Goal: Check status: Check status

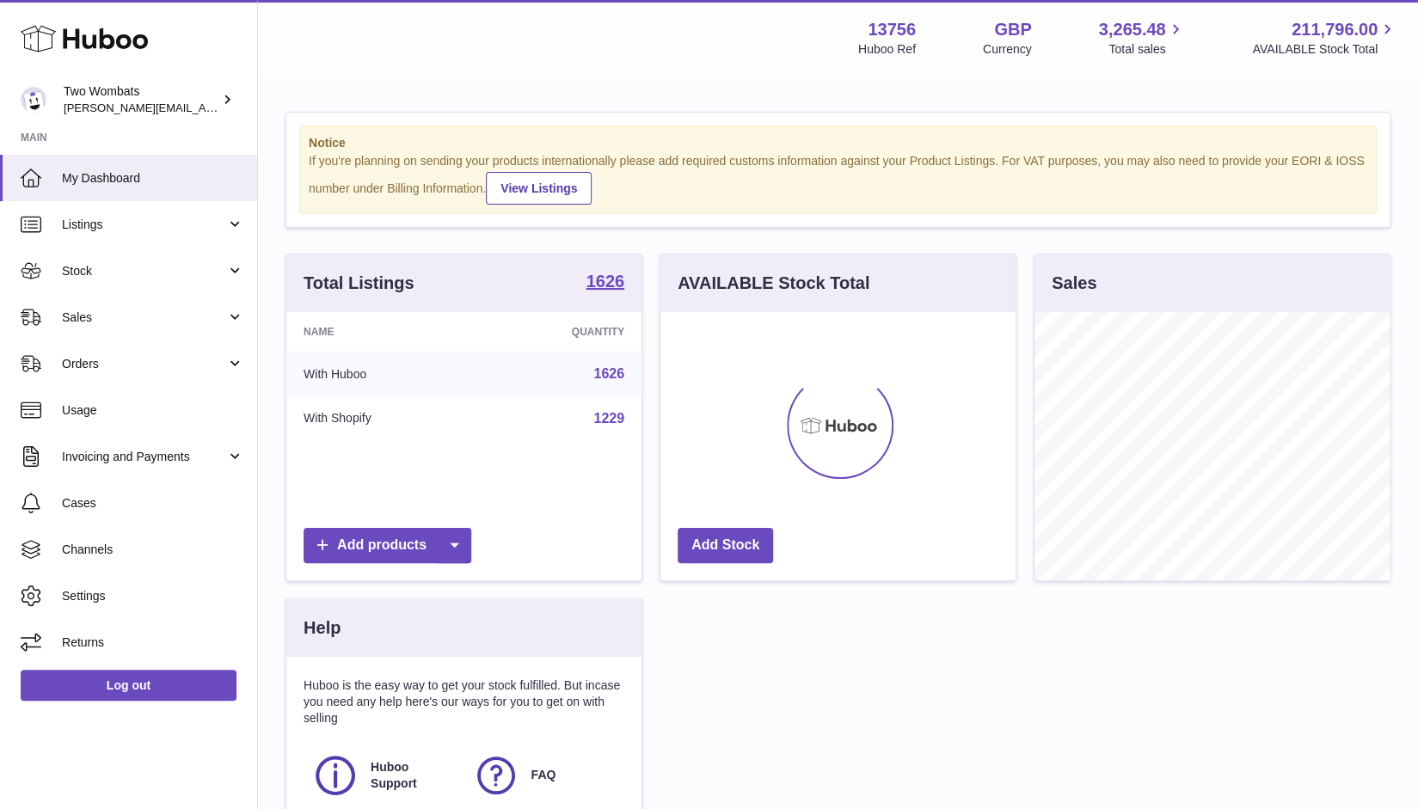
scroll to position [268, 356]
click at [241, 272] on link "Stock" at bounding box center [128, 271] width 257 height 46
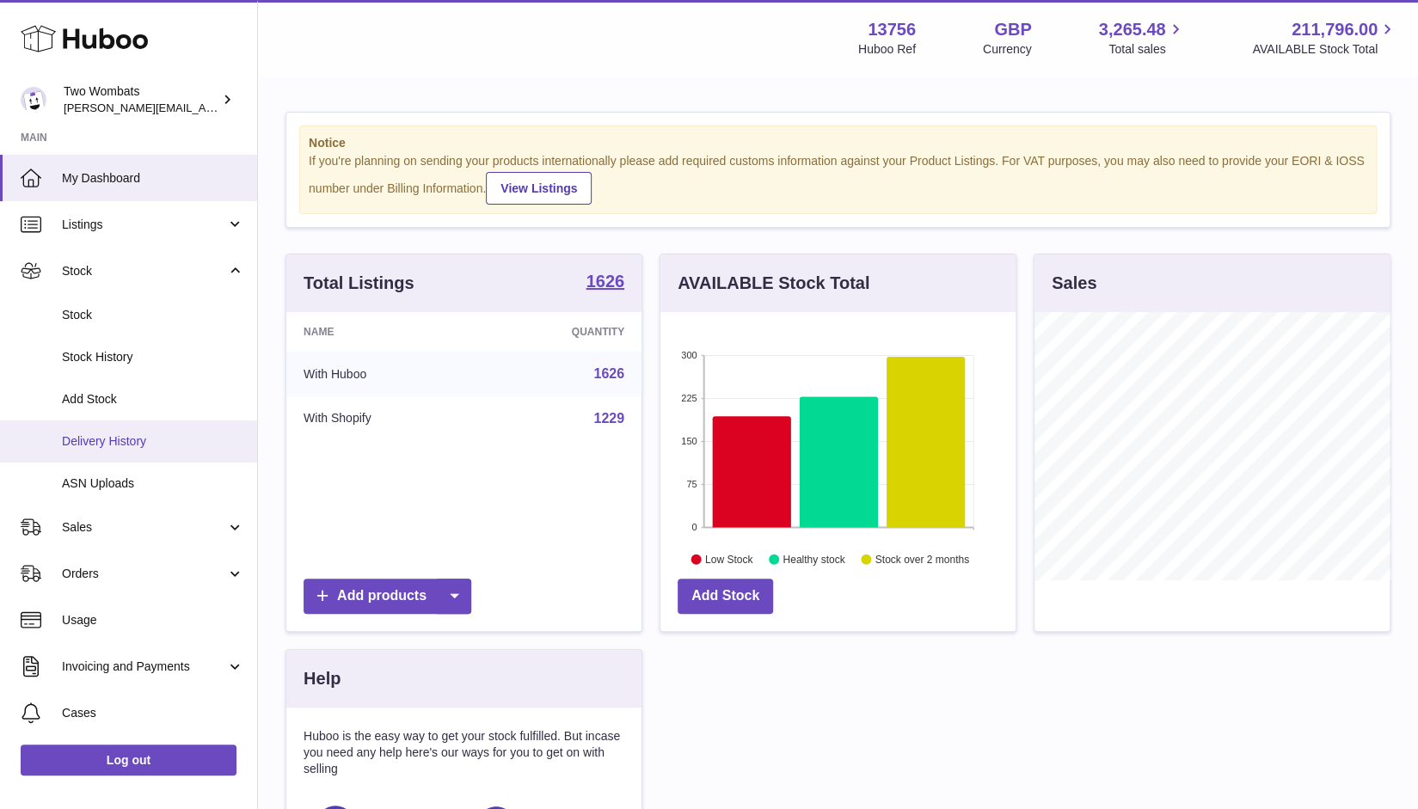
click at [170, 436] on span "Delivery History" at bounding box center [153, 441] width 182 height 16
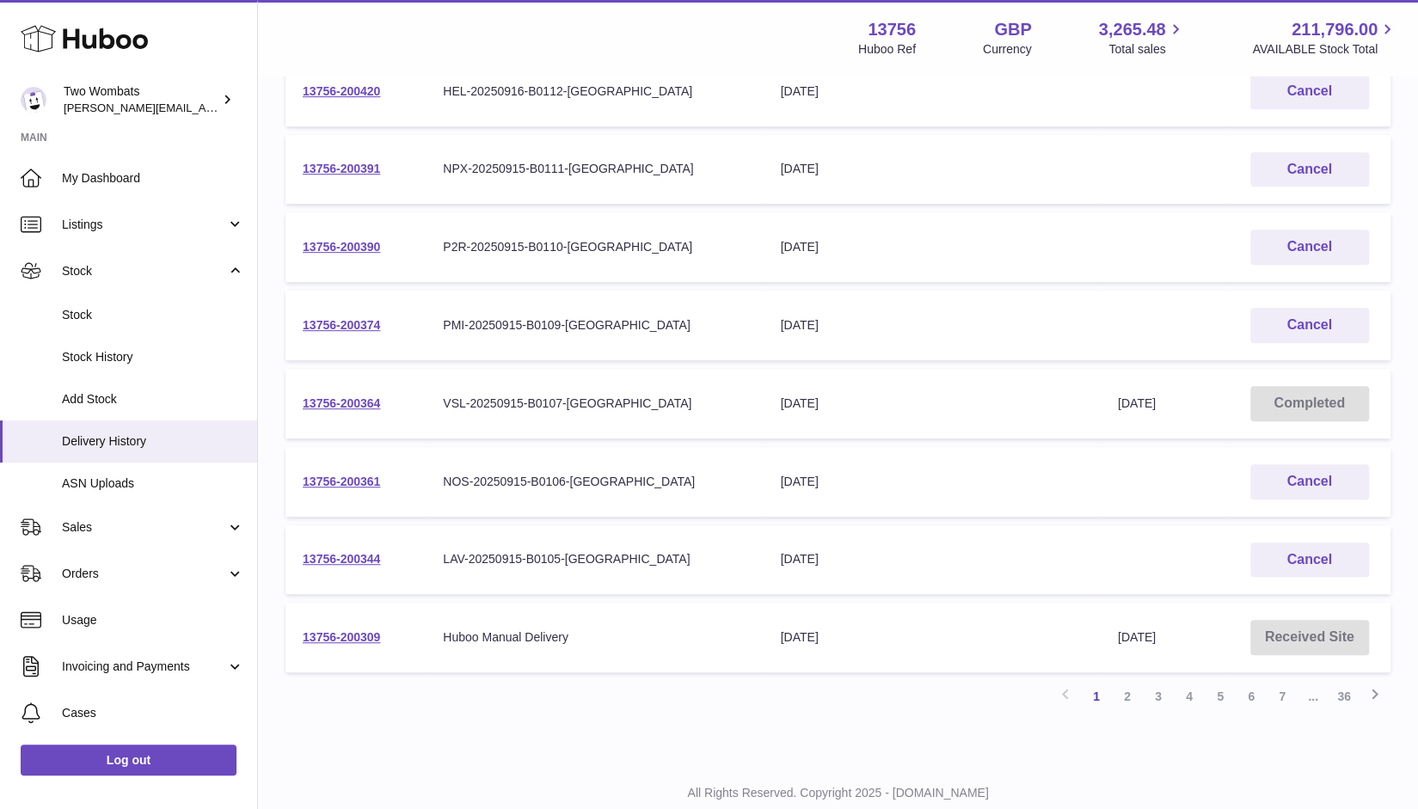
scroll to position [490, 0]
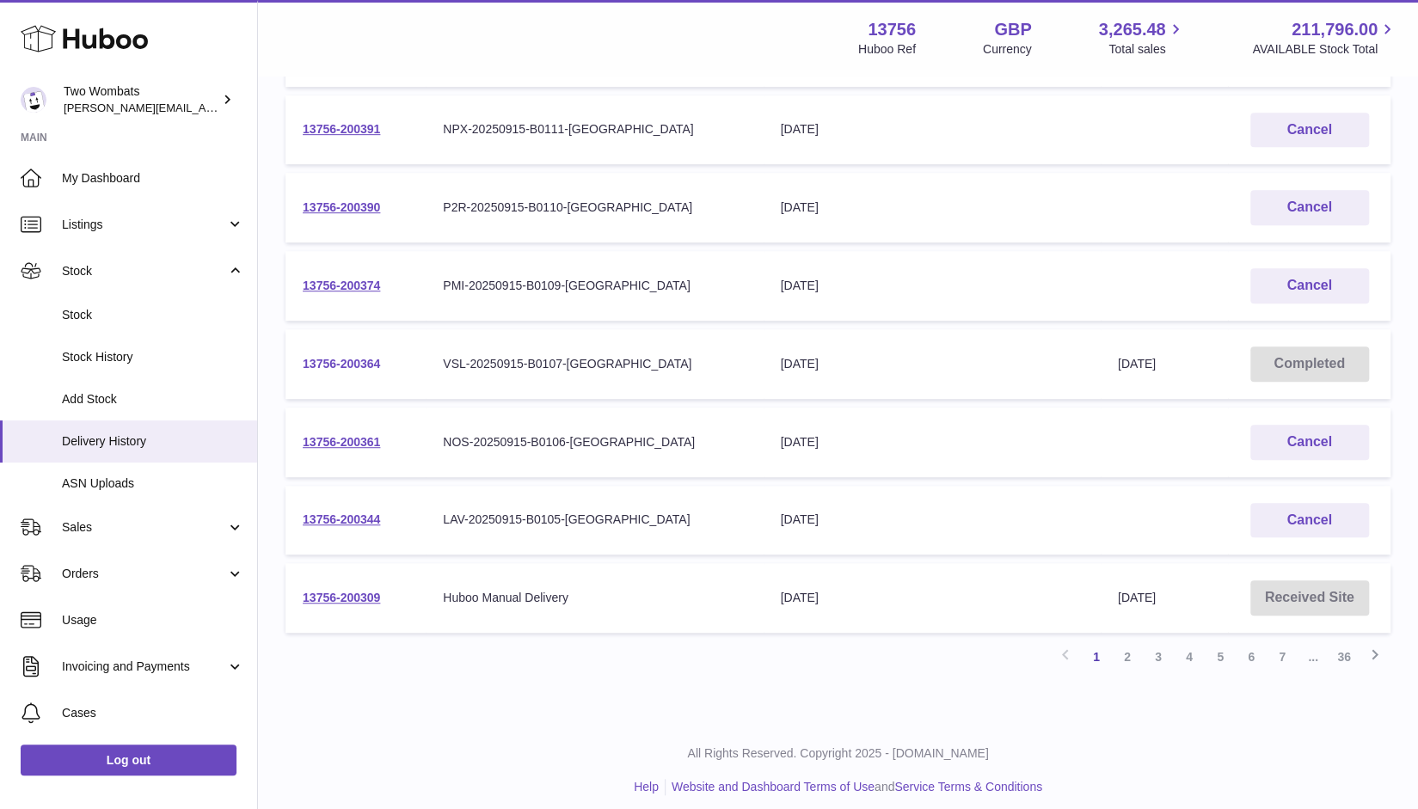
click at [353, 363] on link "13756-200364" at bounding box center [341, 364] width 77 height 14
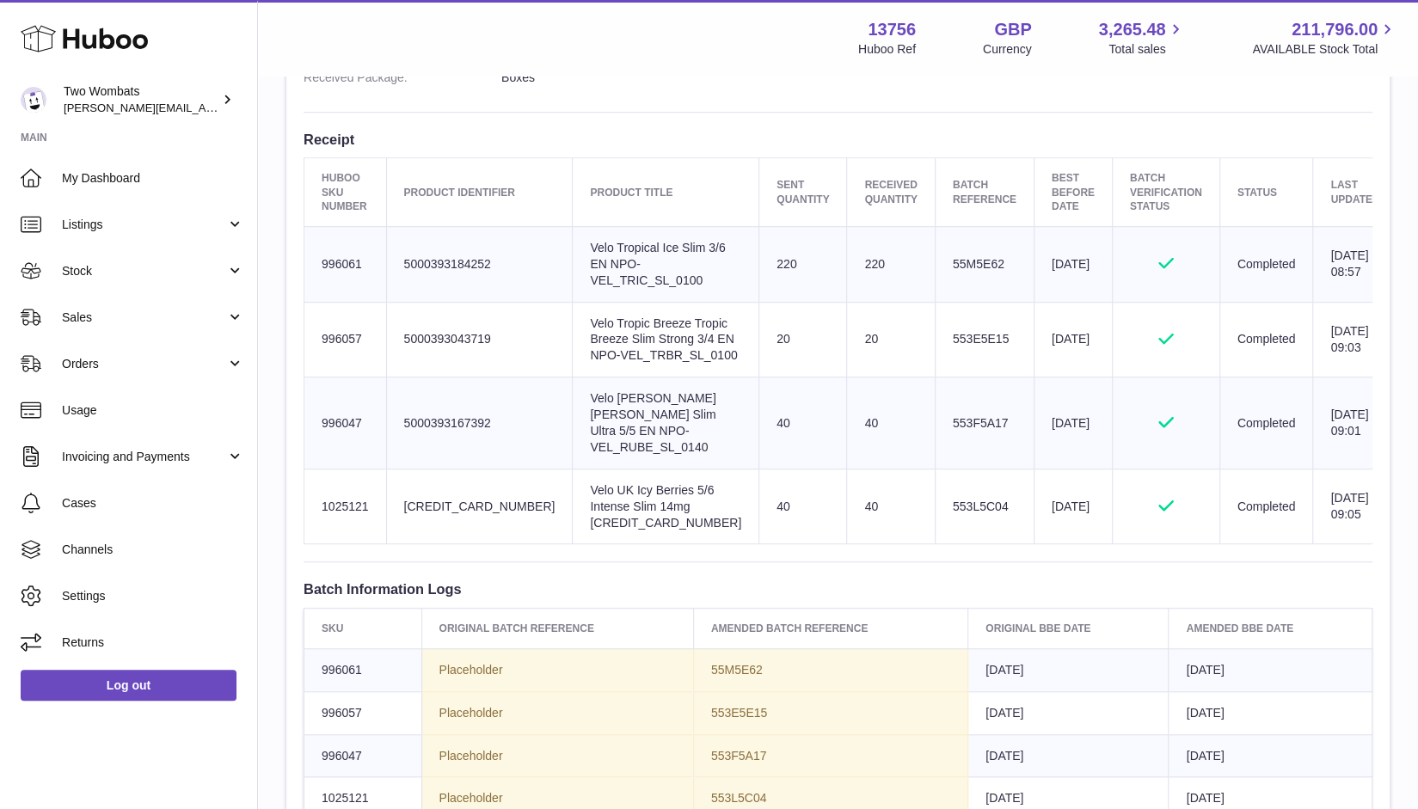
scroll to position [596, 0]
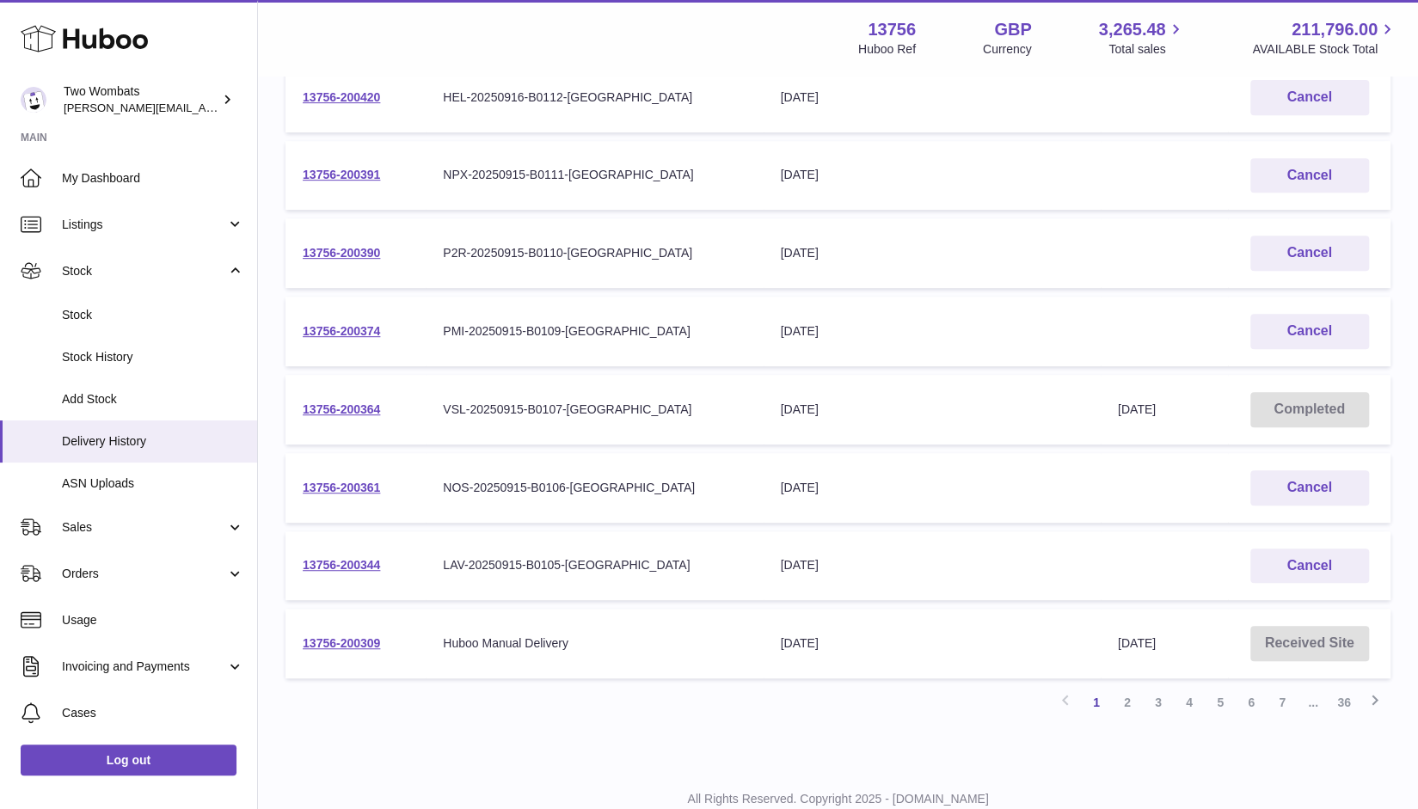
scroll to position [448, 0]
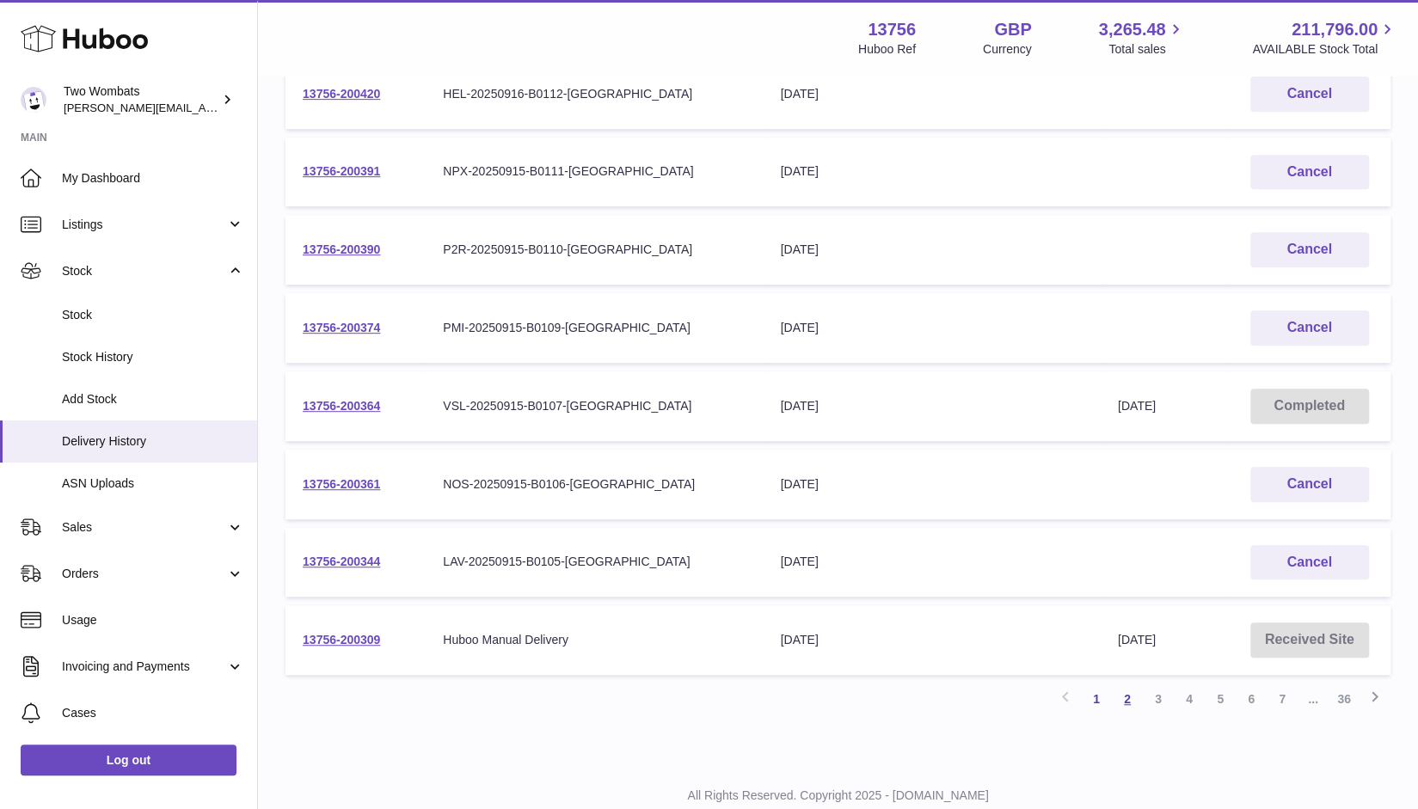
click at [1119, 697] on link "2" at bounding box center [1127, 699] width 31 height 31
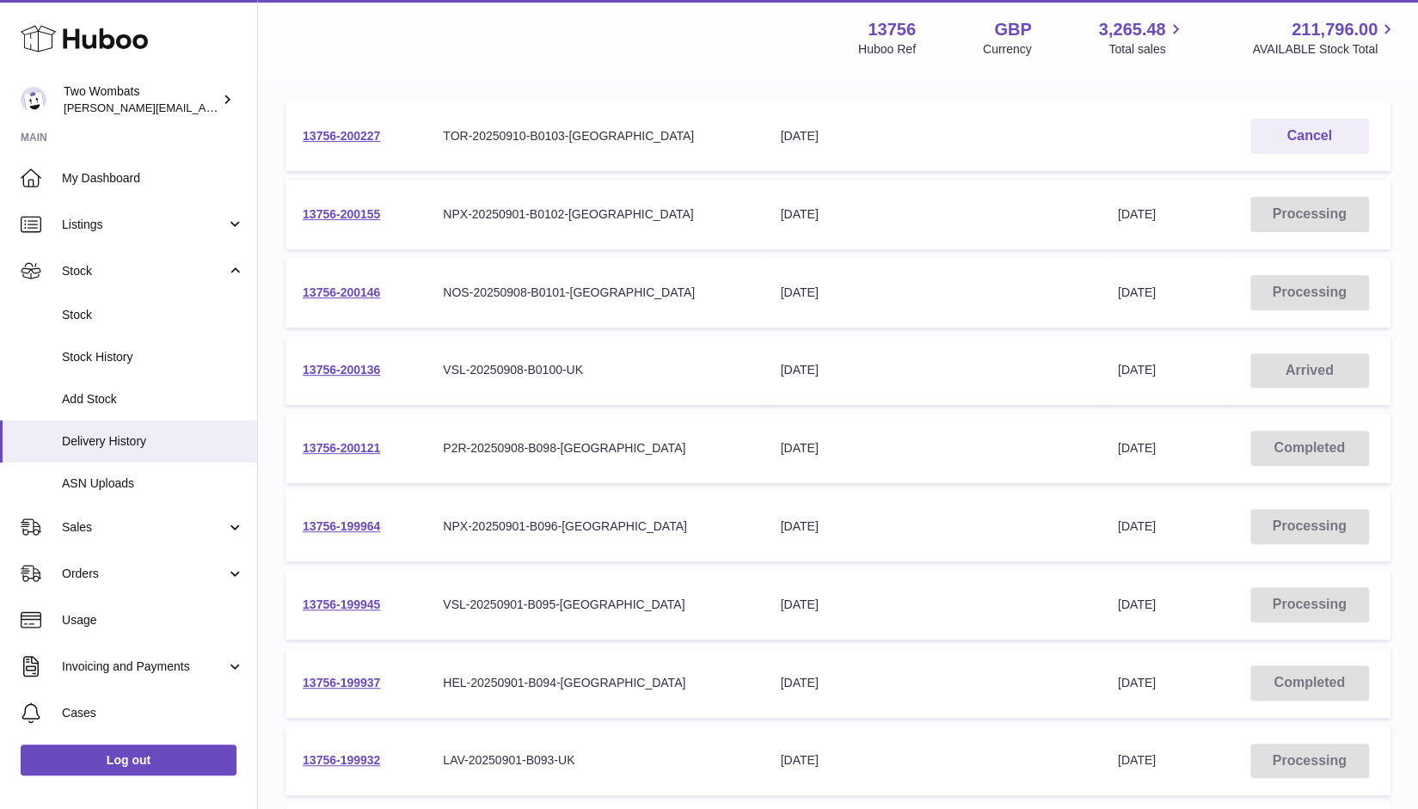
scroll to position [249, 0]
click at [304, 299] on td "13756-200146" at bounding box center [355, 293] width 140 height 70
click at [329, 297] on link "13756-200146" at bounding box center [341, 292] width 77 height 14
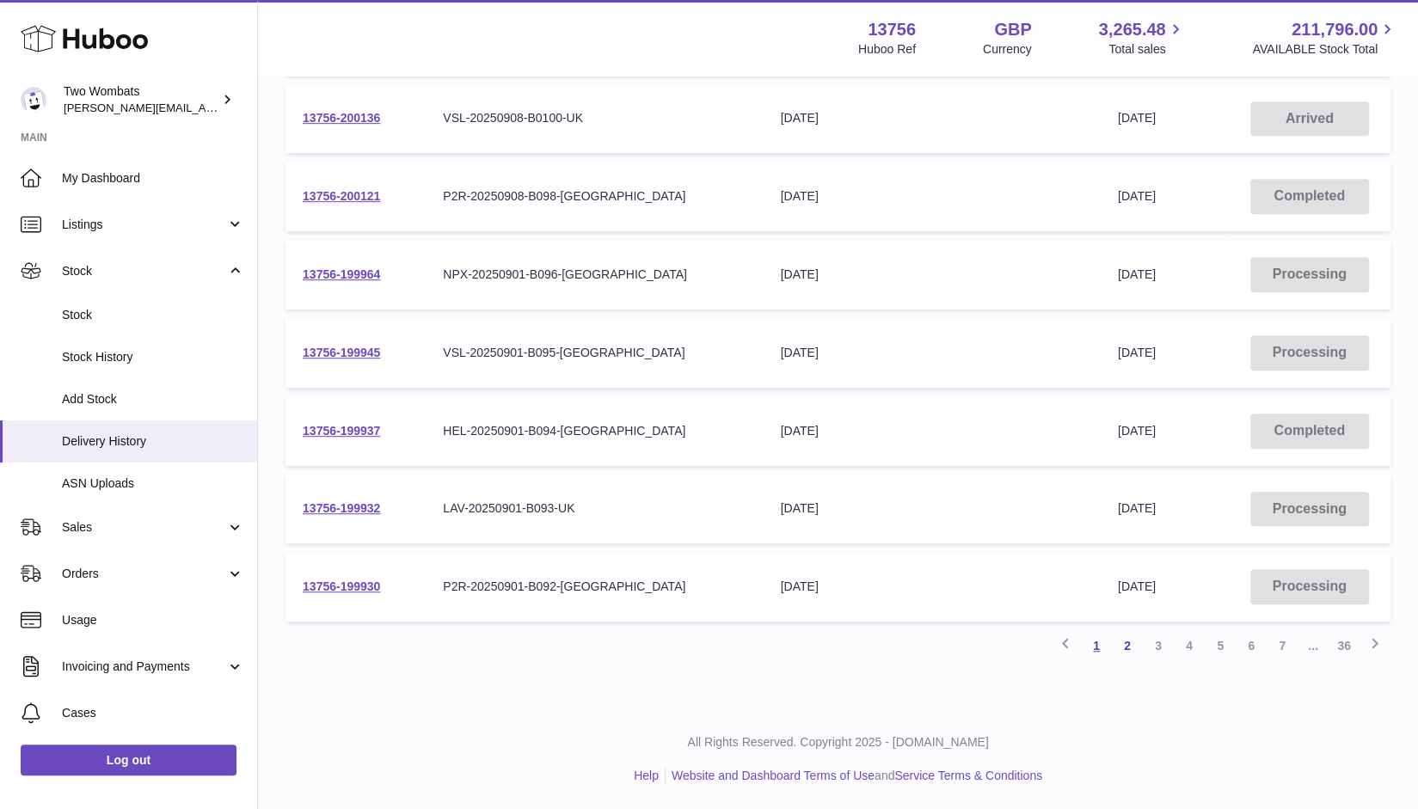
click at [1100, 646] on link "1" at bounding box center [1096, 645] width 31 height 31
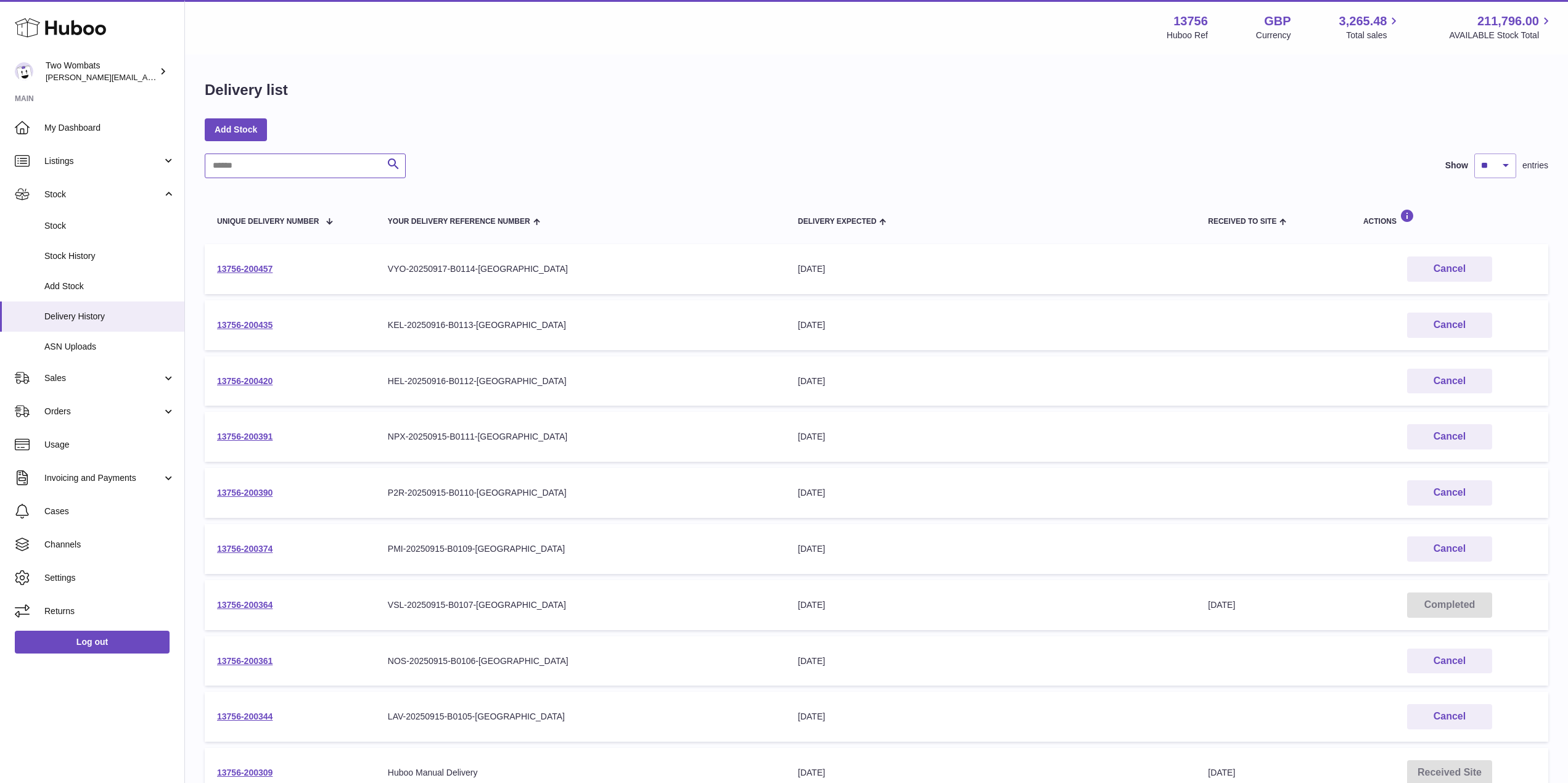
click at [278, 165] on input "text" at bounding box center [305, 166] width 201 height 24
click at [91, 213] on link "Stock" at bounding box center [92, 226] width 184 height 30
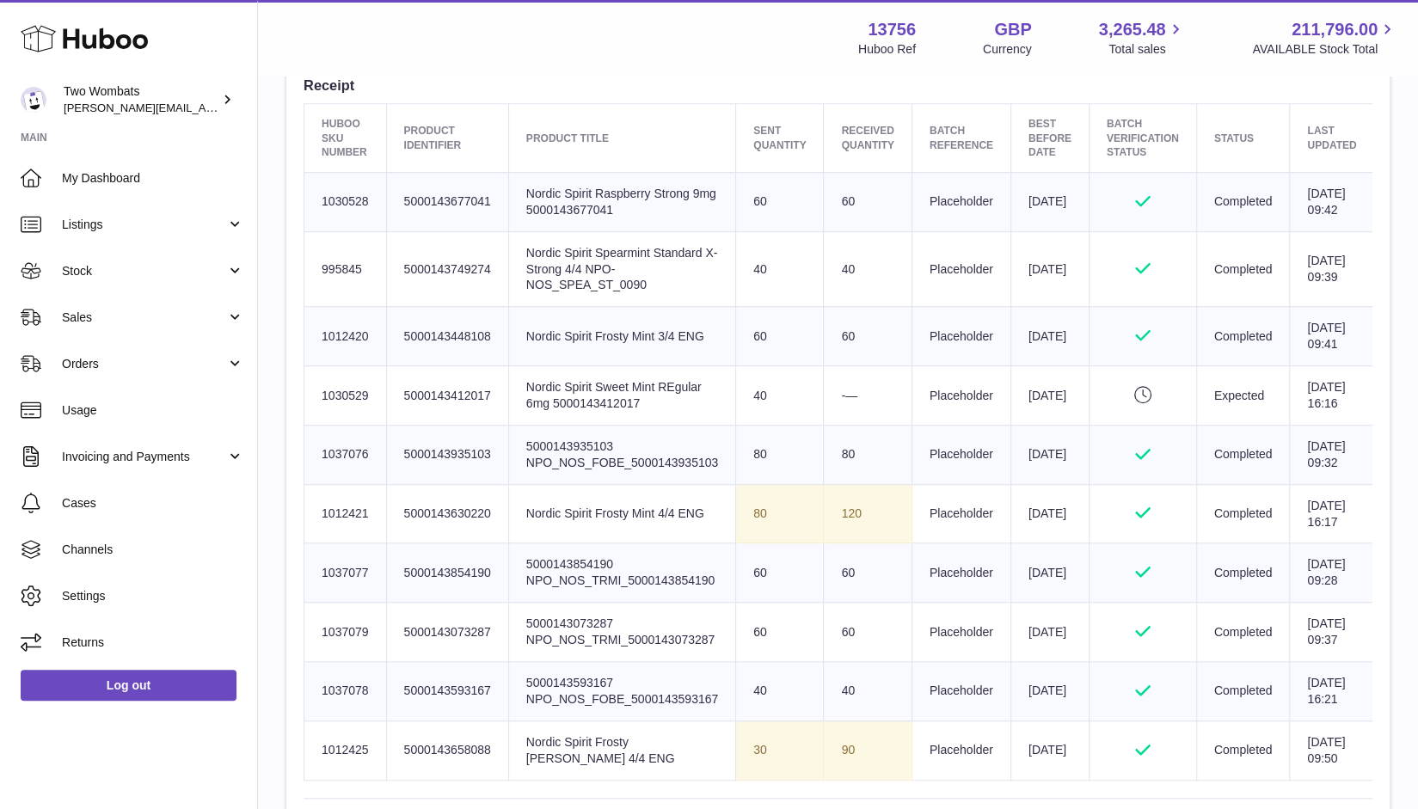
scroll to position [650, 0]
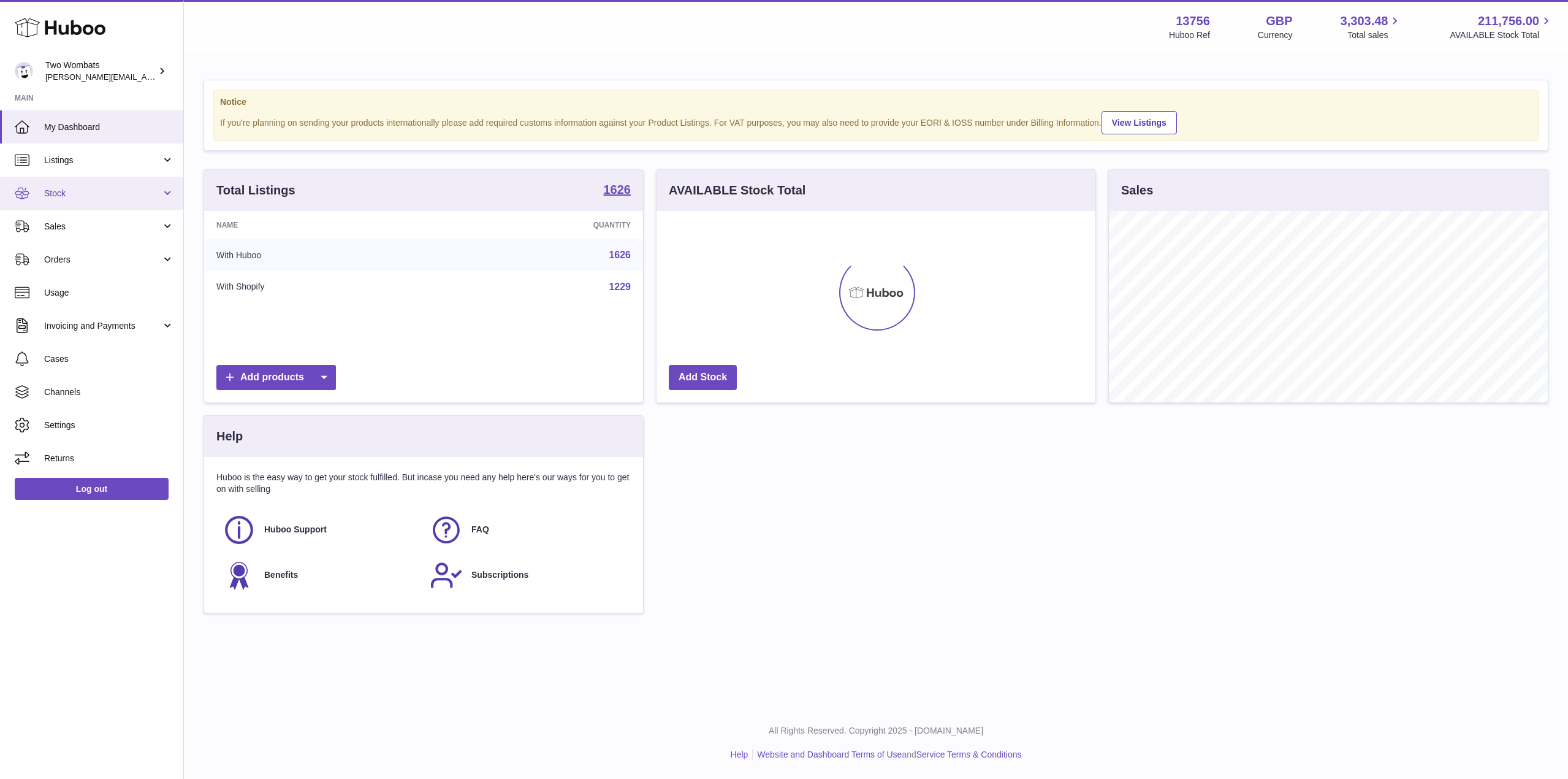
scroll to position [191, 439]
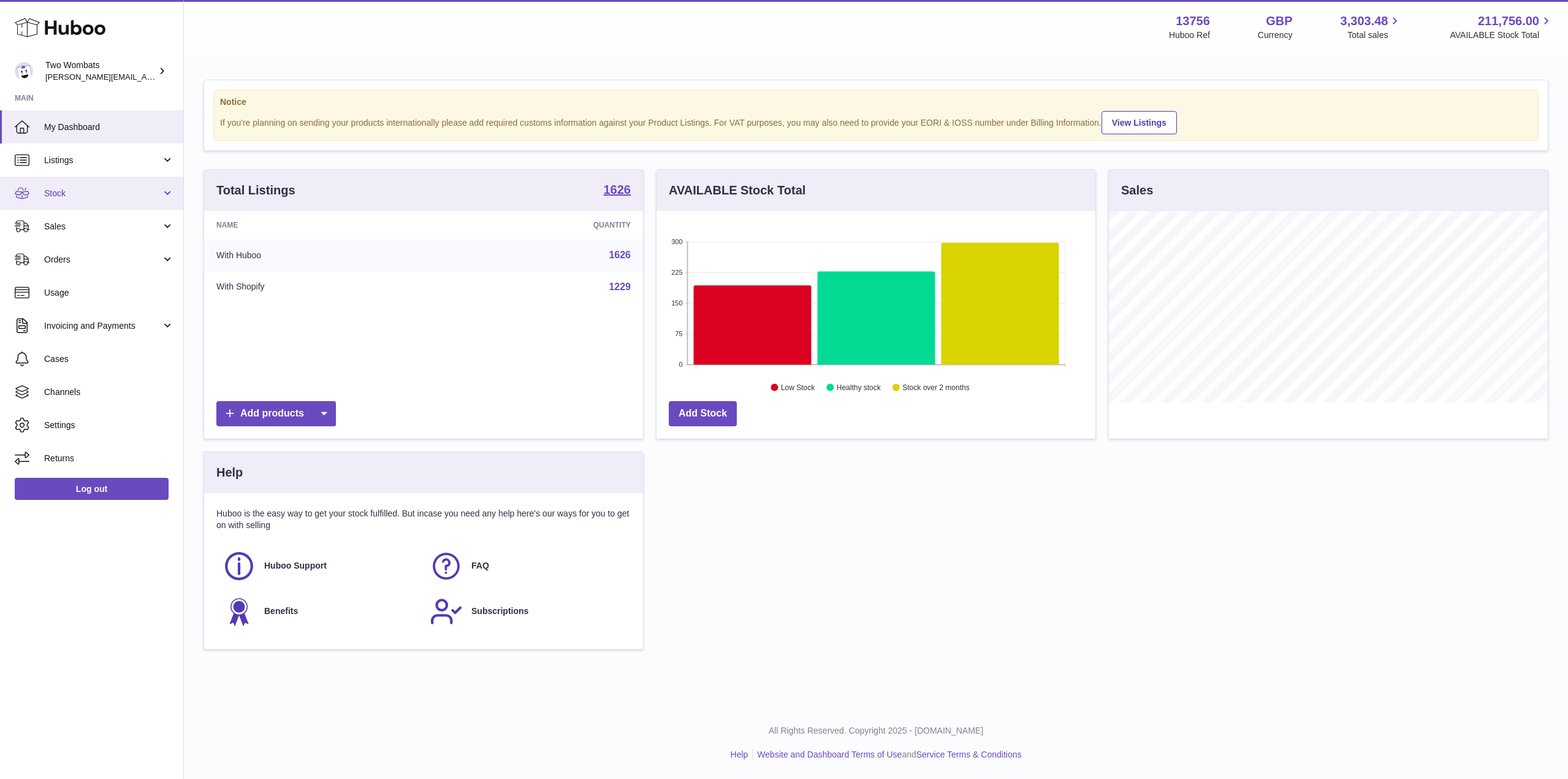
click at [163, 188] on link "Stock" at bounding box center [91, 193] width 183 height 33
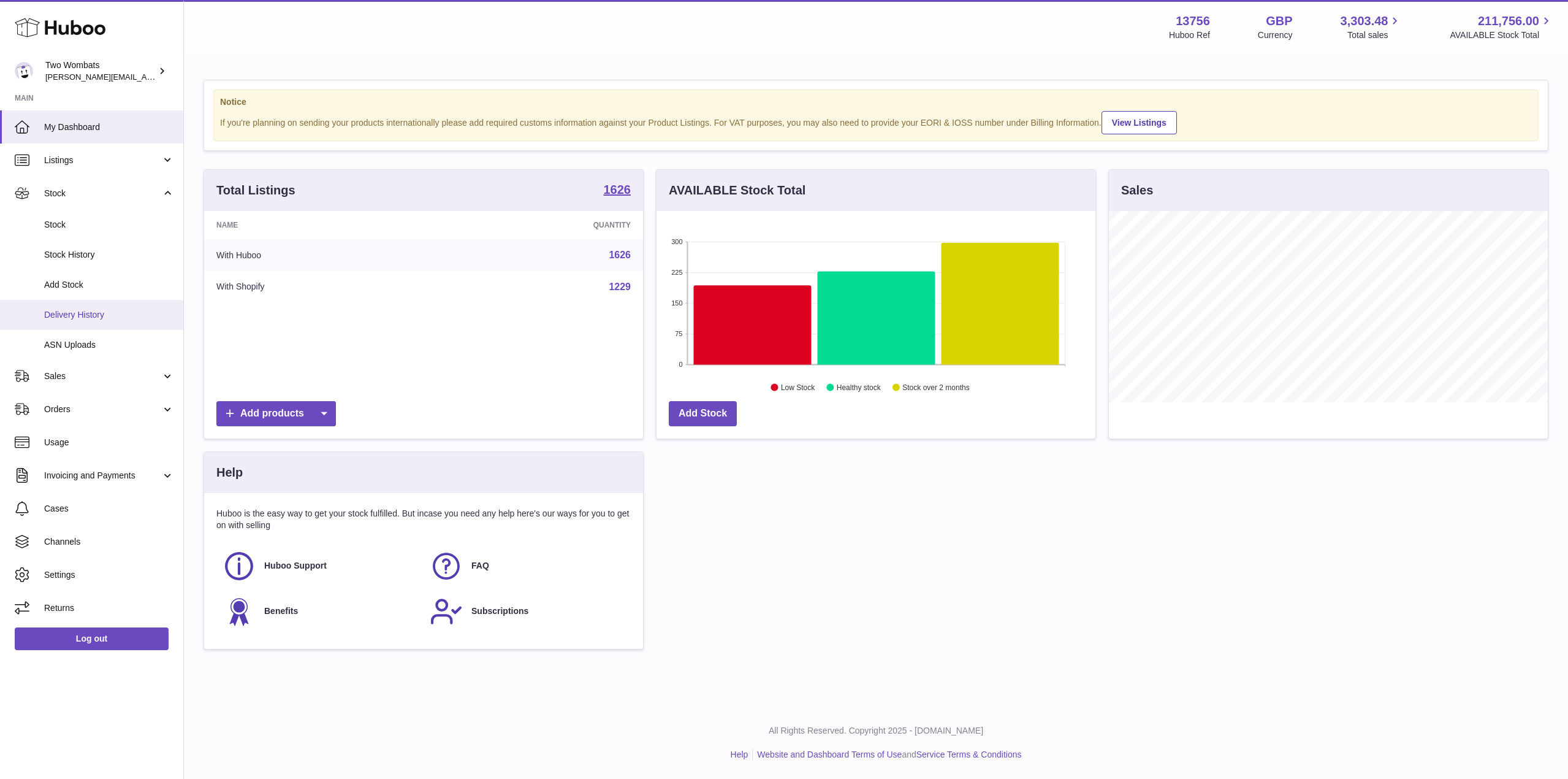
click at [120, 315] on span "Delivery History" at bounding box center [109, 315] width 130 height 11
click at [121, 348] on span "ASN Uploads" at bounding box center [109, 345] width 130 height 11
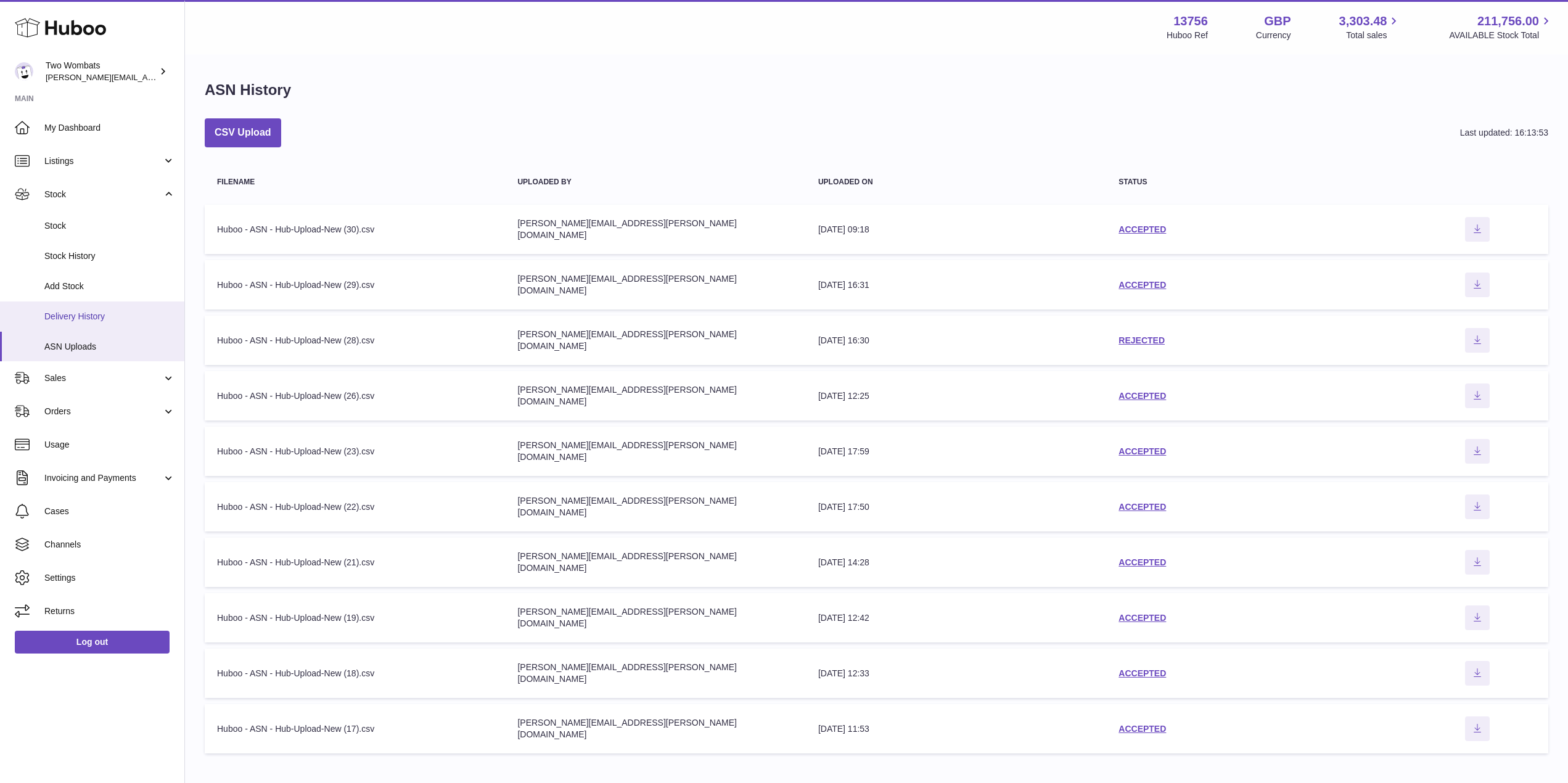
click at [114, 310] on span "Delivery History" at bounding box center [110, 316] width 131 height 11
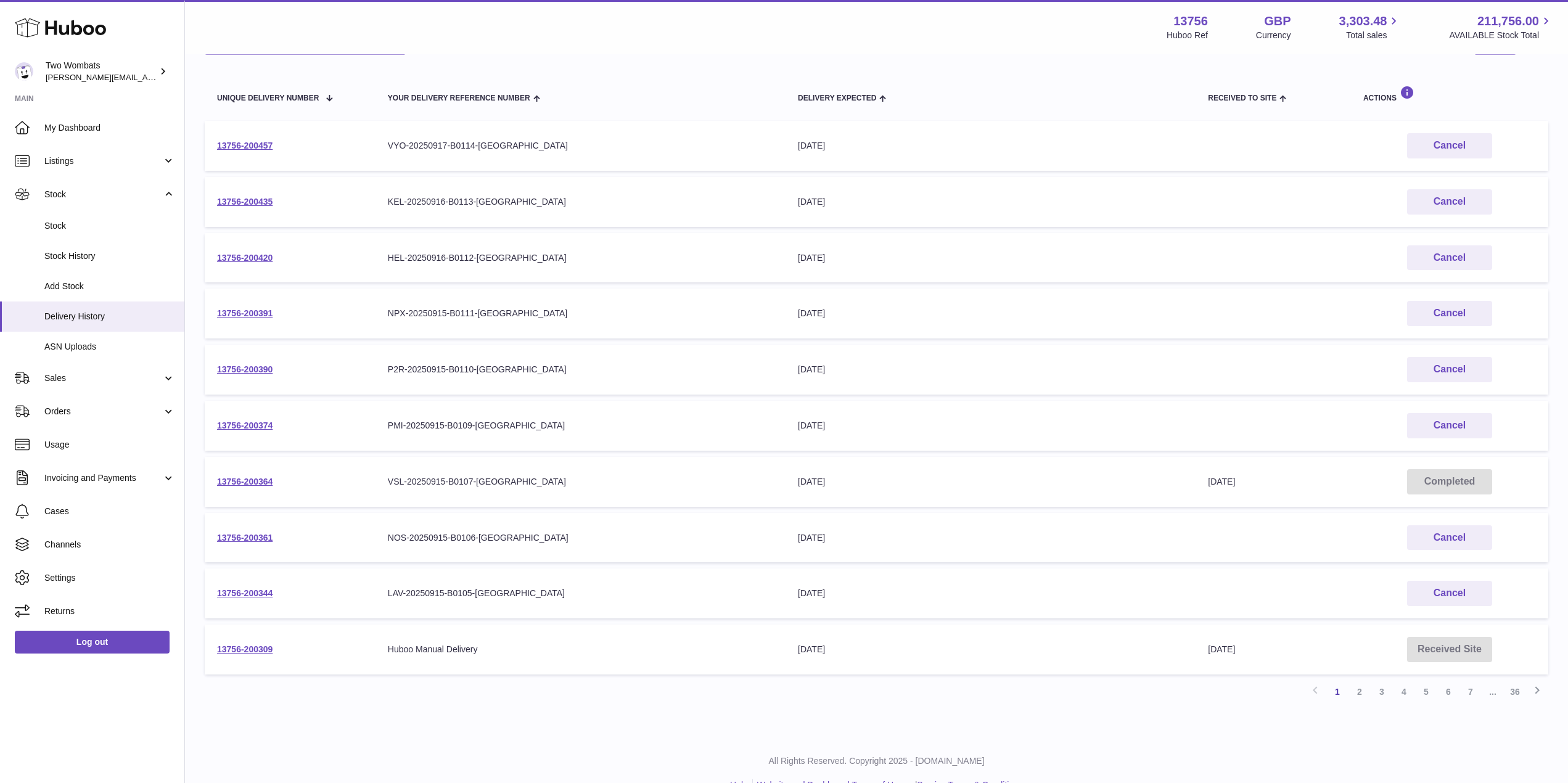
scroll to position [123, 0]
click at [242, 201] on link "13756-200435" at bounding box center [245, 201] width 55 height 10
click at [241, 146] on link "13756-200457" at bounding box center [245, 146] width 55 height 10
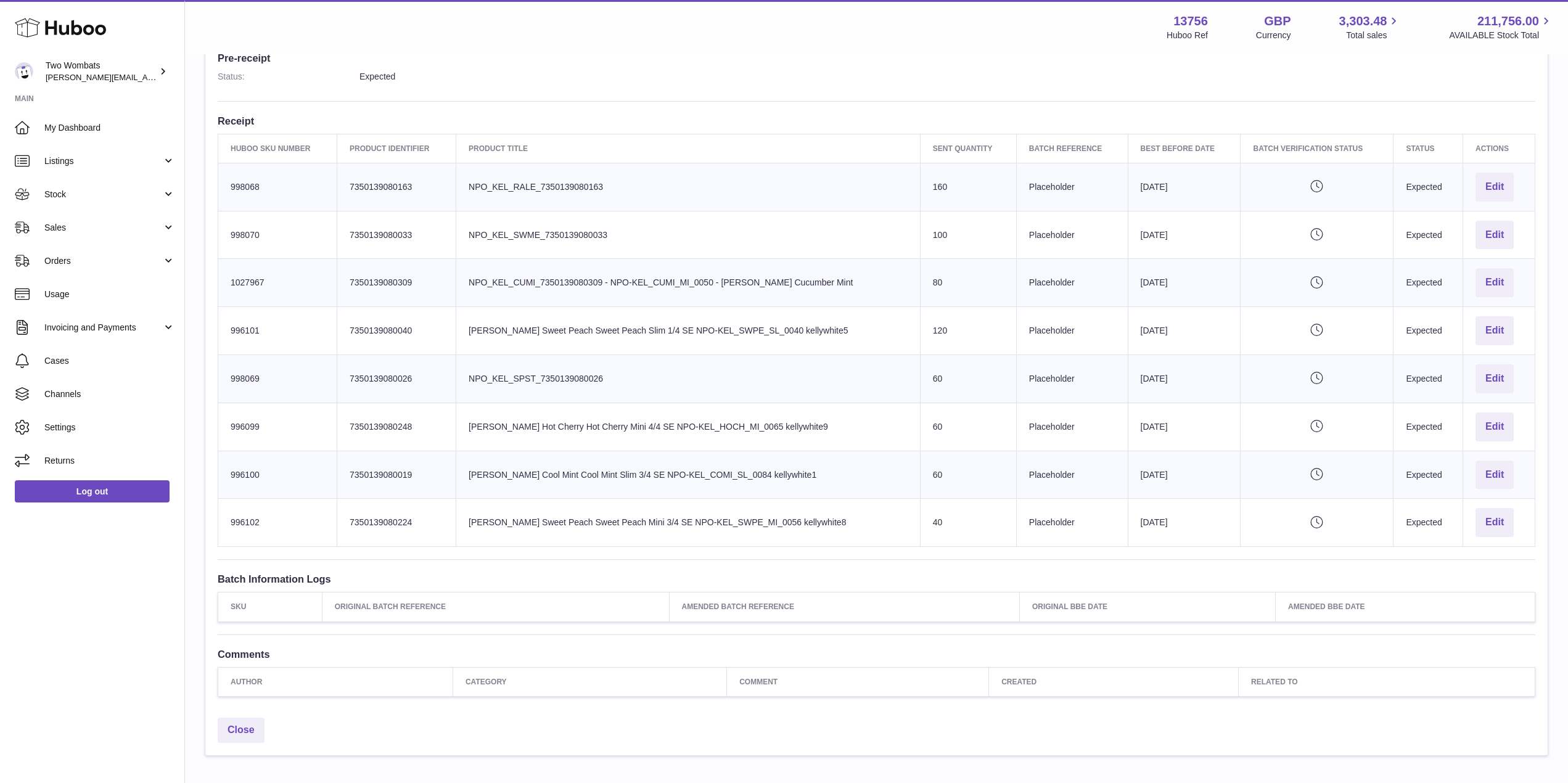
scroll to position [345, 0]
drag, startPoint x: 230, startPoint y: 182, endPoint x: 1518, endPoint y: 529, distance: 1333.9
click at [1518, 529] on tbody "Huboo SKU Number 998068 Client Identifier 7350139080163 Product title NPO_KEL_R…" at bounding box center [877, 353] width 1318 height 384
copy tbody "998068 Client Identifier 7350139080163 Product title NPO_KEL_RALE_7350139080163…"
click at [1021, 290] on td "Batch Reference Placeholder" at bounding box center [1072, 282] width 112 height 48
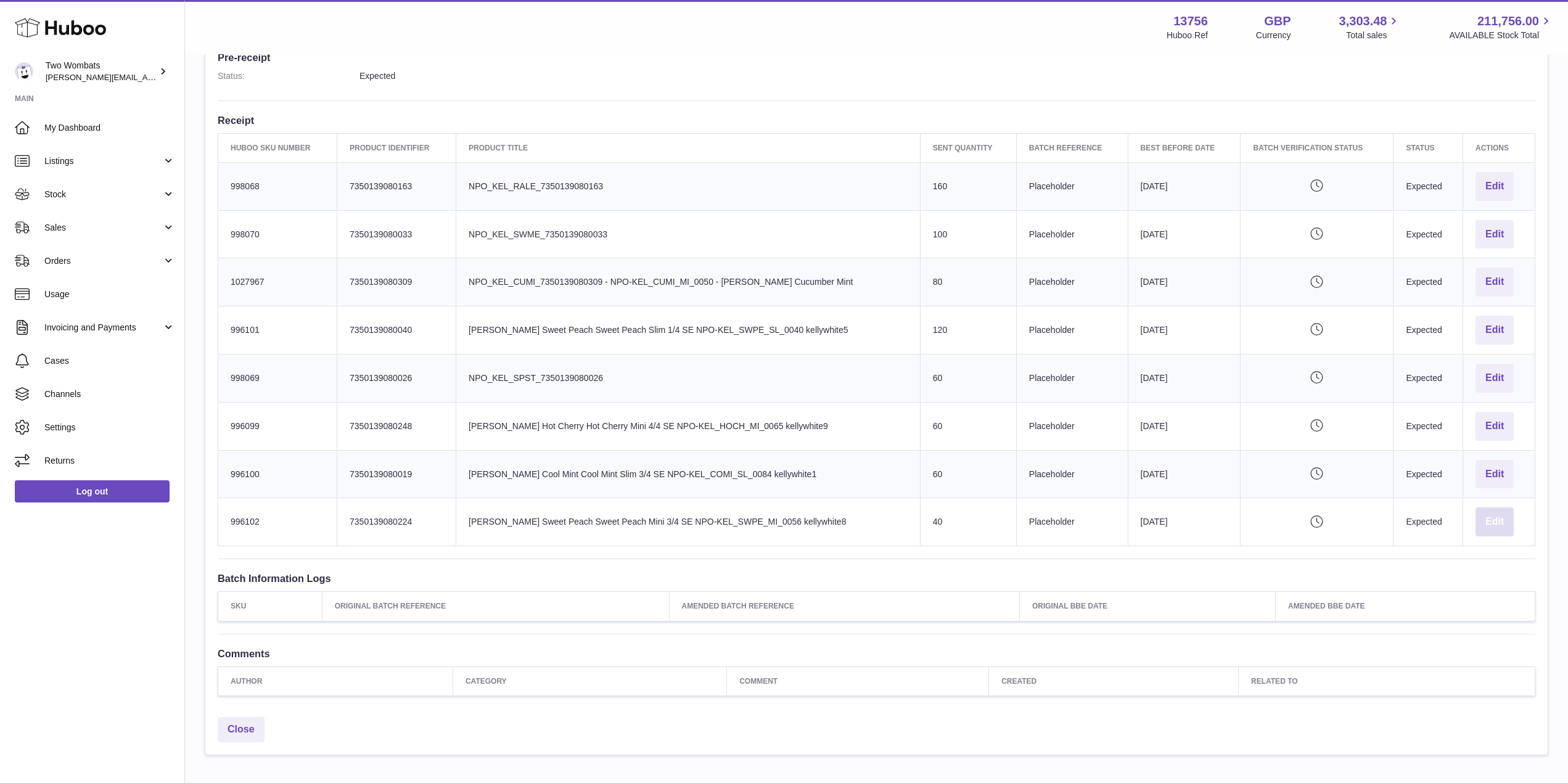
drag, startPoint x: 1511, startPoint y: 527, endPoint x: 1283, endPoint y: 538, distance: 228.3
click at [1283, 538] on tr "Huboo SKU Number 996102 Client Identifier 7350139080224 Product title [PERSON_N…" at bounding box center [877, 522] width 1318 height 48
click at [1524, 526] on td "Actions Edit" at bounding box center [1499, 522] width 72 height 48
drag, startPoint x: 1524, startPoint y: 528, endPoint x: 225, endPoint y: 179, distance: 1345.1
click at [225, 179] on tbody "Huboo SKU Number 998068 Client Identifier 7350139080163 Product title NPO_KEL_R…" at bounding box center [877, 353] width 1318 height 384
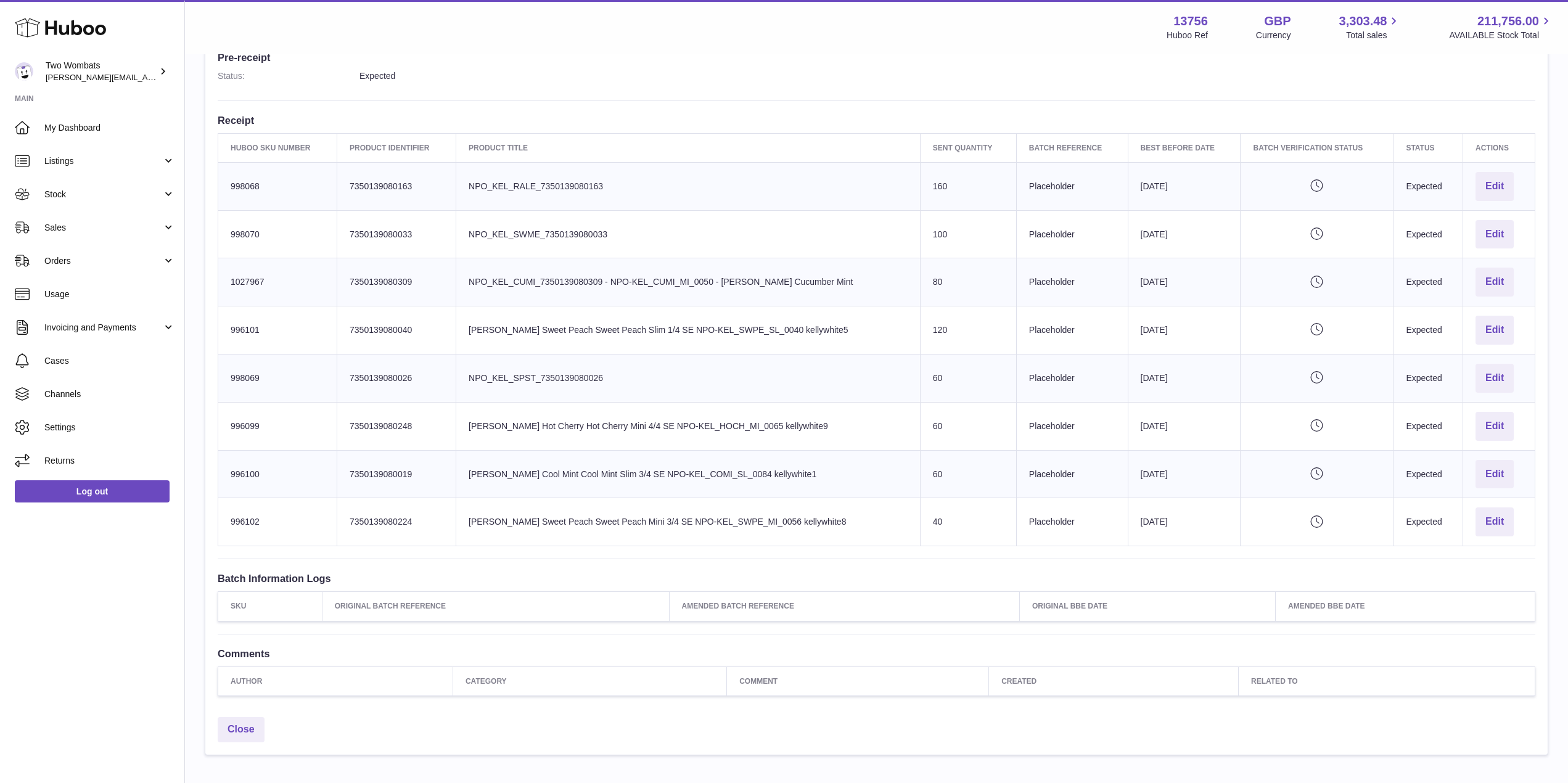
copy tbody "998068 Client Identifier 7350139080163 Product title NPO_KEL_RALE_7350139080163…"
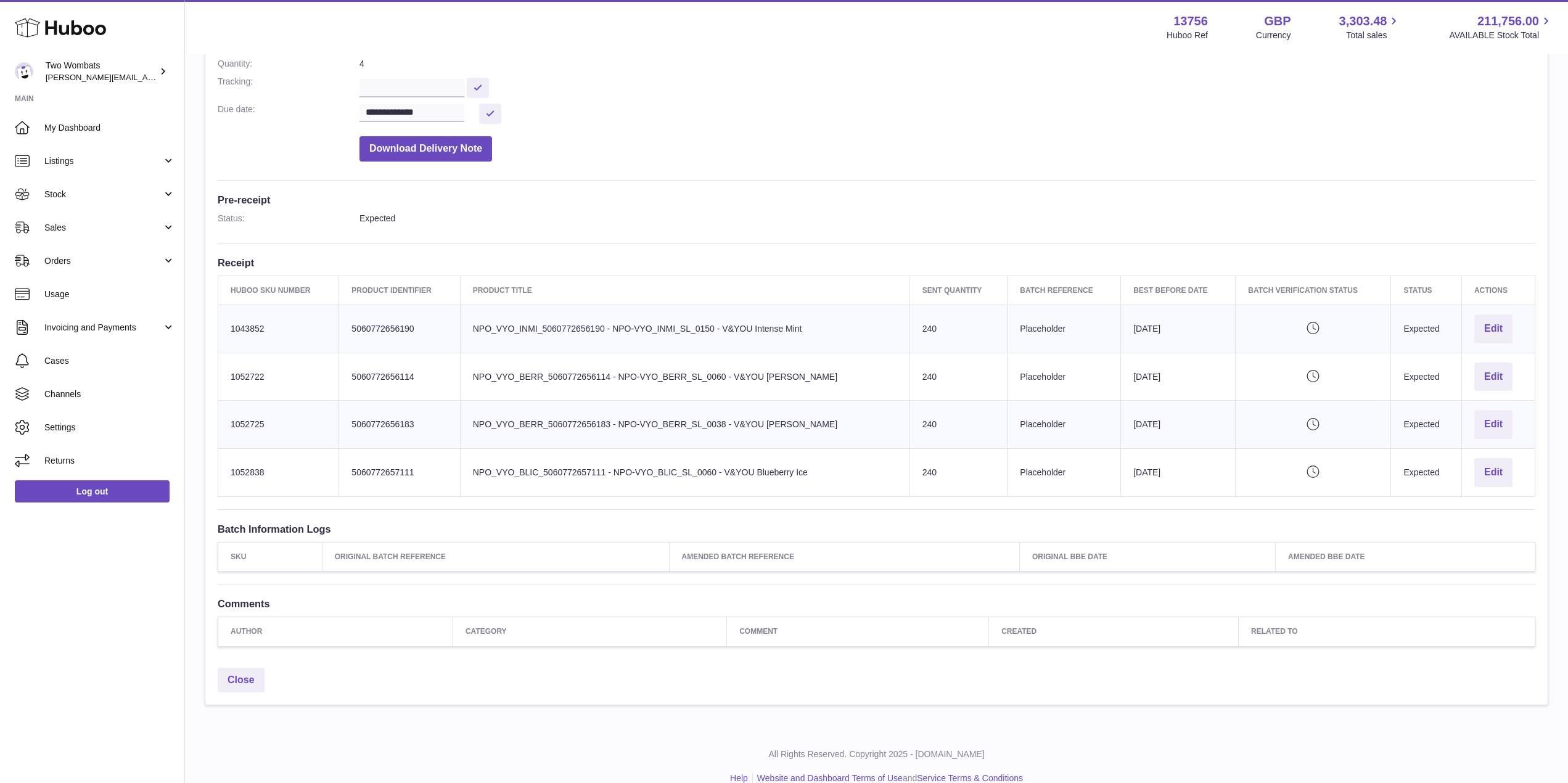
scroll to position [204, 0]
drag, startPoint x: 227, startPoint y: 323, endPoint x: 1510, endPoint y: 473, distance: 1291.7
click at [1510, 473] on tbody "Huboo SKU Number 1043852 Client Identifier 5060772656190 Product title NPO_VYO_…" at bounding box center [877, 399] width 1318 height 191
copy tbody "1043852 Client Identifier 5060772656190 Product title NPO_VYO_INMI_506077265619…"
click at [807, 339] on td "Product title NPO_VYO_INMI_5060772656190 - NPO-VYO_INMI_SL_0150 - V&YOU Intense…" at bounding box center [684, 328] width 450 height 48
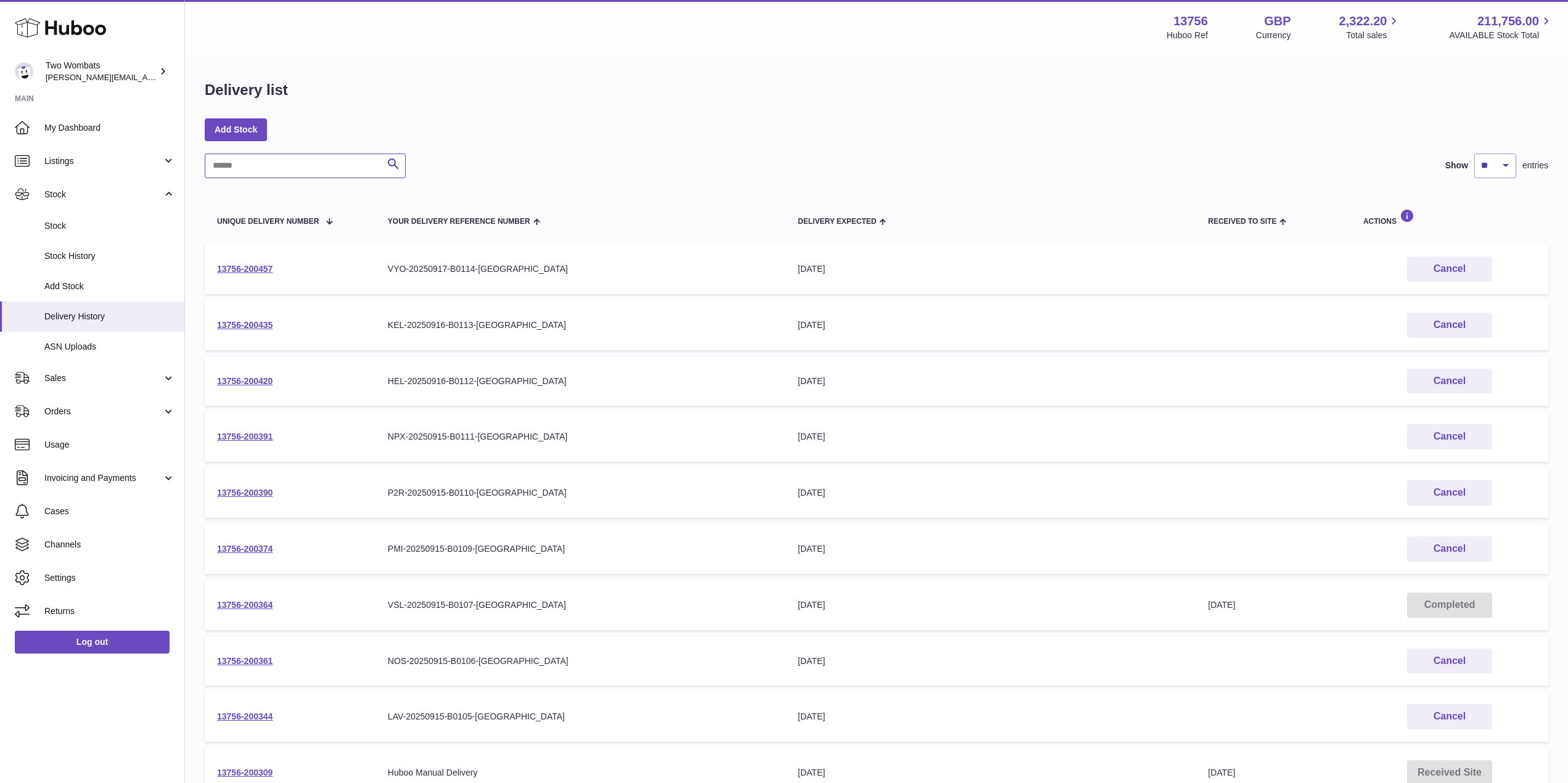
click at [272, 172] on input "text" at bounding box center [305, 166] width 201 height 24
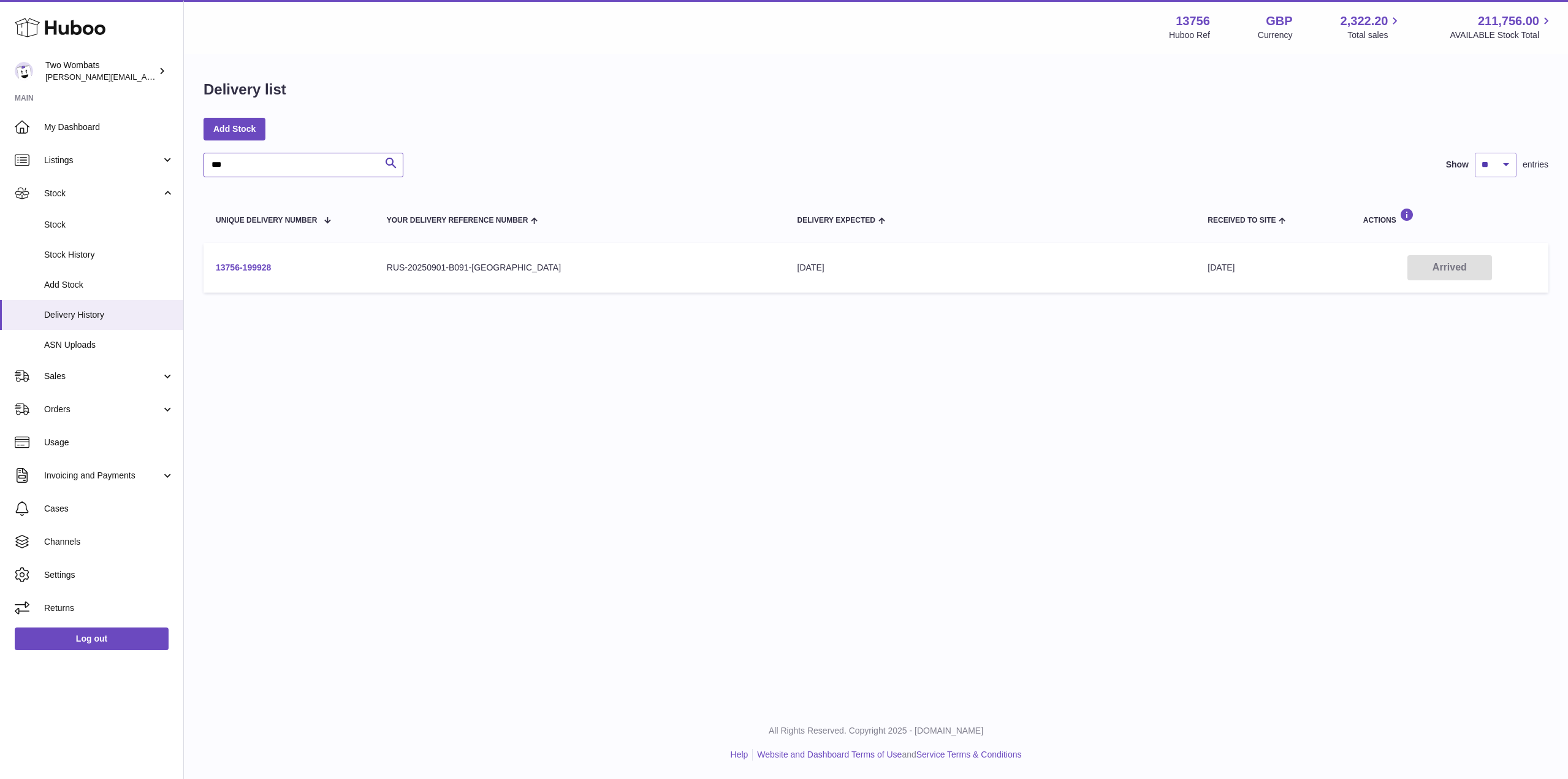
type input "***"
click at [246, 267] on link "13756-199928" at bounding box center [243, 268] width 55 height 10
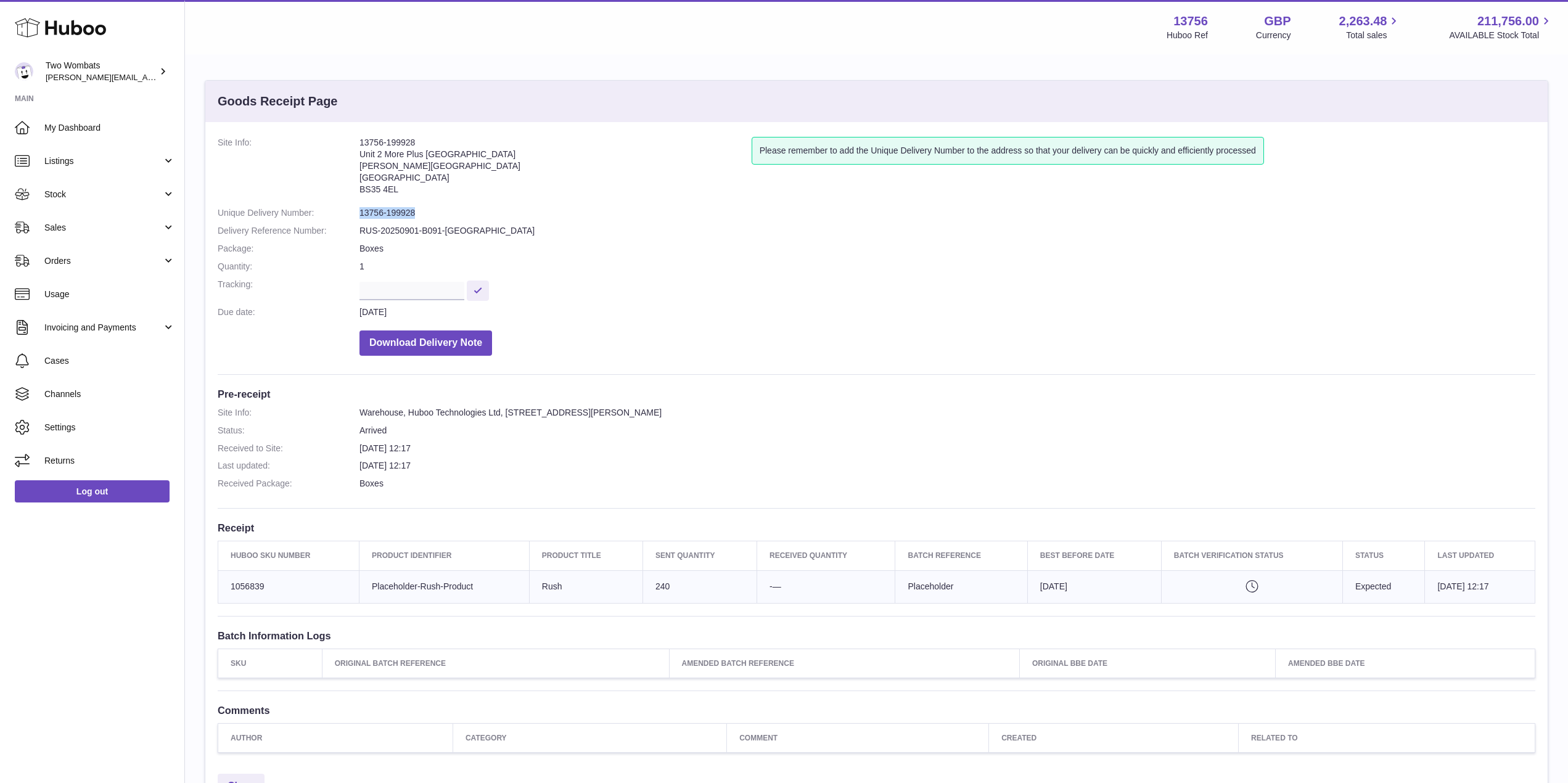
drag, startPoint x: 420, startPoint y: 212, endPoint x: 351, endPoint y: 205, distance: 69.4
click at [351, 205] on dl "Site Info: 13756-199928 Unit 2 More [GEOGRAPHIC_DATA][STREET_ADDRESS][PERSON_NA…" at bounding box center [877, 250] width 1318 height 225
copy dl "13756-199928"
click at [504, 457] on dl "Site Info: Warehouse, Huboo Technologies Ltd, Unit 2, More Plus Central Park, H…" at bounding box center [877, 451] width 1318 height 89
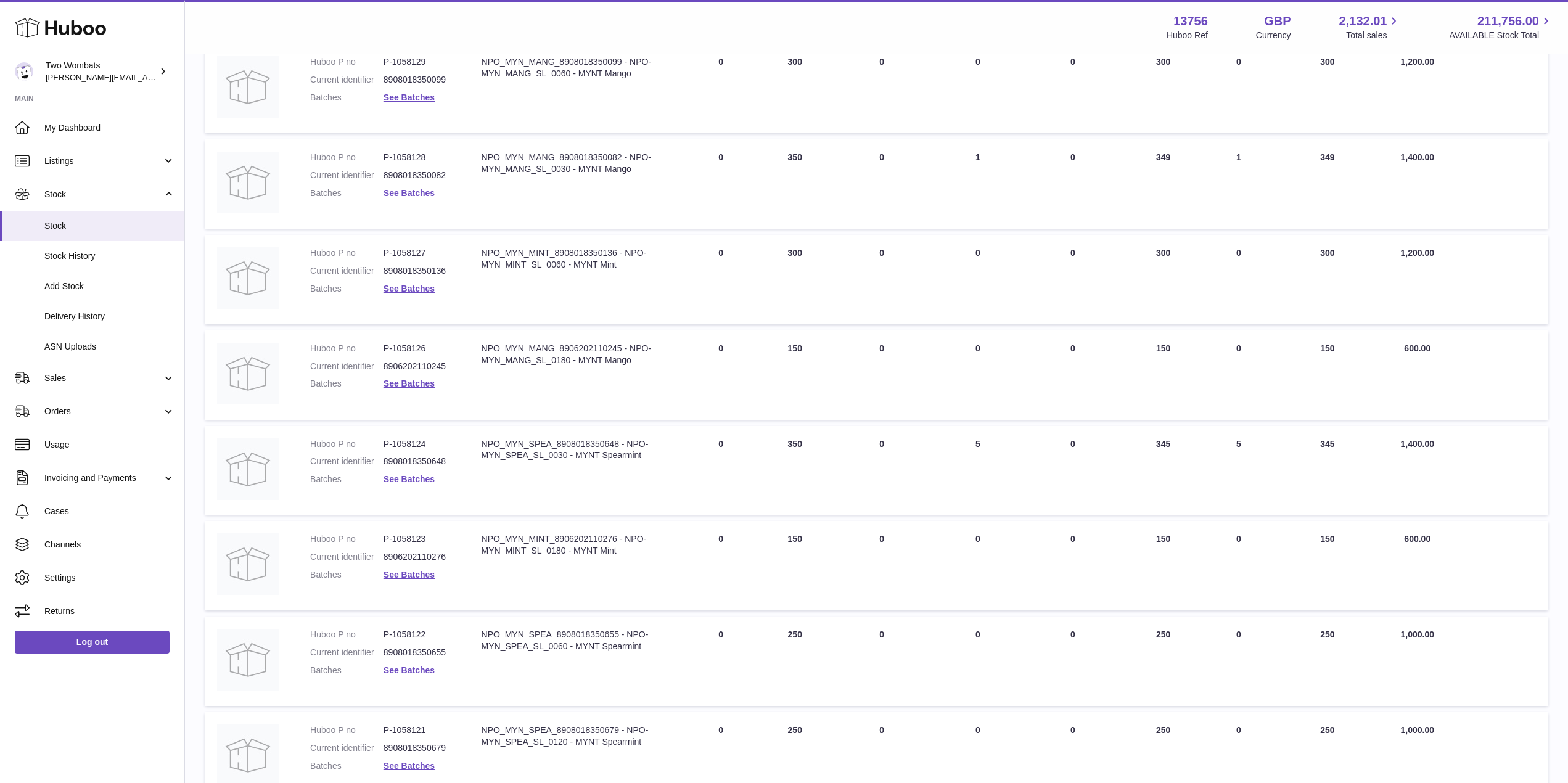
scroll to position [546, 0]
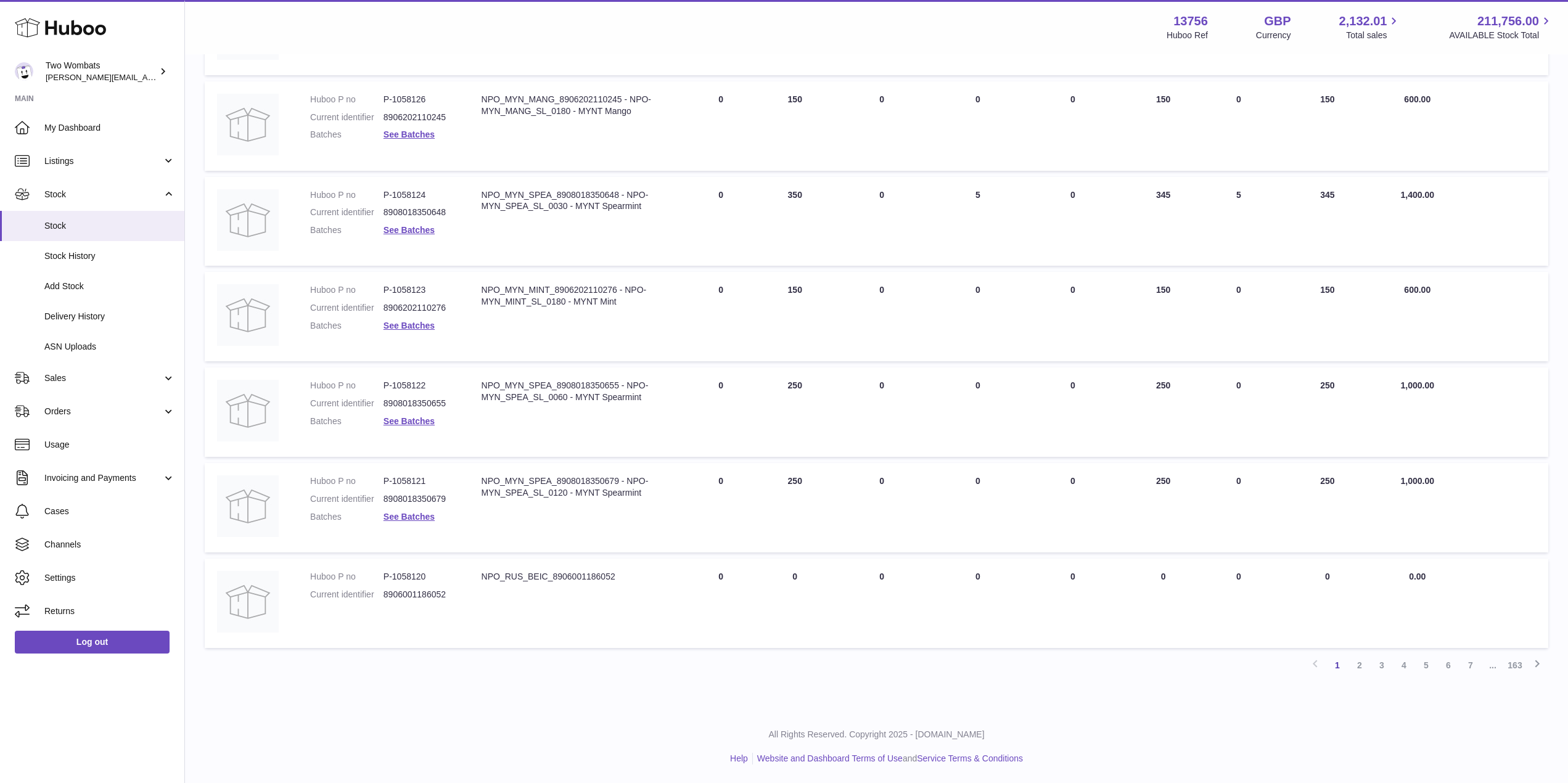
drag, startPoint x: 1361, startPoint y: 663, endPoint x: 1338, endPoint y: 695, distance: 39.4
click at [1338, 695] on div "My Huboo - Inventory report Stock with Huboo Download Batch Report Download Inv…" at bounding box center [877, 110] width 1384 height 1201
click at [1363, 663] on link "2" at bounding box center [1359, 665] width 22 height 22
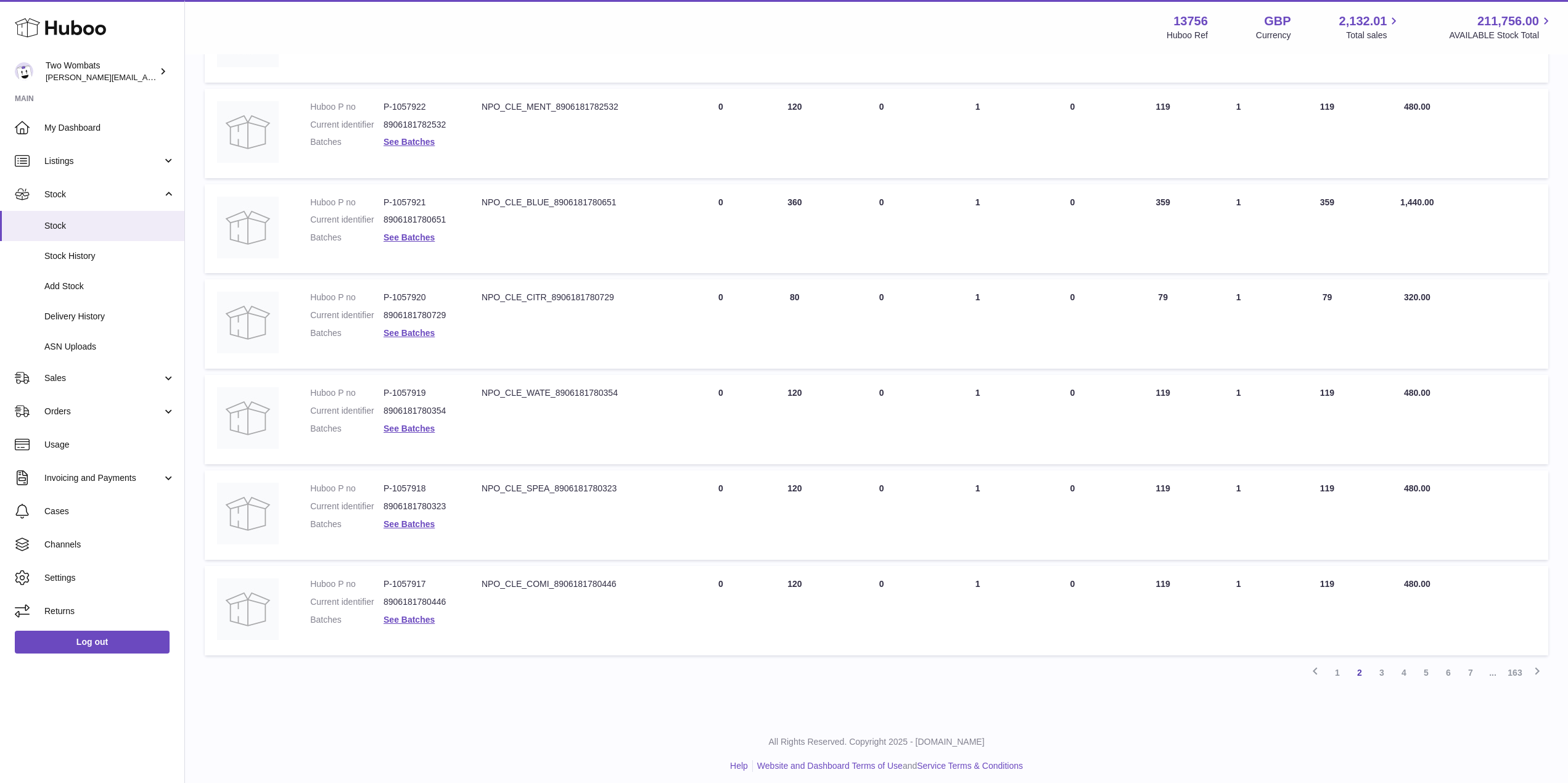
scroll to position [546, 0]
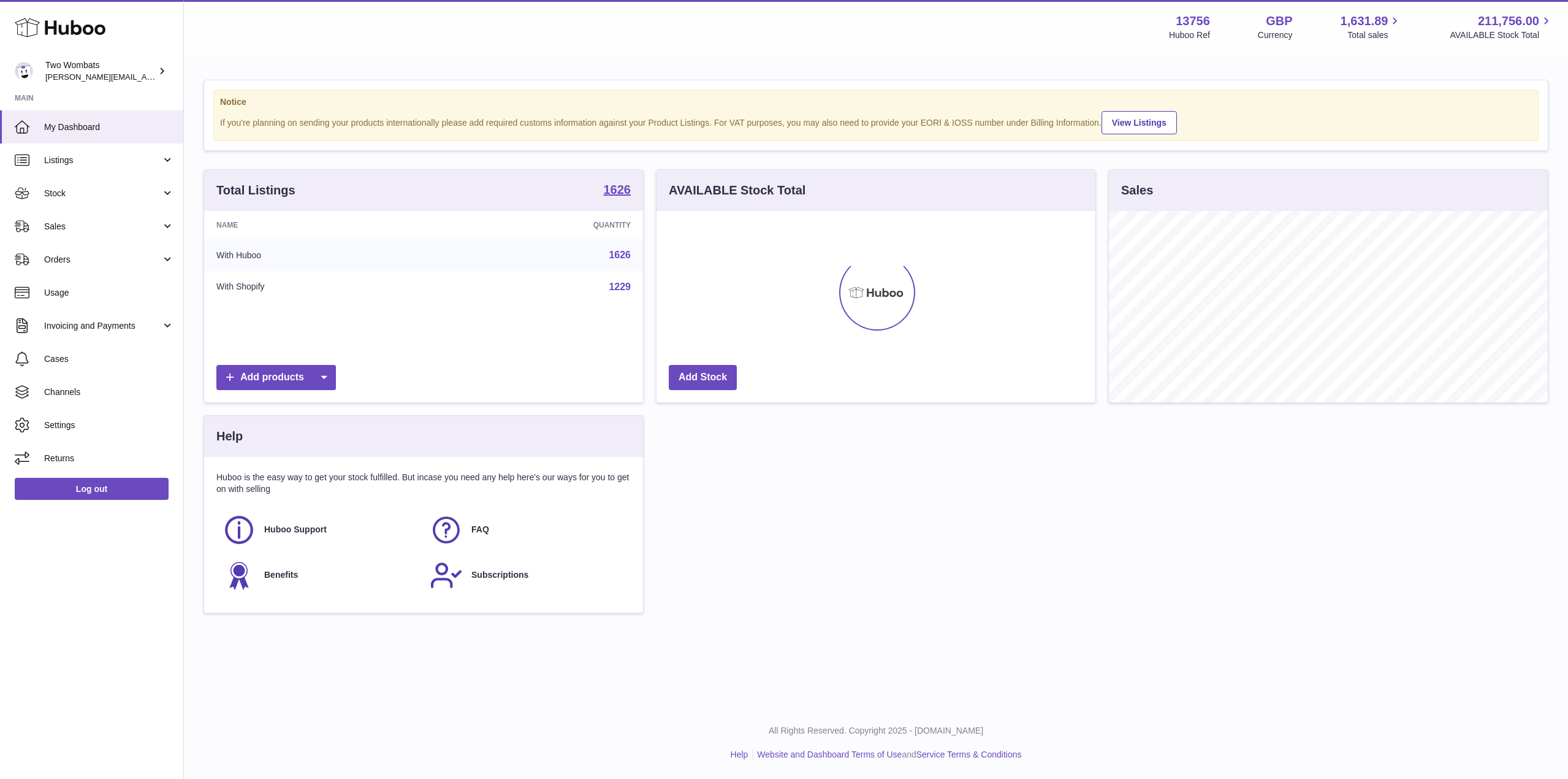
scroll to position [613163, 612641]
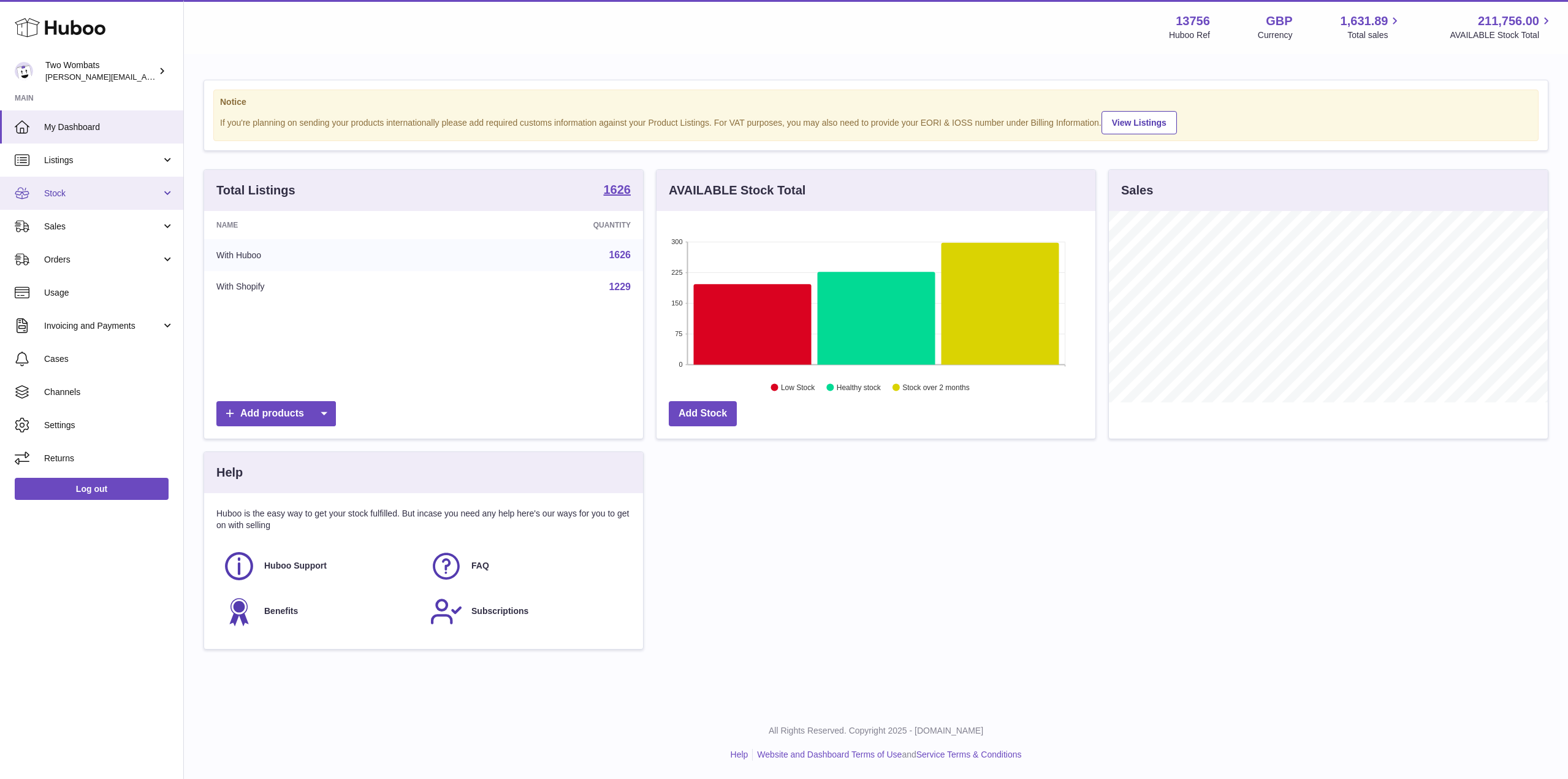
click at [171, 200] on link "Stock" at bounding box center [91, 193] width 183 height 33
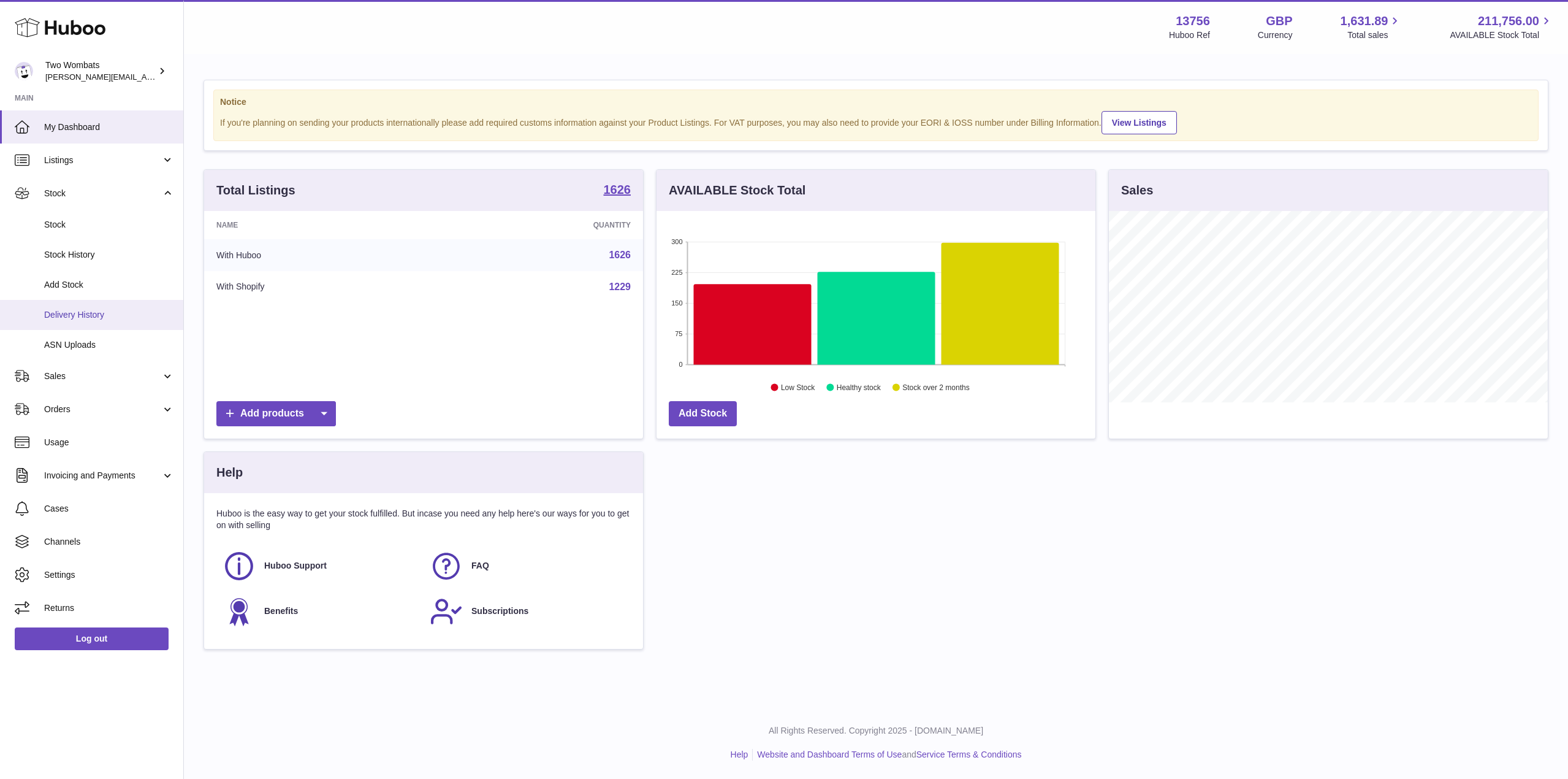
click at [111, 316] on span "Delivery History" at bounding box center [109, 315] width 130 height 11
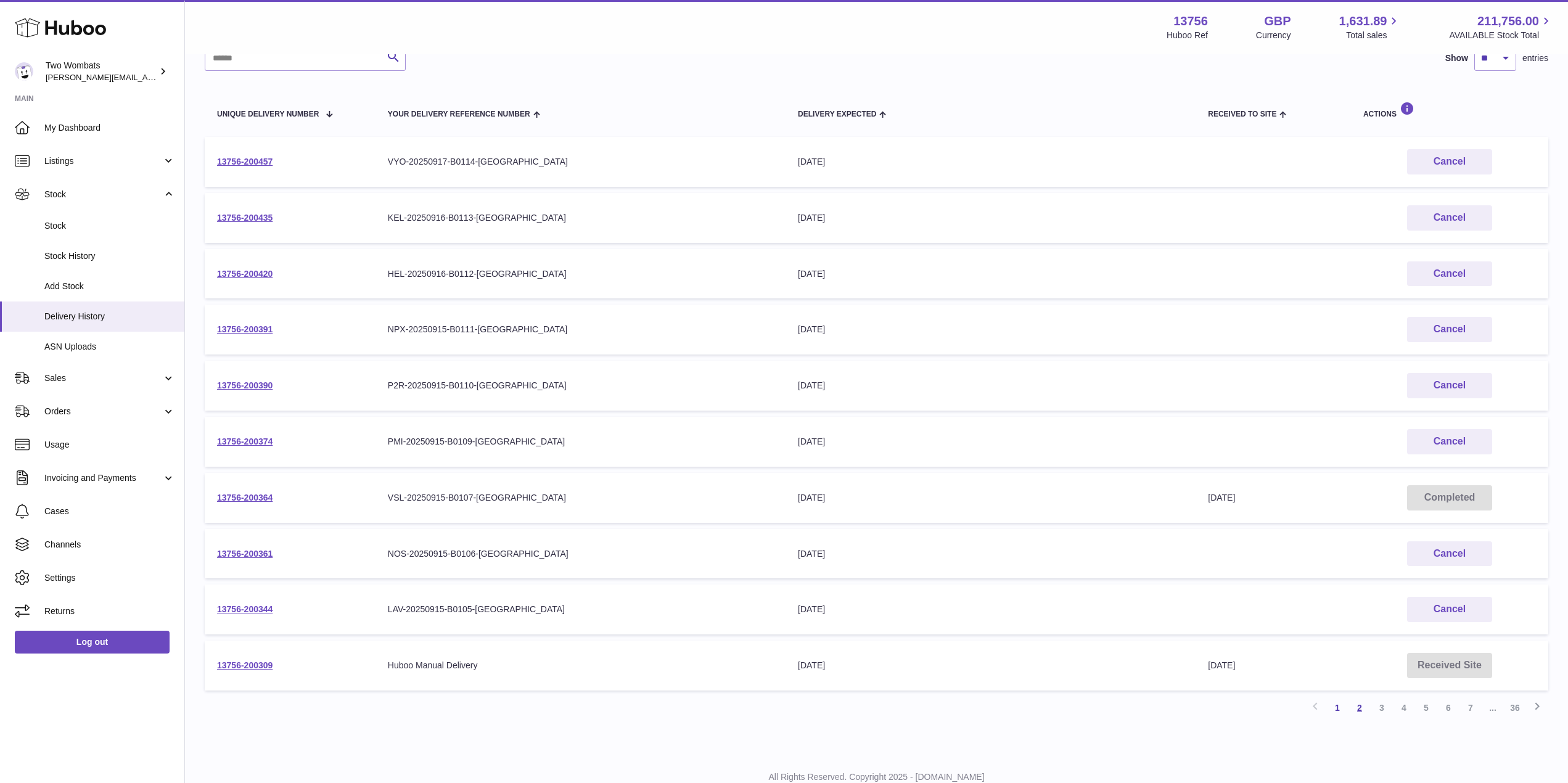
click at [1356, 712] on link "2" at bounding box center [1359, 708] width 22 height 22
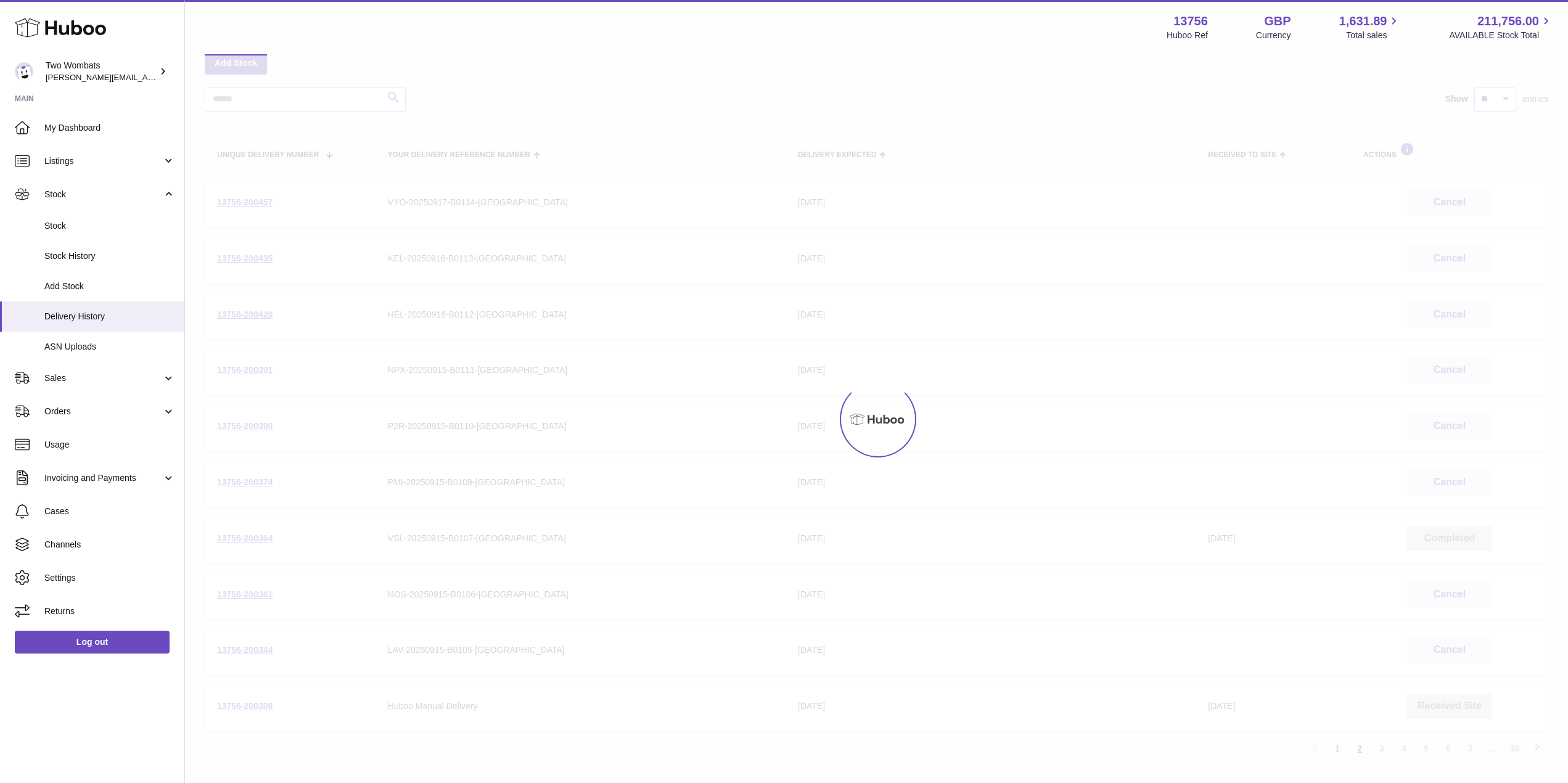
scroll to position [55, 0]
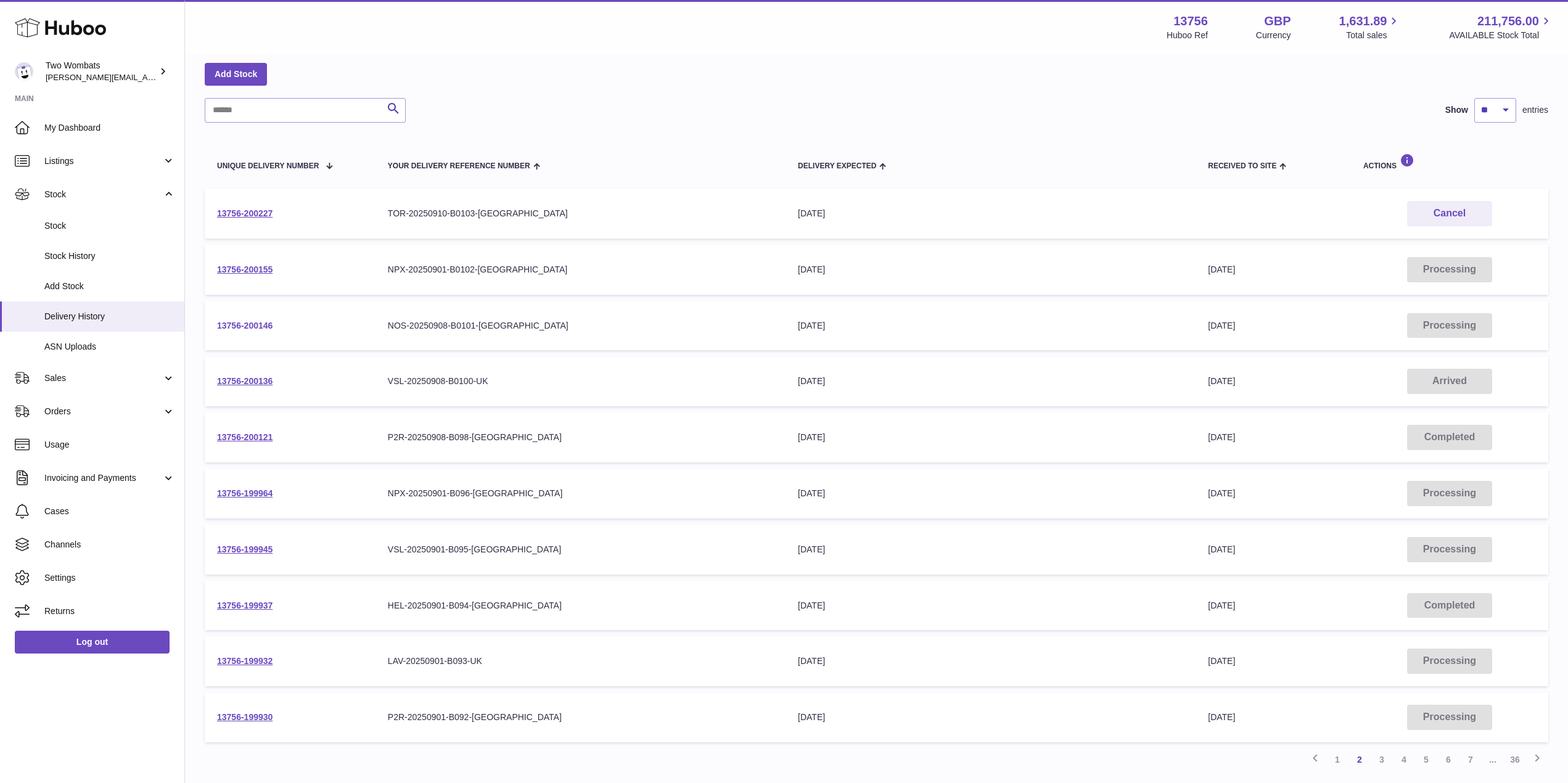
click at [245, 325] on link "13756-200146" at bounding box center [245, 326] width 55 height 10
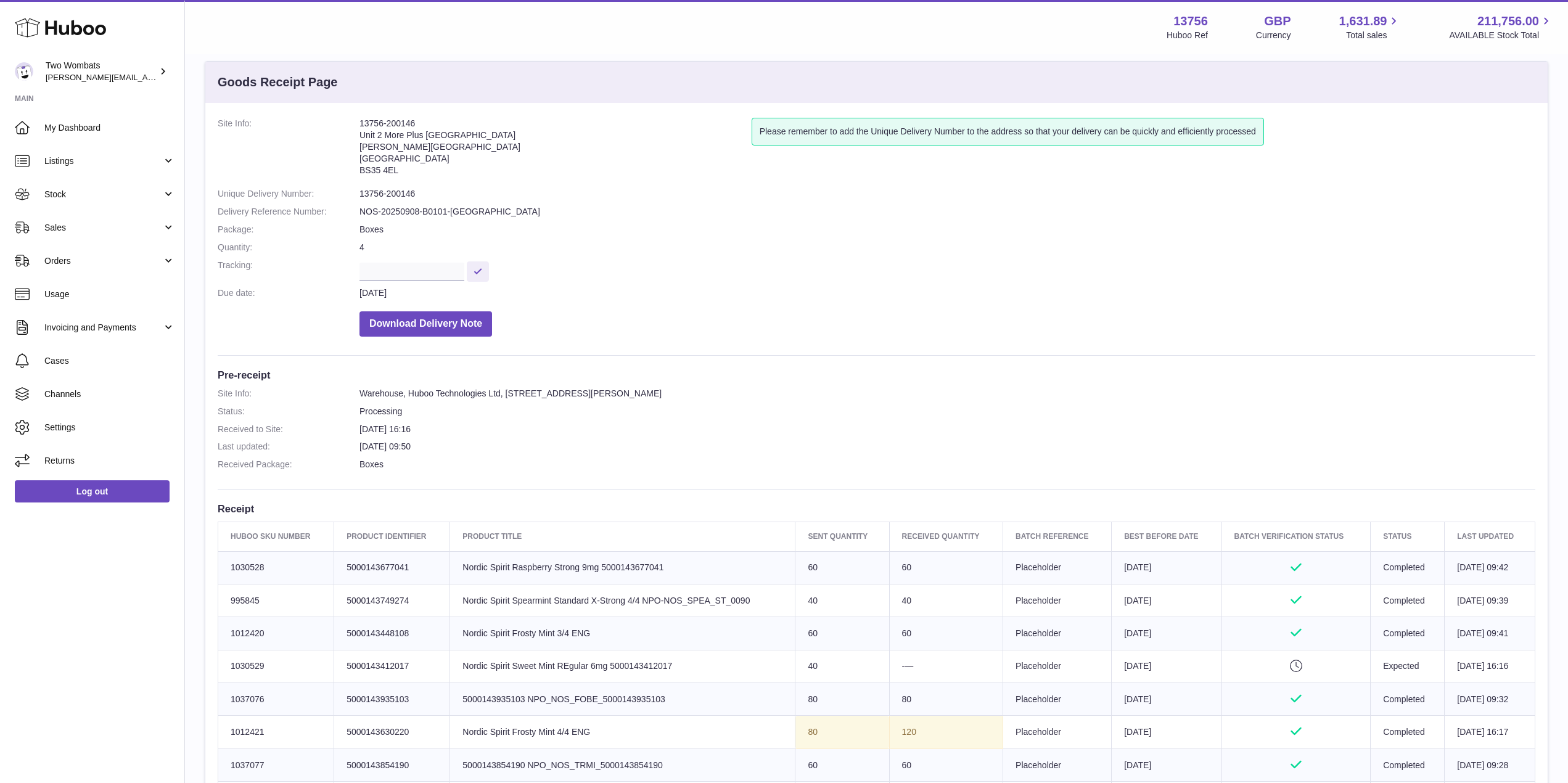
scroll to position [7, 0]
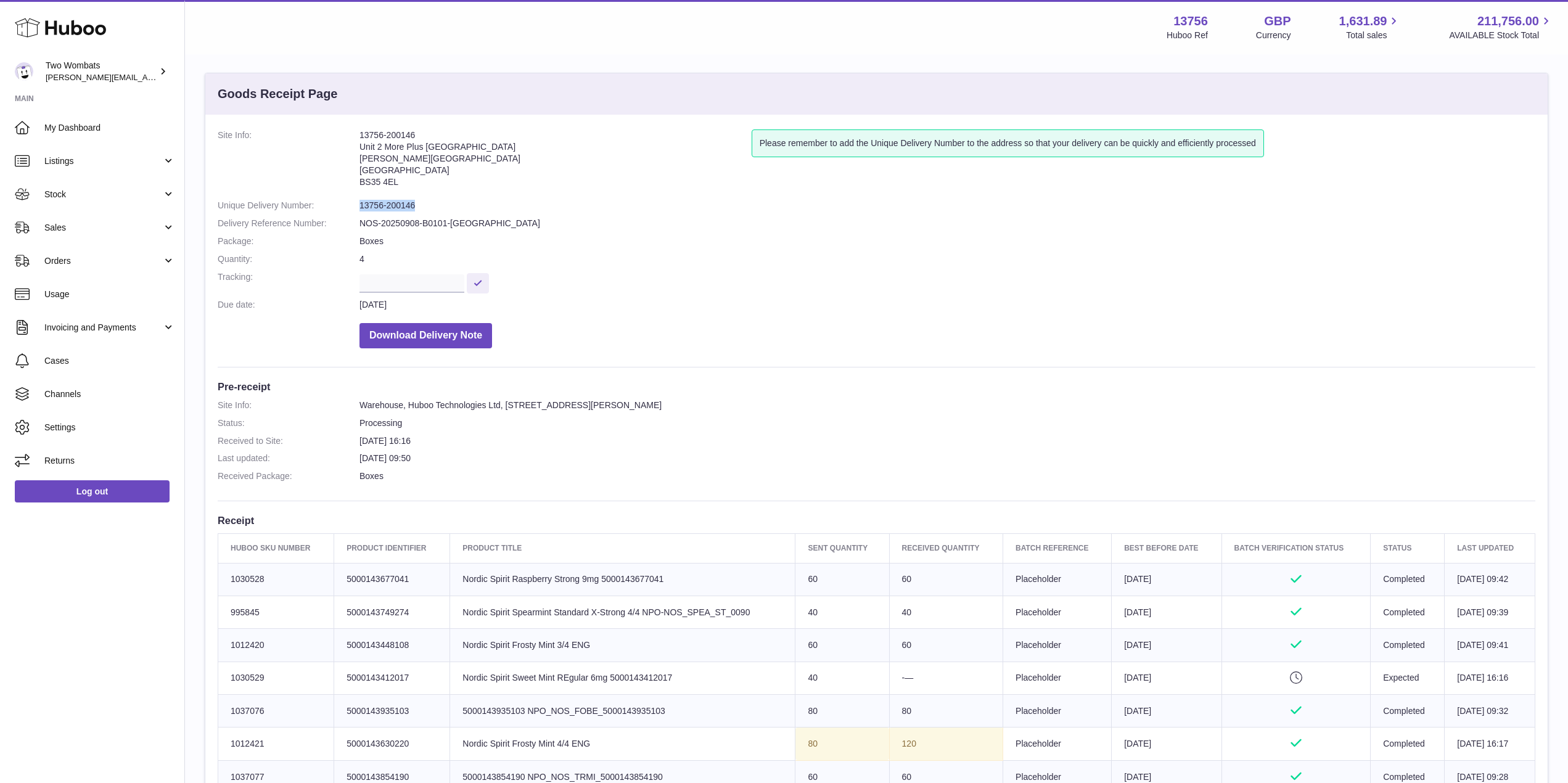
drag, startPoint x: 415, startPoint y: 208, endPoint x: 359, endPoint y: 199, distance: 56.7
click at [359, 199] on dl "Site Info: 13756-200146 Unit 2 More Plus Central Park Hudson Ave Severn Beach B…" at bounding box center [877, 242] width 1318 height 225
copy dd "13756-200146"
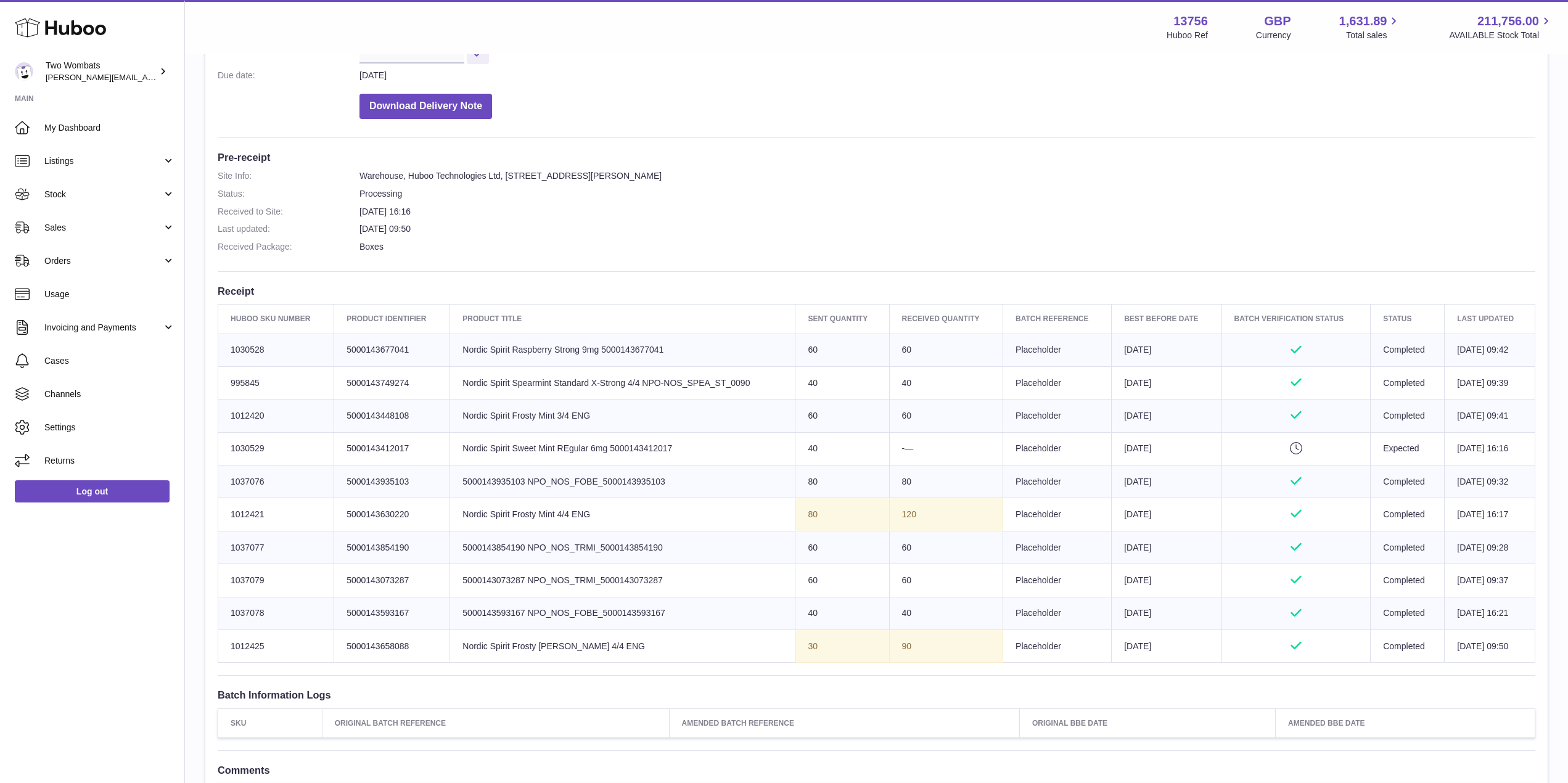
scroll to position [0, 0]
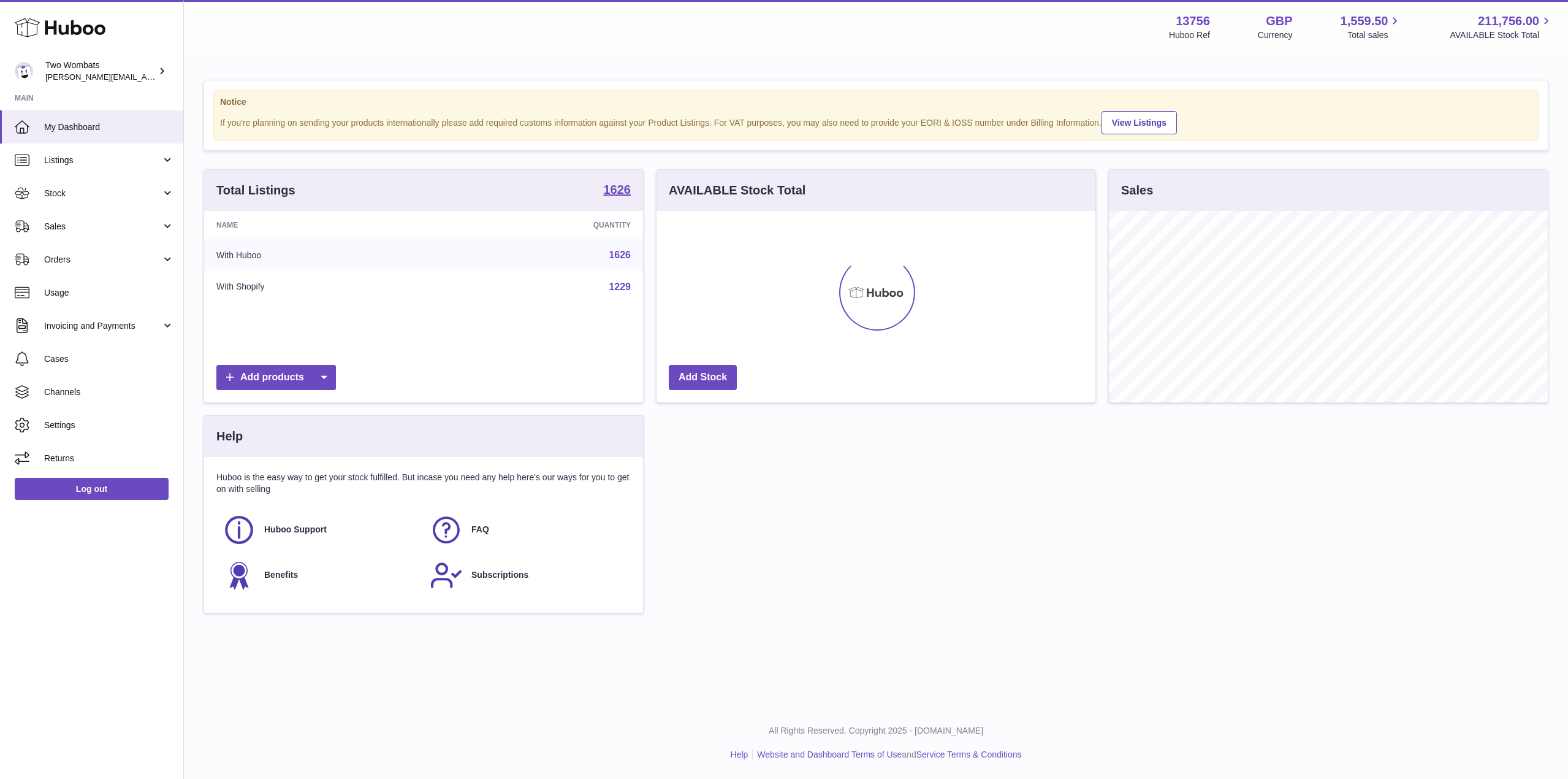
scroll to position [191, 439]
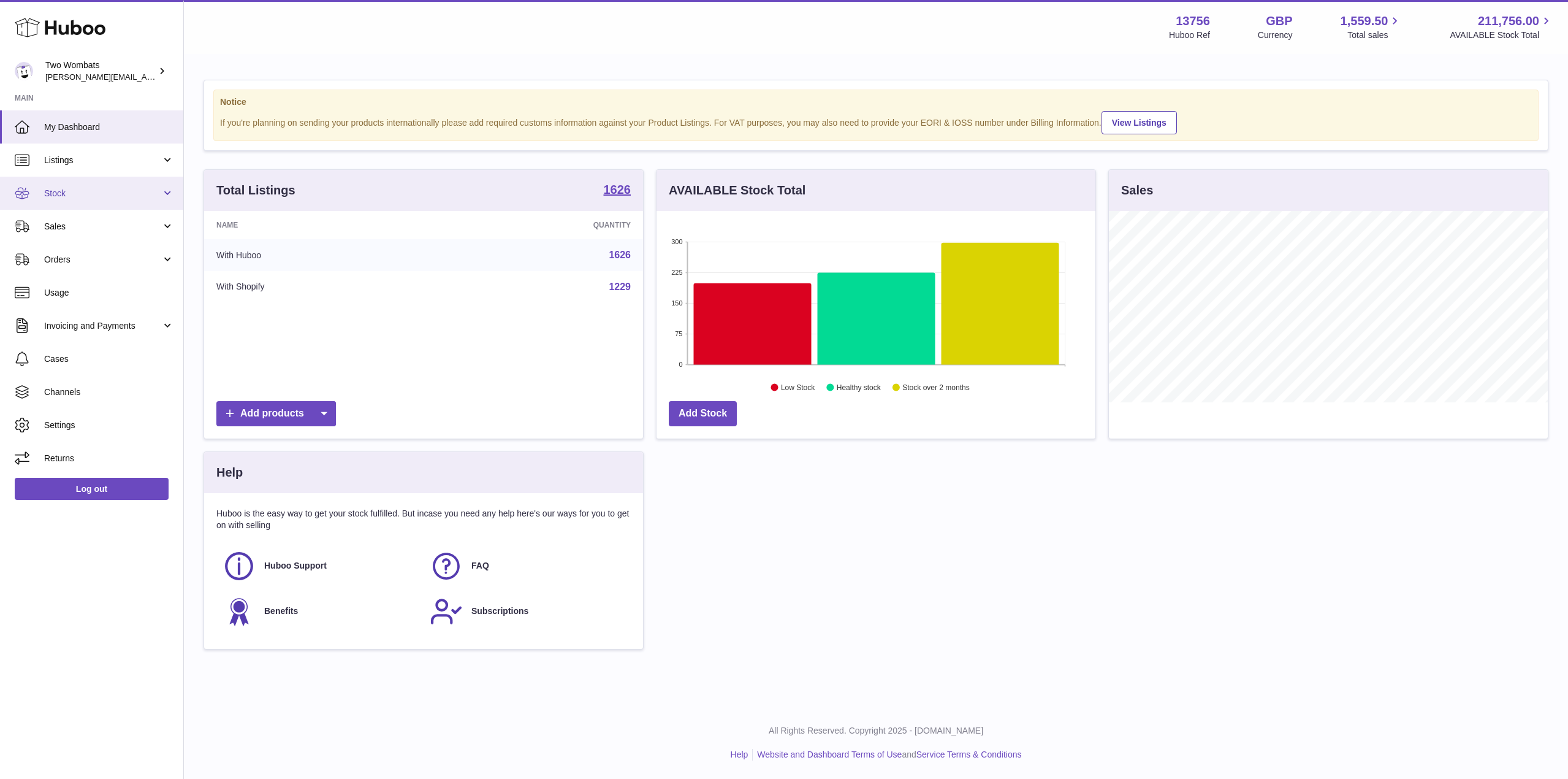
click at [167, 190] on link "Stock" at bounding box center [91, 193] width 183 height 33
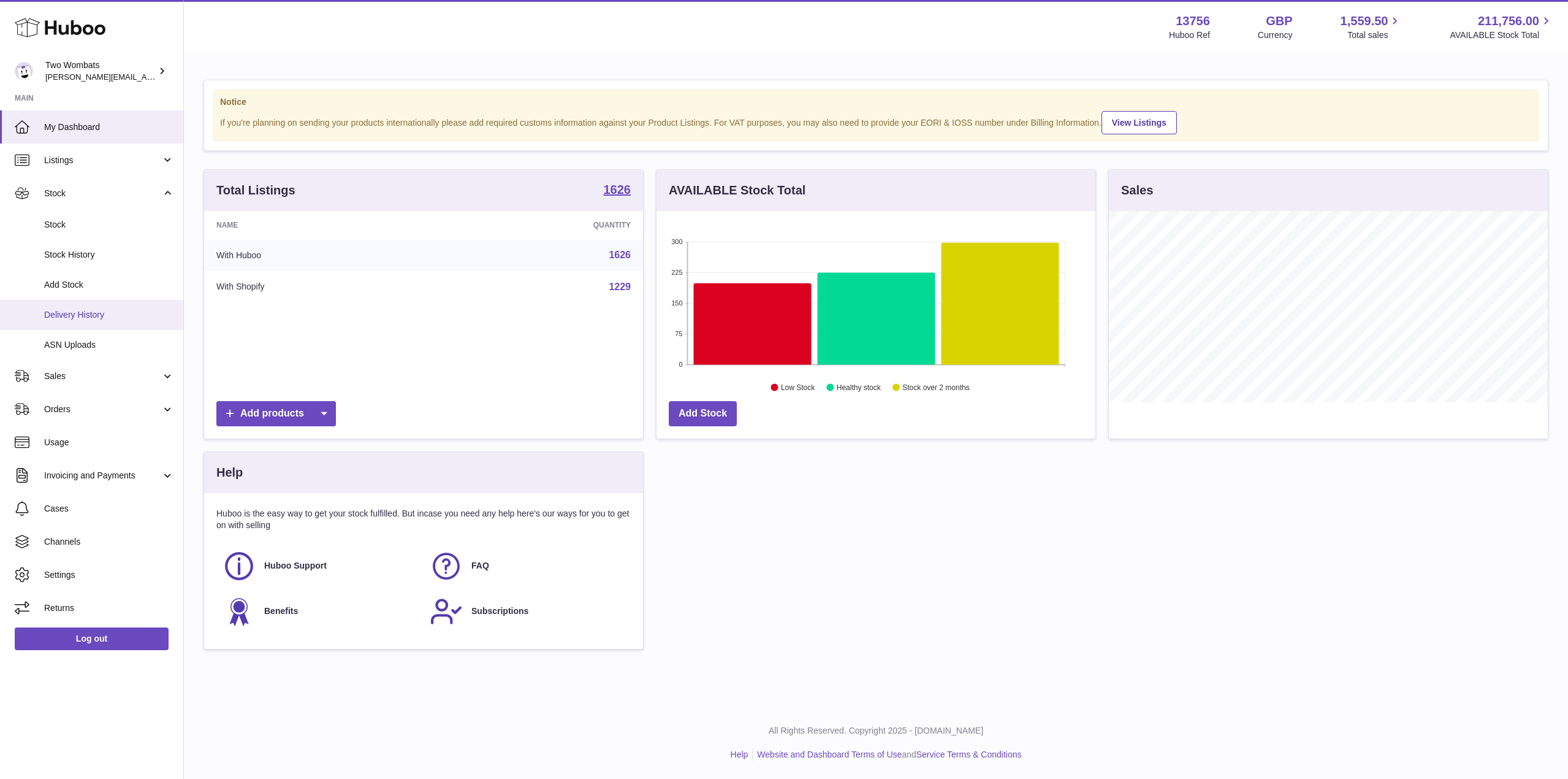
click at [121, 320] on span "Delivery History" at bounding box center [109, 315] width 130 height 11
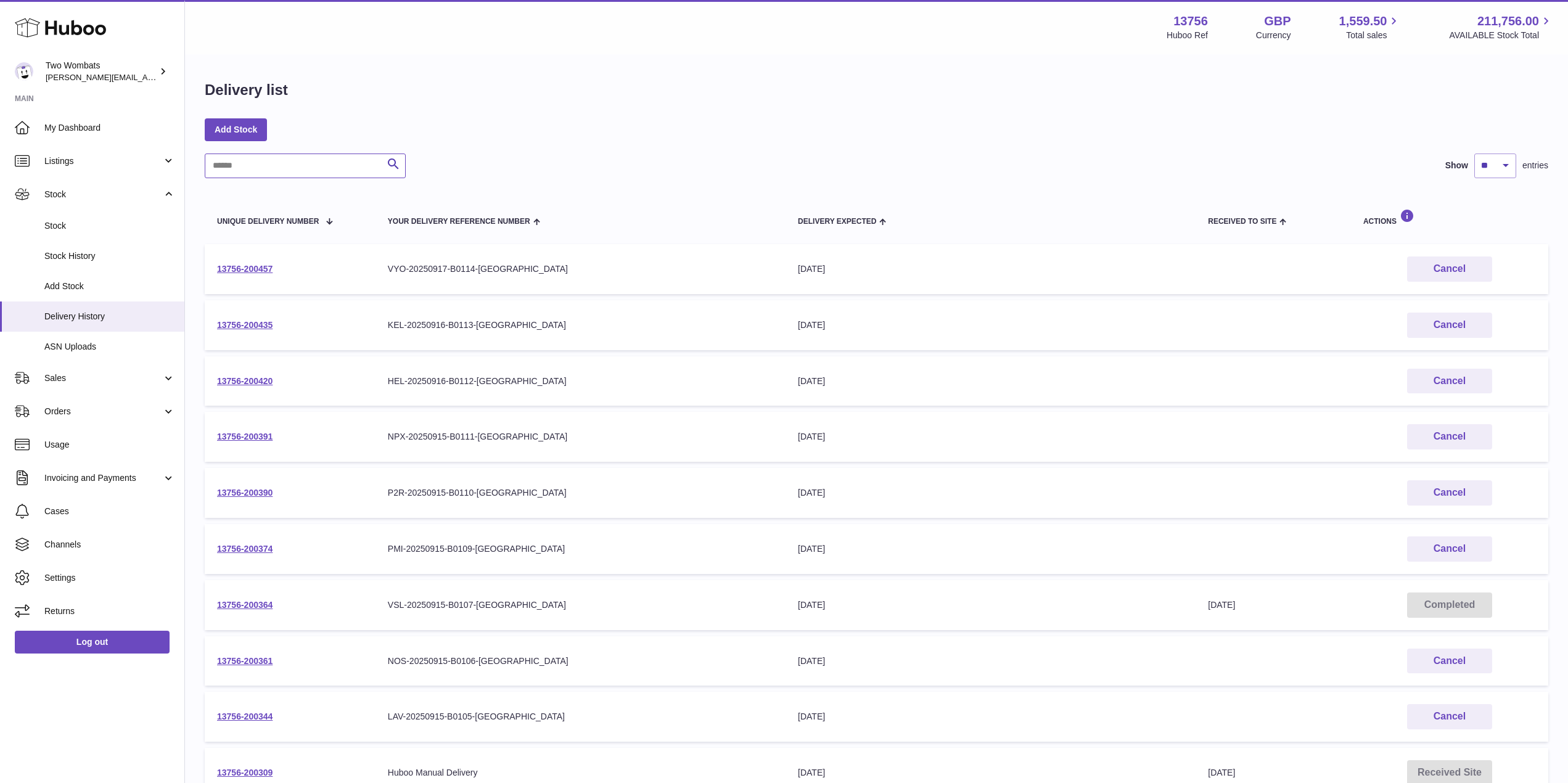
click at [276, 175] on input "text" at bounding box center [305, 166] width 201 height 24
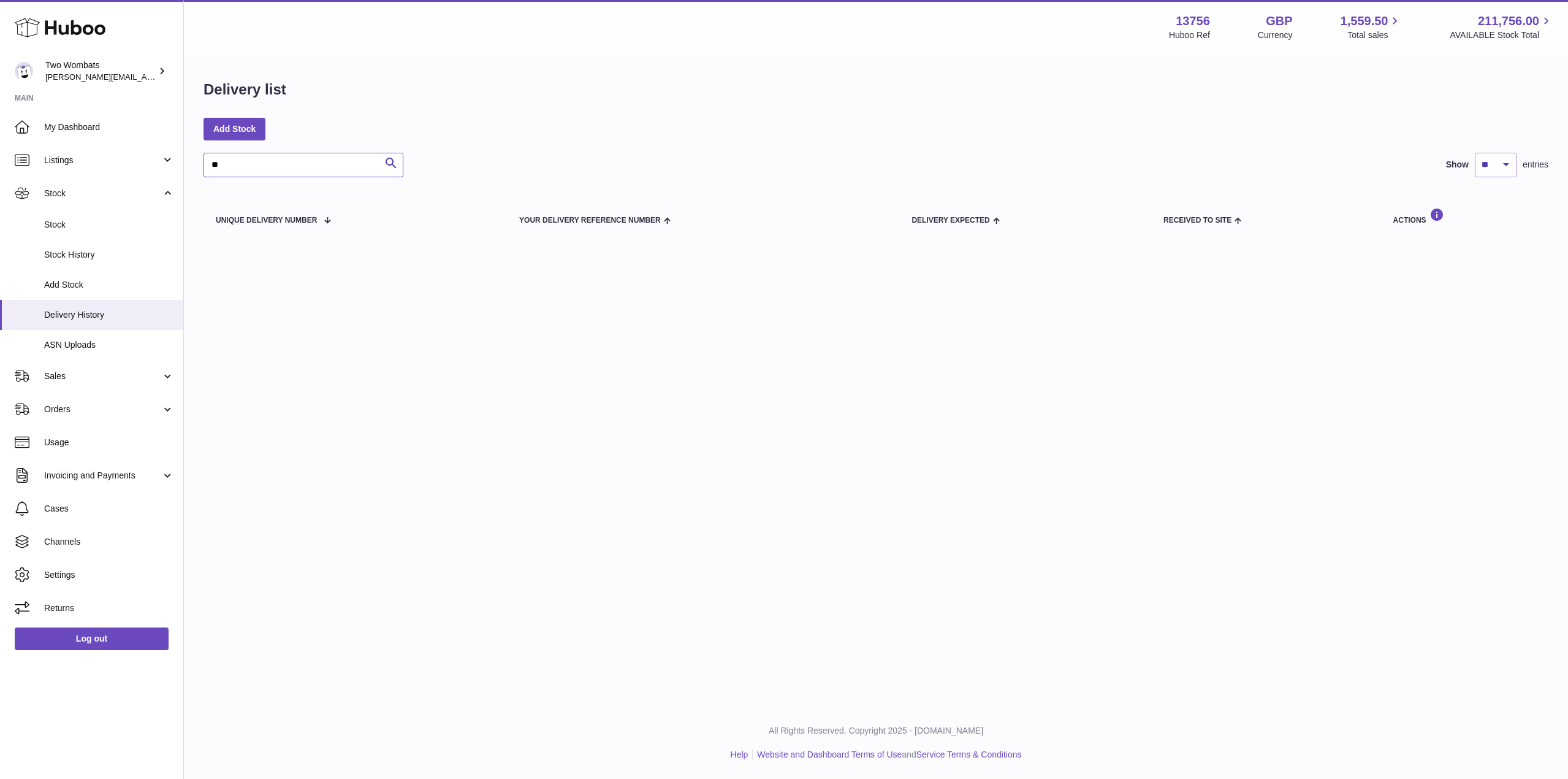
type input "*"
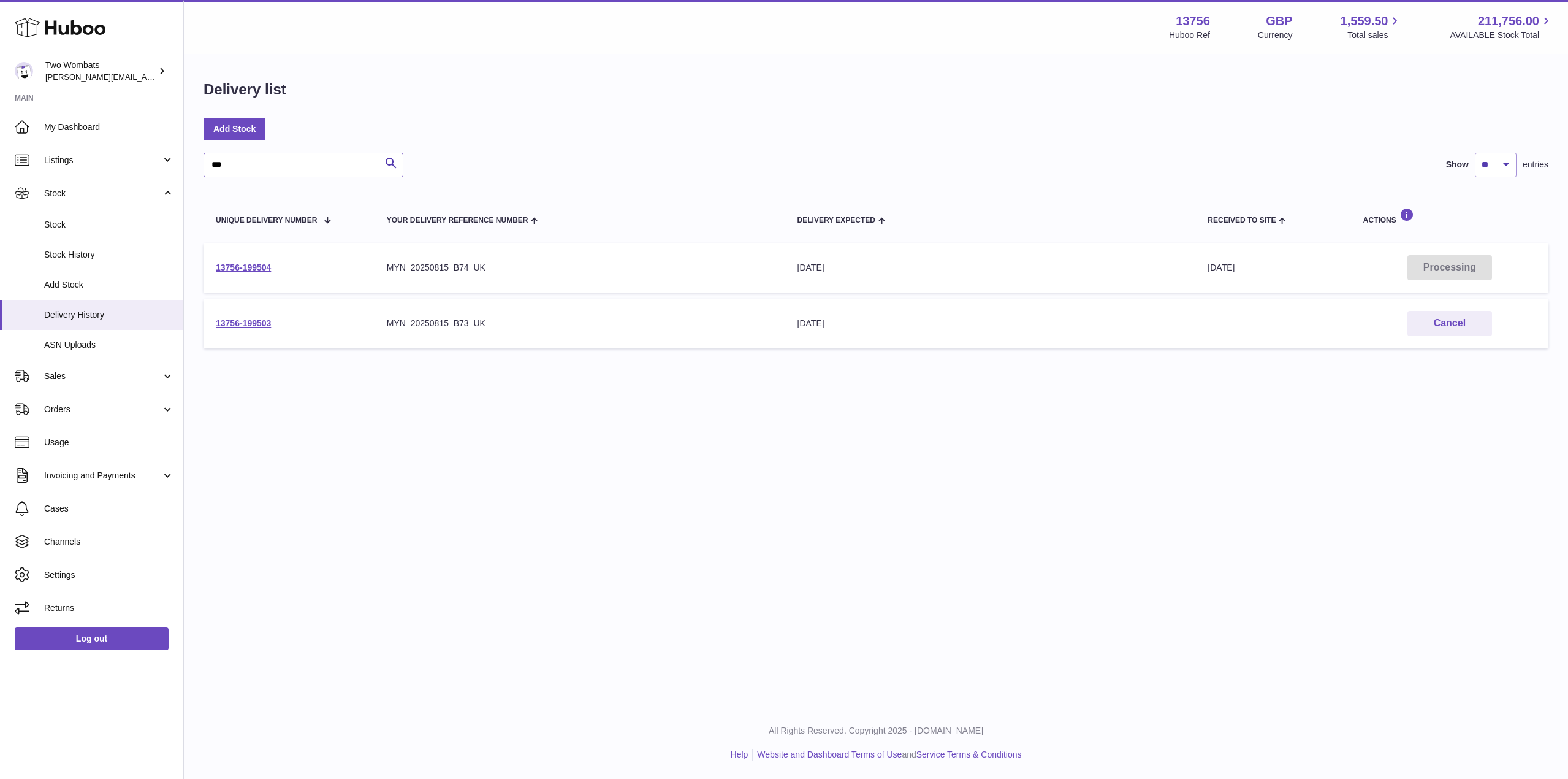
type input "***"
drag, startPoint x: 277, startPoint y: 265, endPoint x: 214, endPoint y: 268, distance: 63.1
click at [214, 268] on td "13756-199504" at bounding box center [289, 268] width 171 height 50
copy link "13756-199504"
drag, startPoint x: 276, startPoint y: 326, endPoint x: 210, endPoint y: 322, distance: 66.1
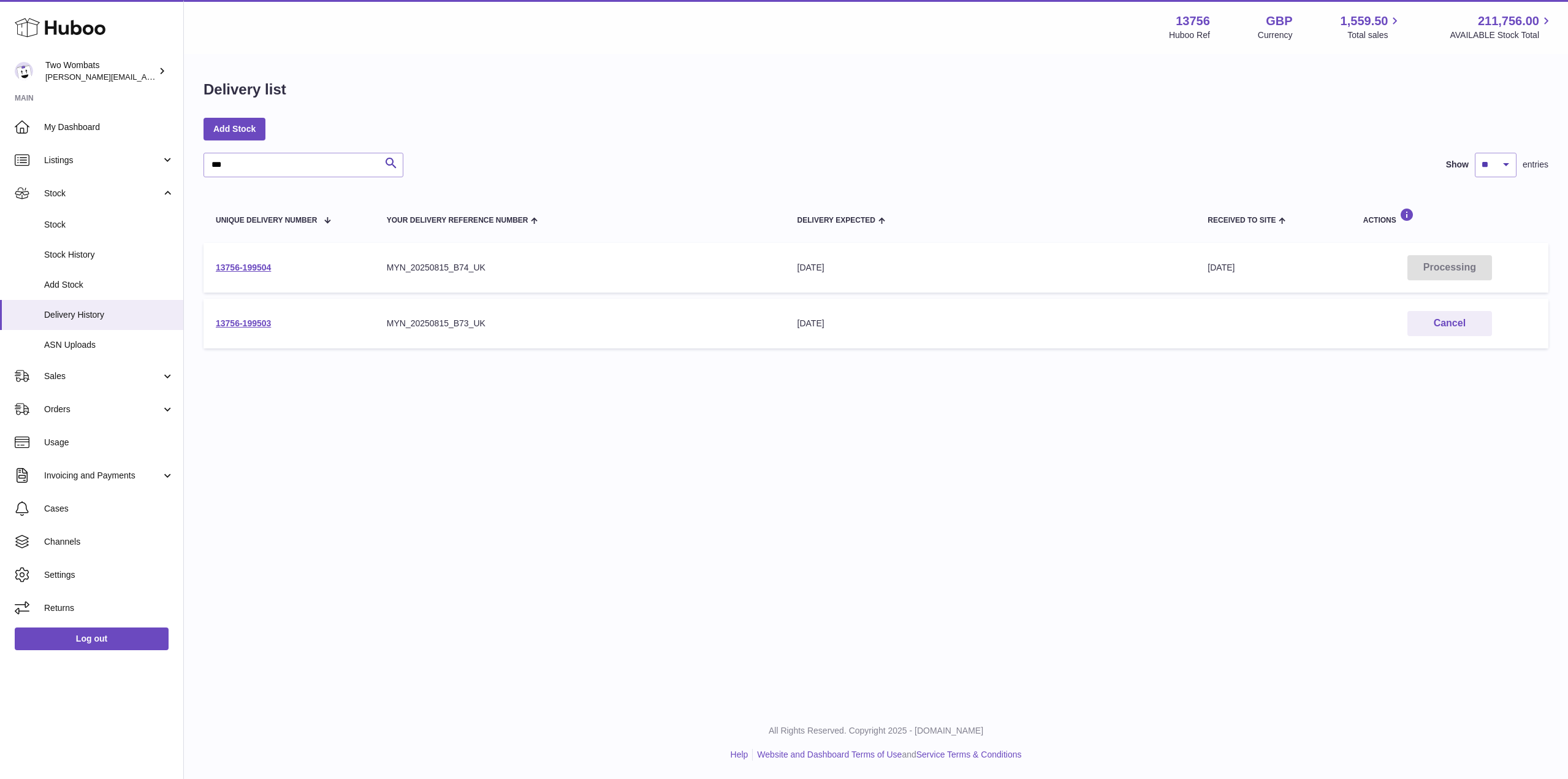
click at [210, 322] on td "13756-199503" at bounding box center [289, 324] width 171 height 50
copy link "13756-199503"
drag, startPoint x: 275, startPoint y: 268, endPoint x: 217, endPoint y: 265, distance: 58.1
click at [217, 265] on td "13756-199504" at bounding box center [289, 268] width 171 height 50
copy link "13756-199504"
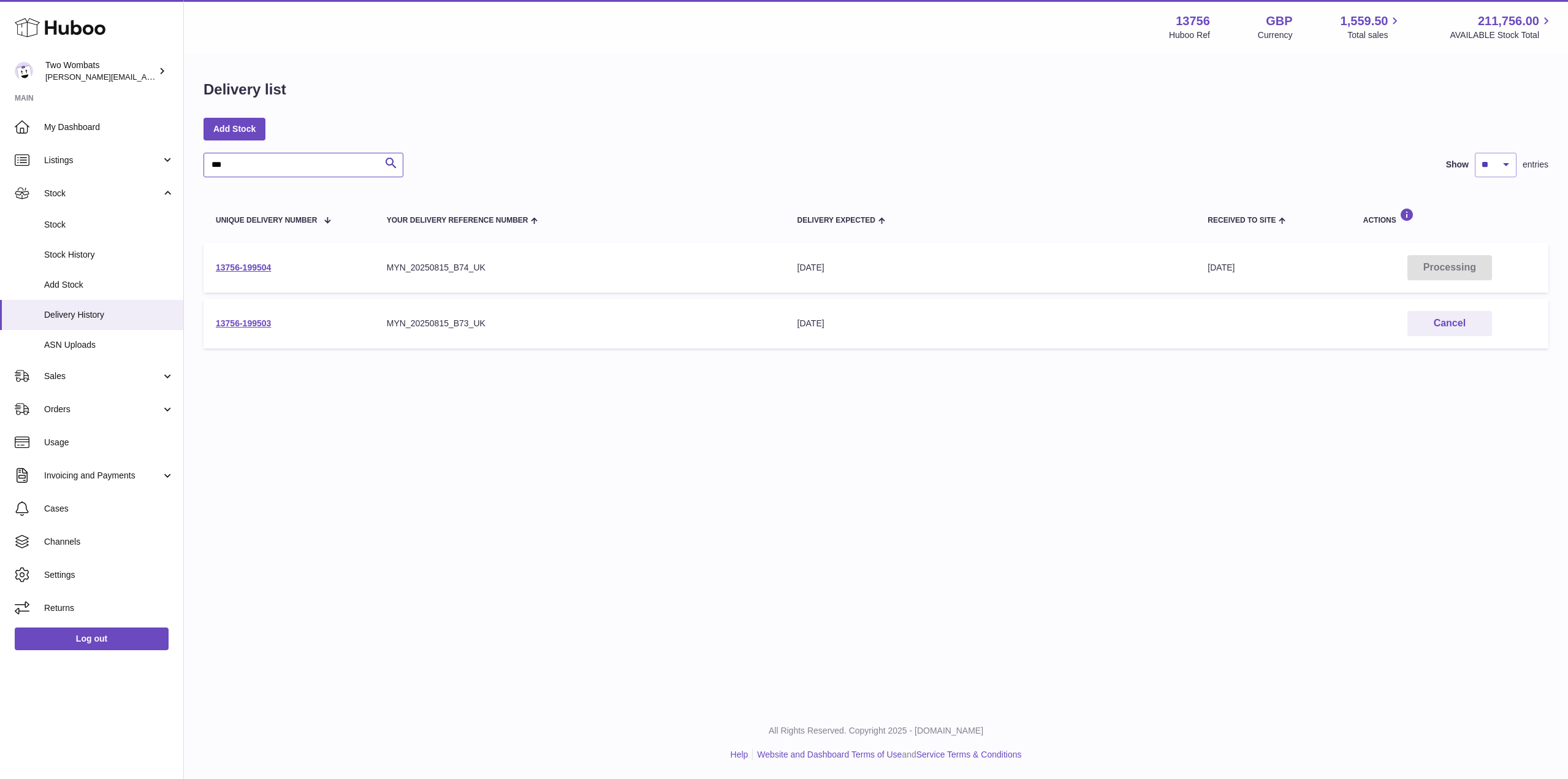
drag, startPoint x: 277, startPoint y: 166, endPoint x: 200, endPoint y: 168, distance: 77.0
click at [200, 168] on div "Delivery list Add Stock *** Search Show ** ** ** *** entries Unique Delivery Nu…" at bounding box center [876, 217] width 1384 height 324
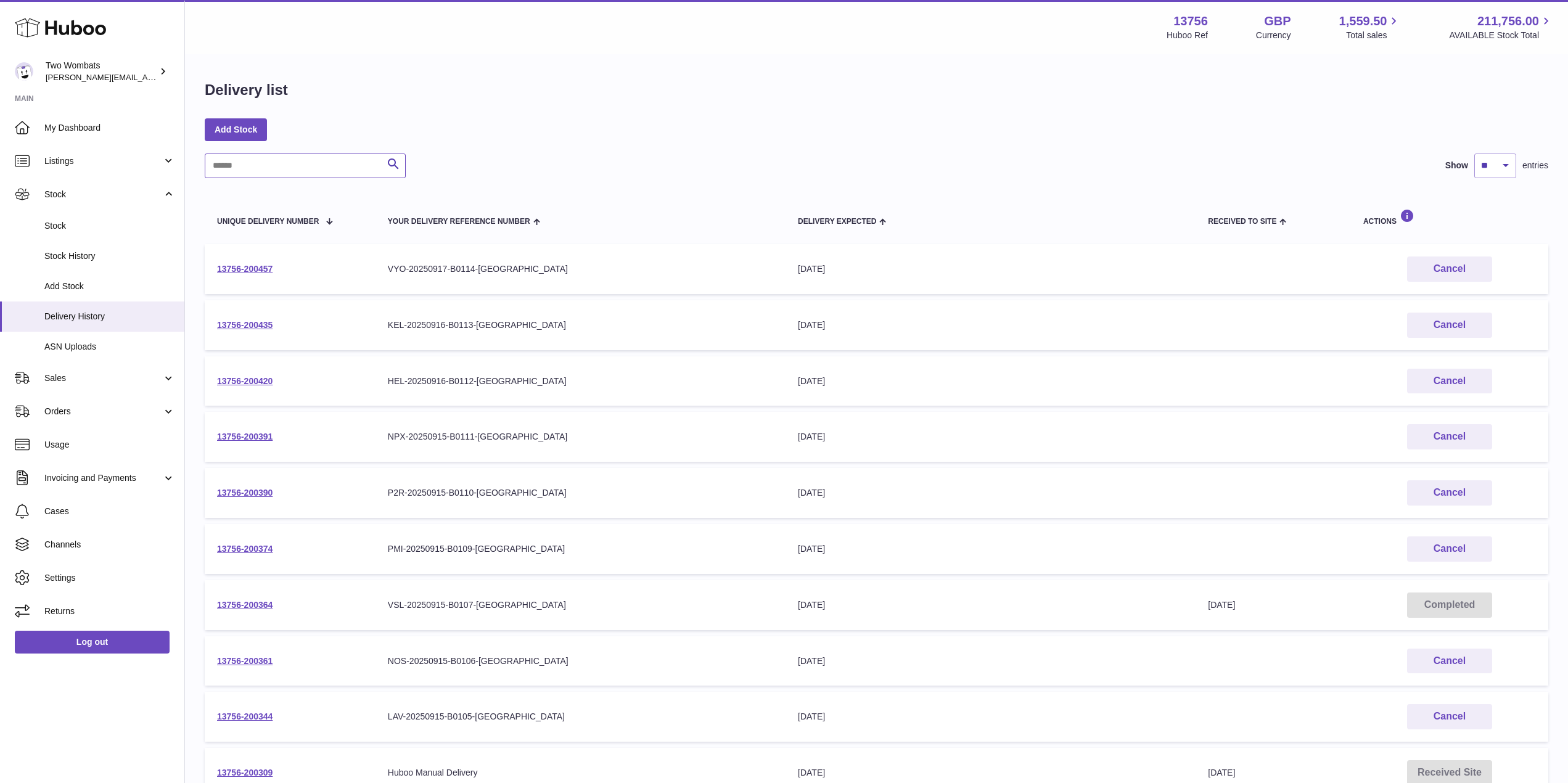
scroll to position [150, 0]
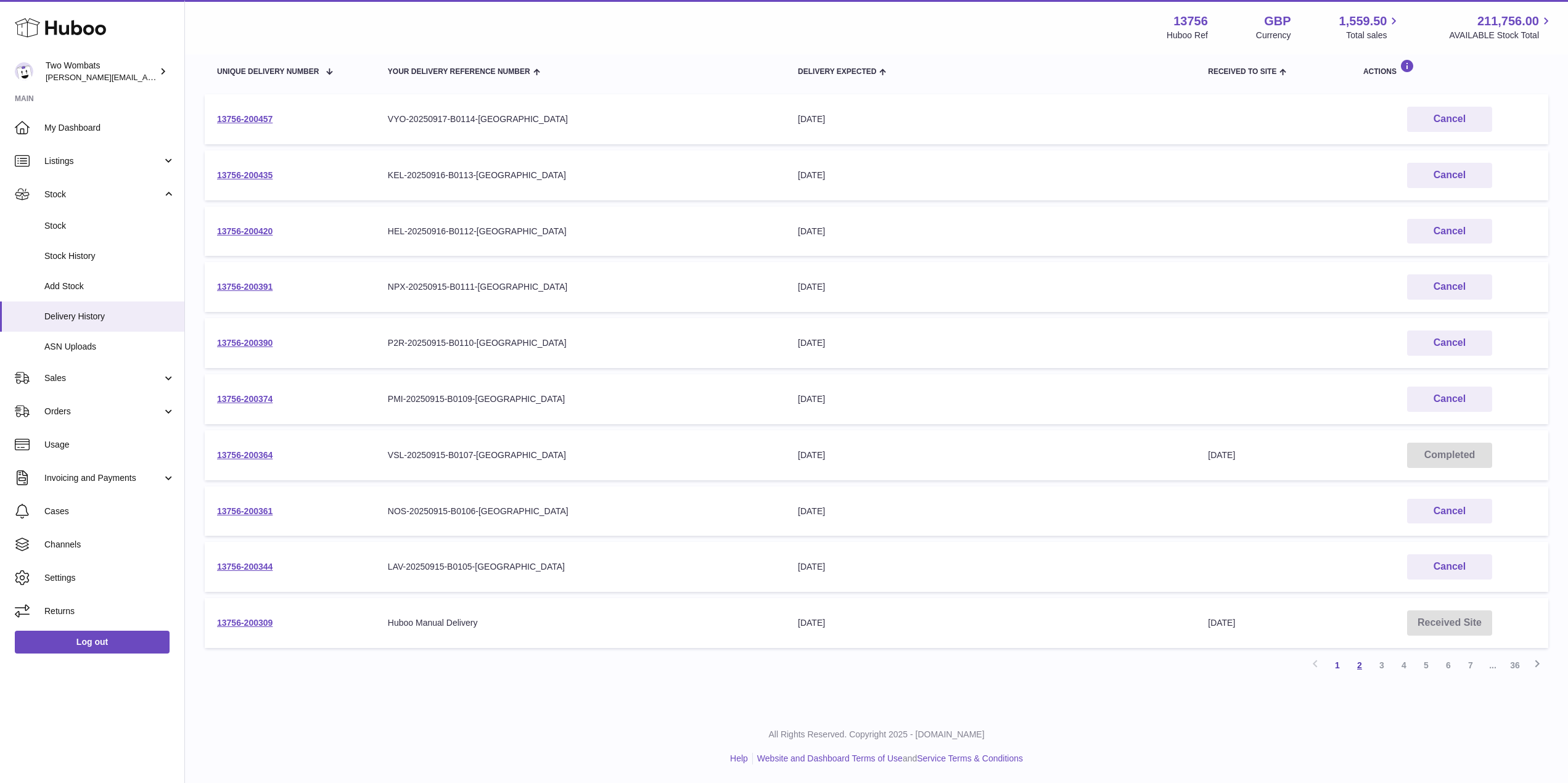
click at [1359, 663] on link "2" at bounding box center [1359, 665] width 22 height 22
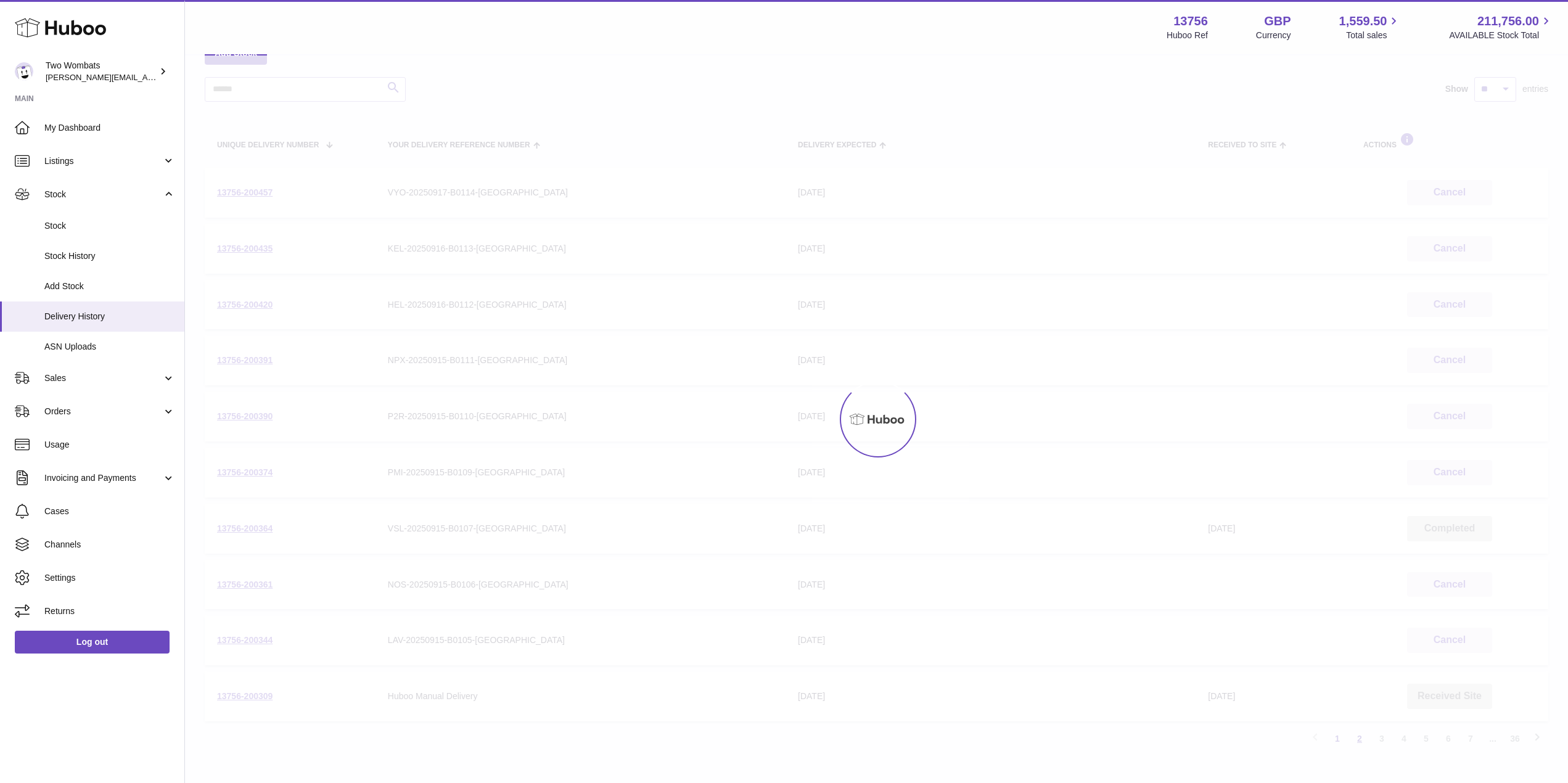
scroll to position [55, 0]
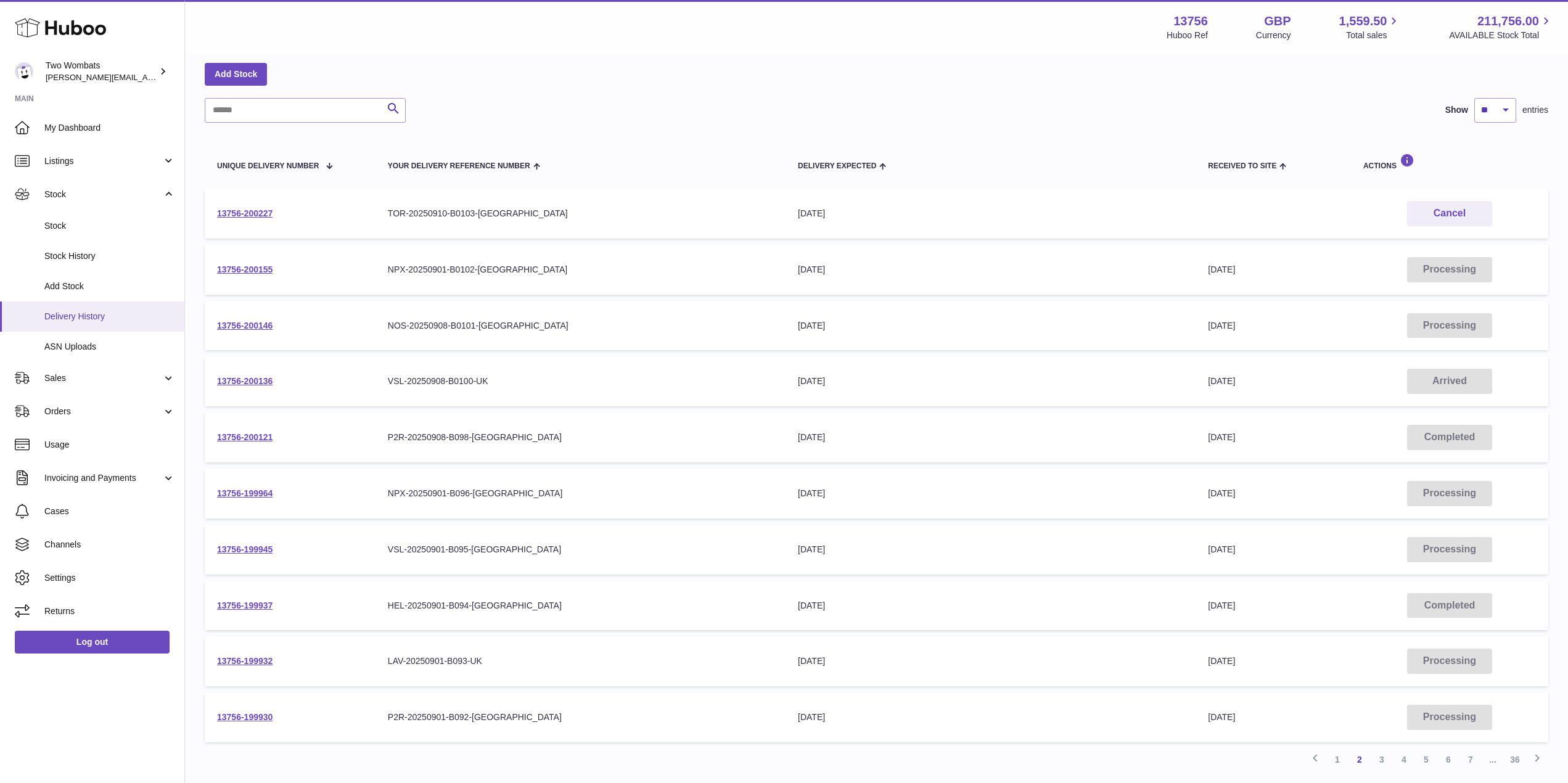
click at [84, 320] on span "Delivery History" at bounding box center [110, 316] width 131 height 11
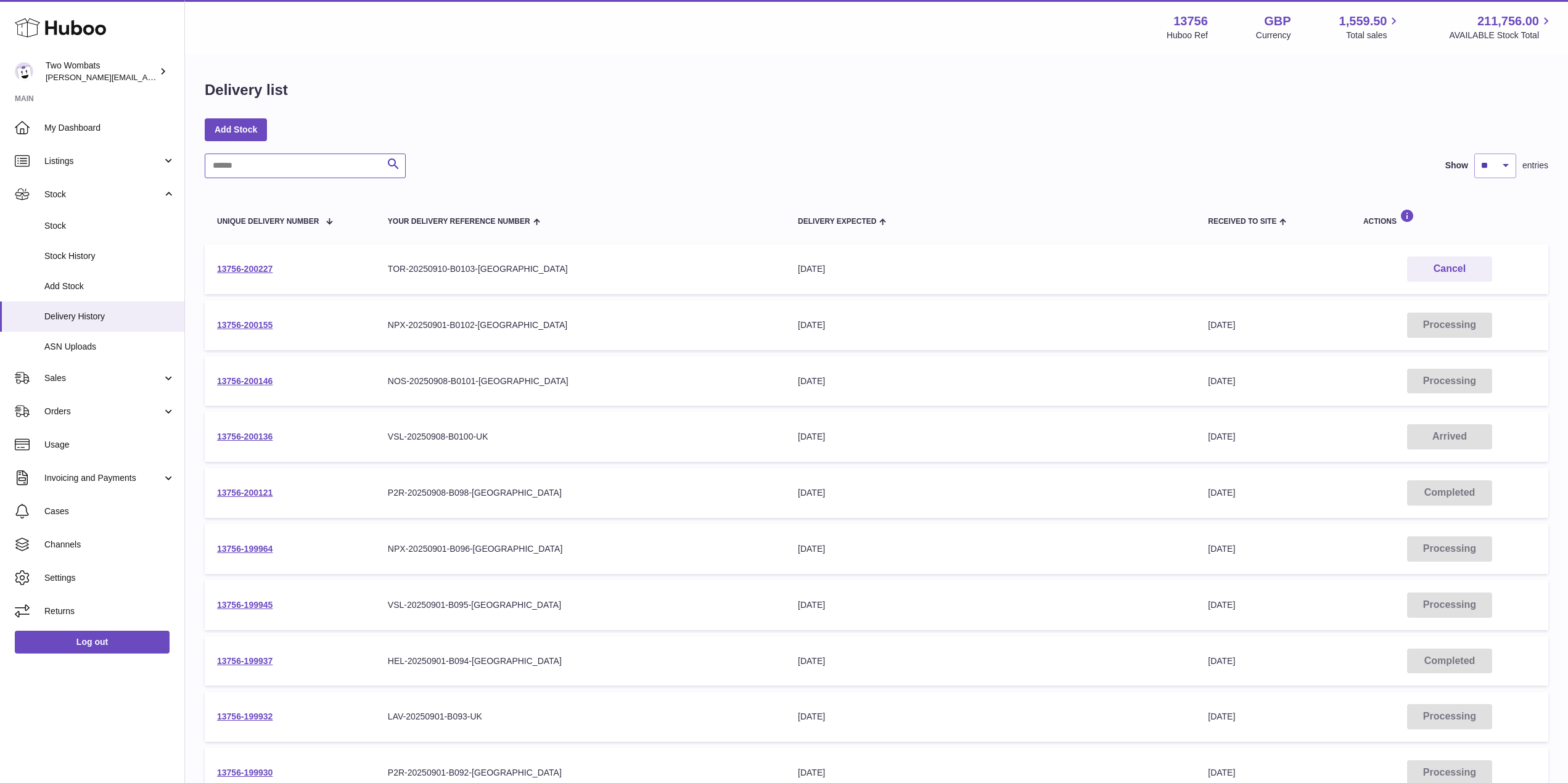
click at [246, 162] on input "text" at bounding box center [305, 166] width 201 height 24
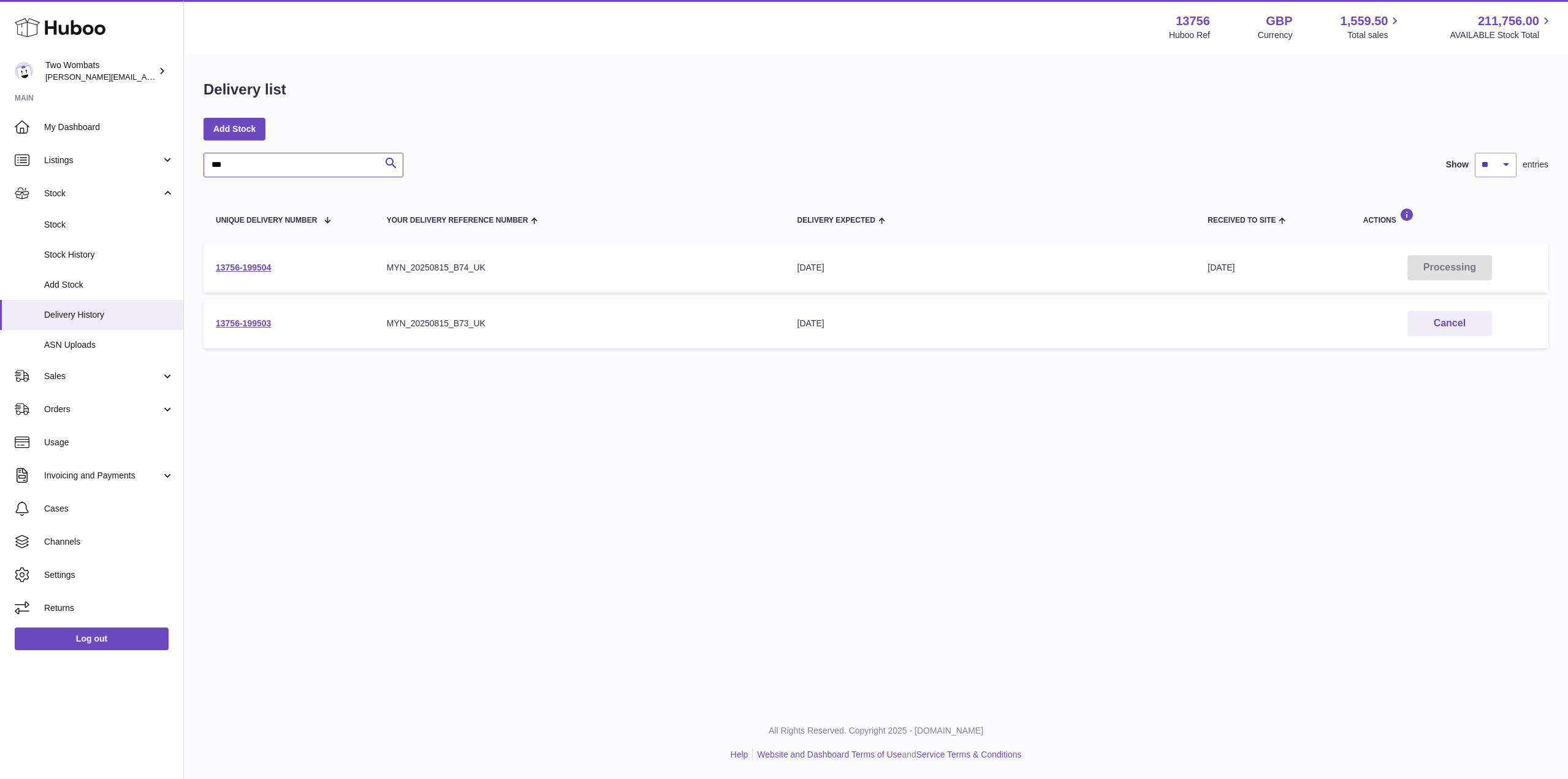
type input "***"
click at [252, 322] on link "13756-199503" at bounding box center [243, 323] width 55 height 10
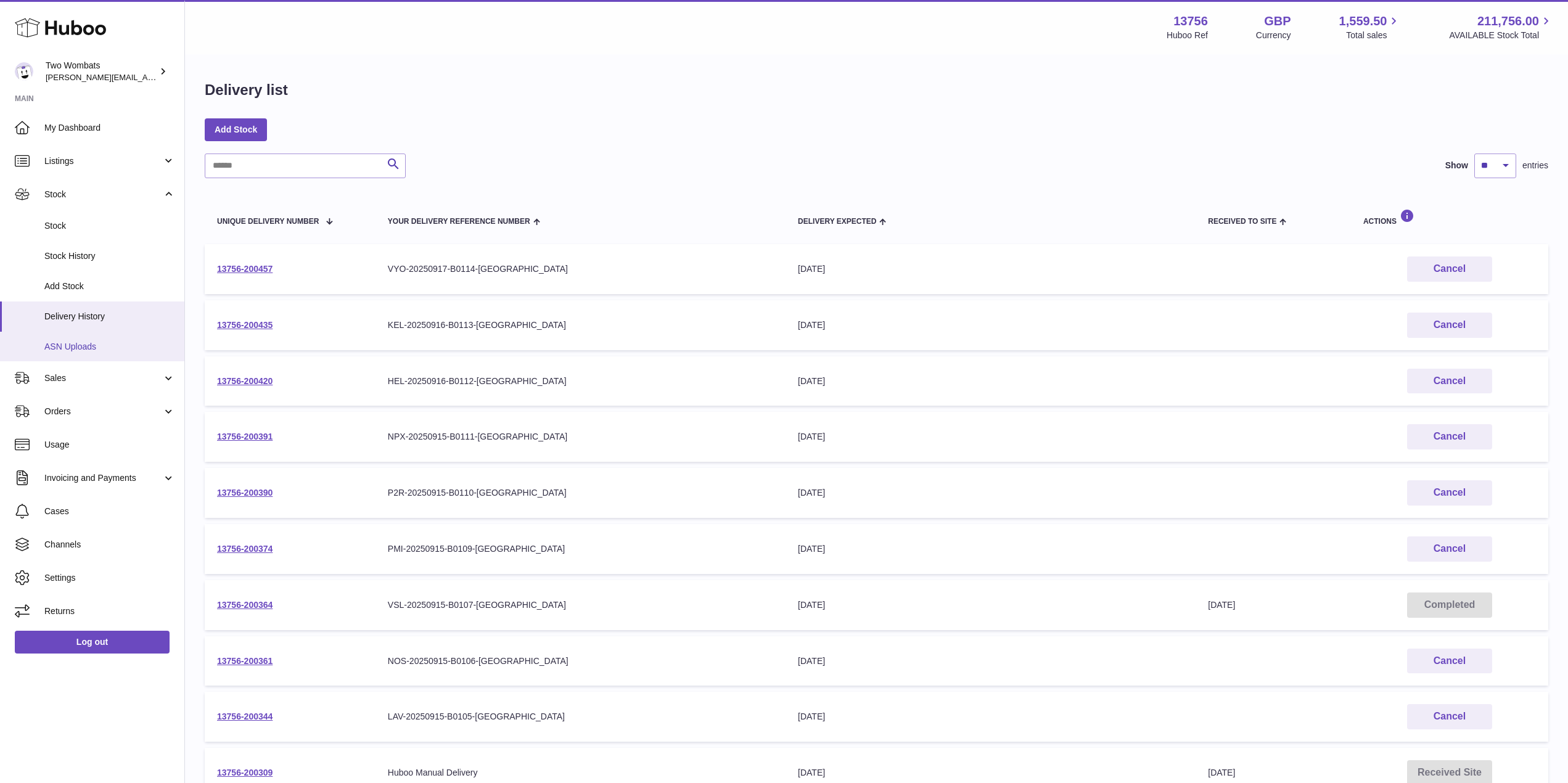
click at [112, 342] on span "ASN Uploads" at bounding box center [110, 346] width 131 height 11
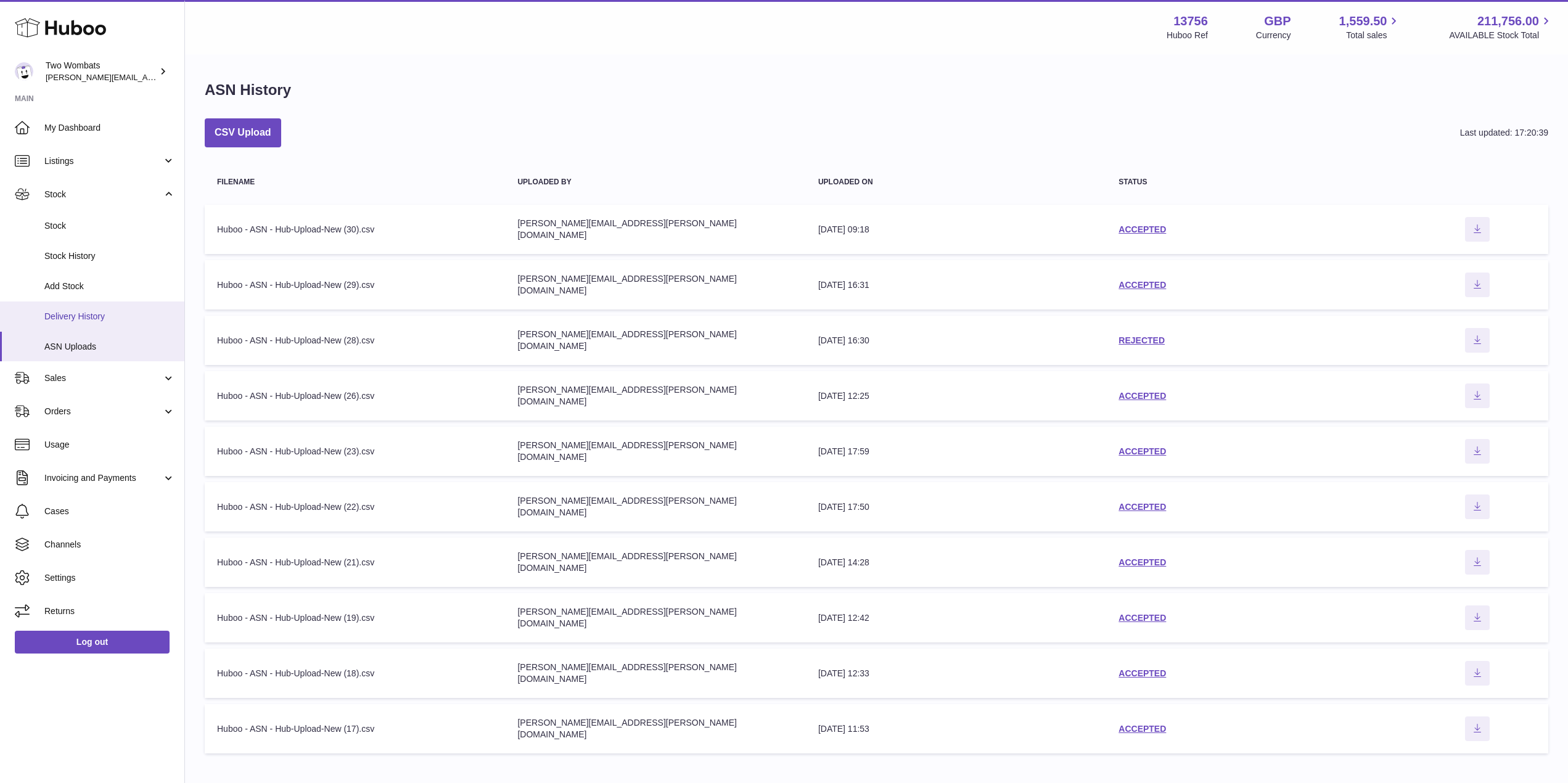
click at [115, 319] on span "Delivery History" at bounding box center [110, 316] width 131 height 11
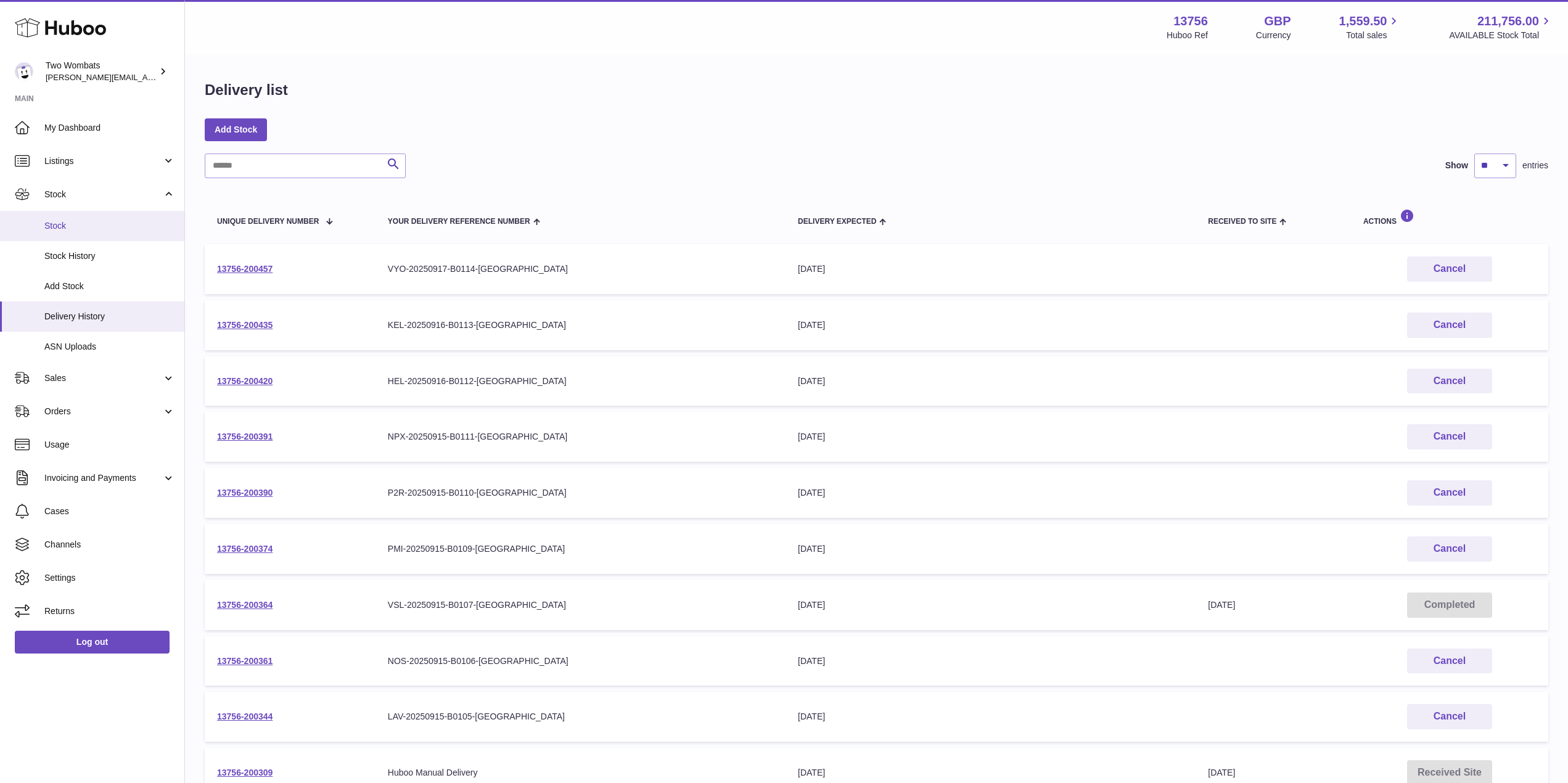
click at [100, 232] on link "Stock" at bounding box center [92, 226] width 184 height 30
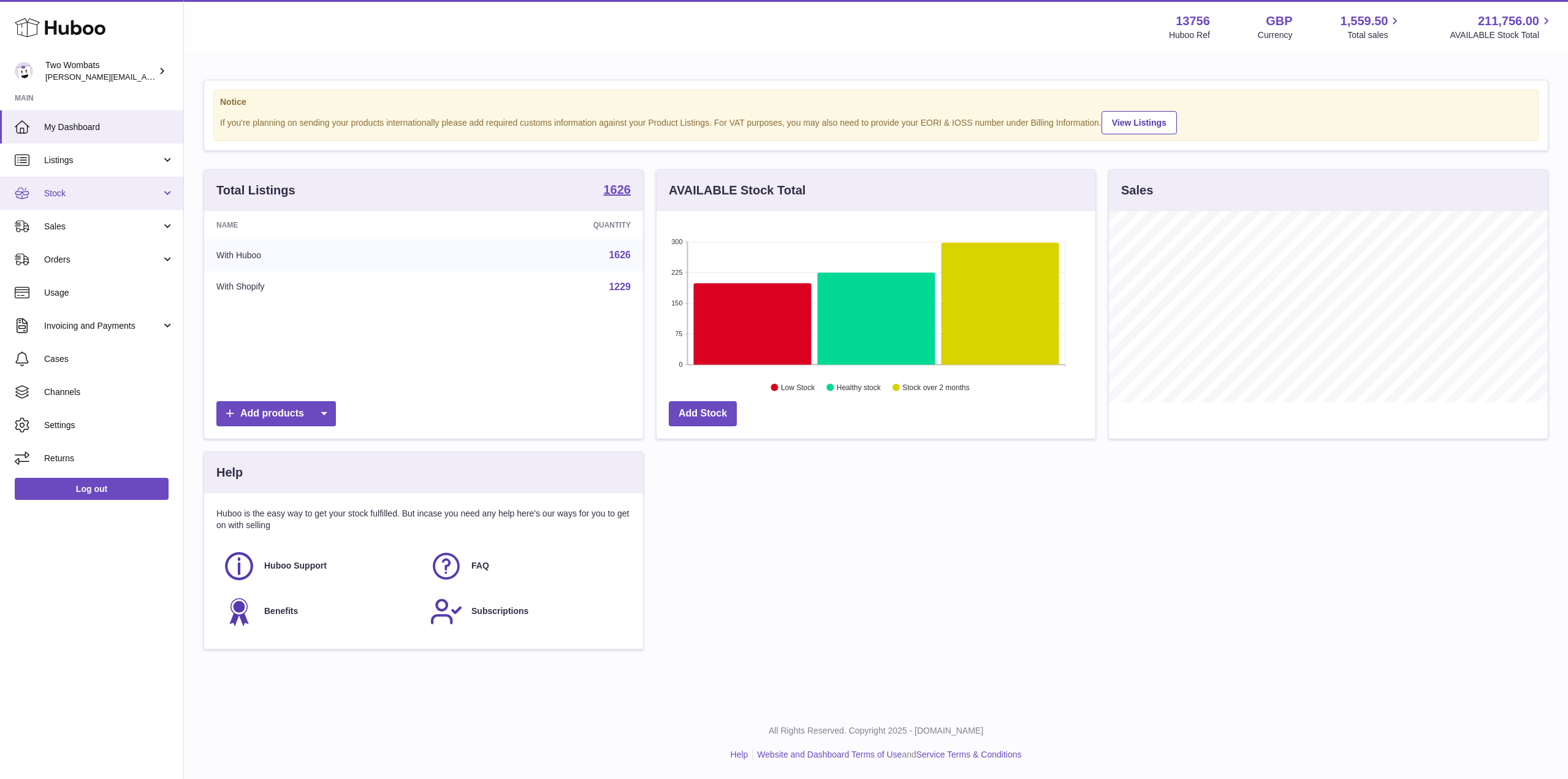
scroll to position [191, 439]
click at [160, 189] on span "Stock" at bounding box center [103, 193] width 117 height 11
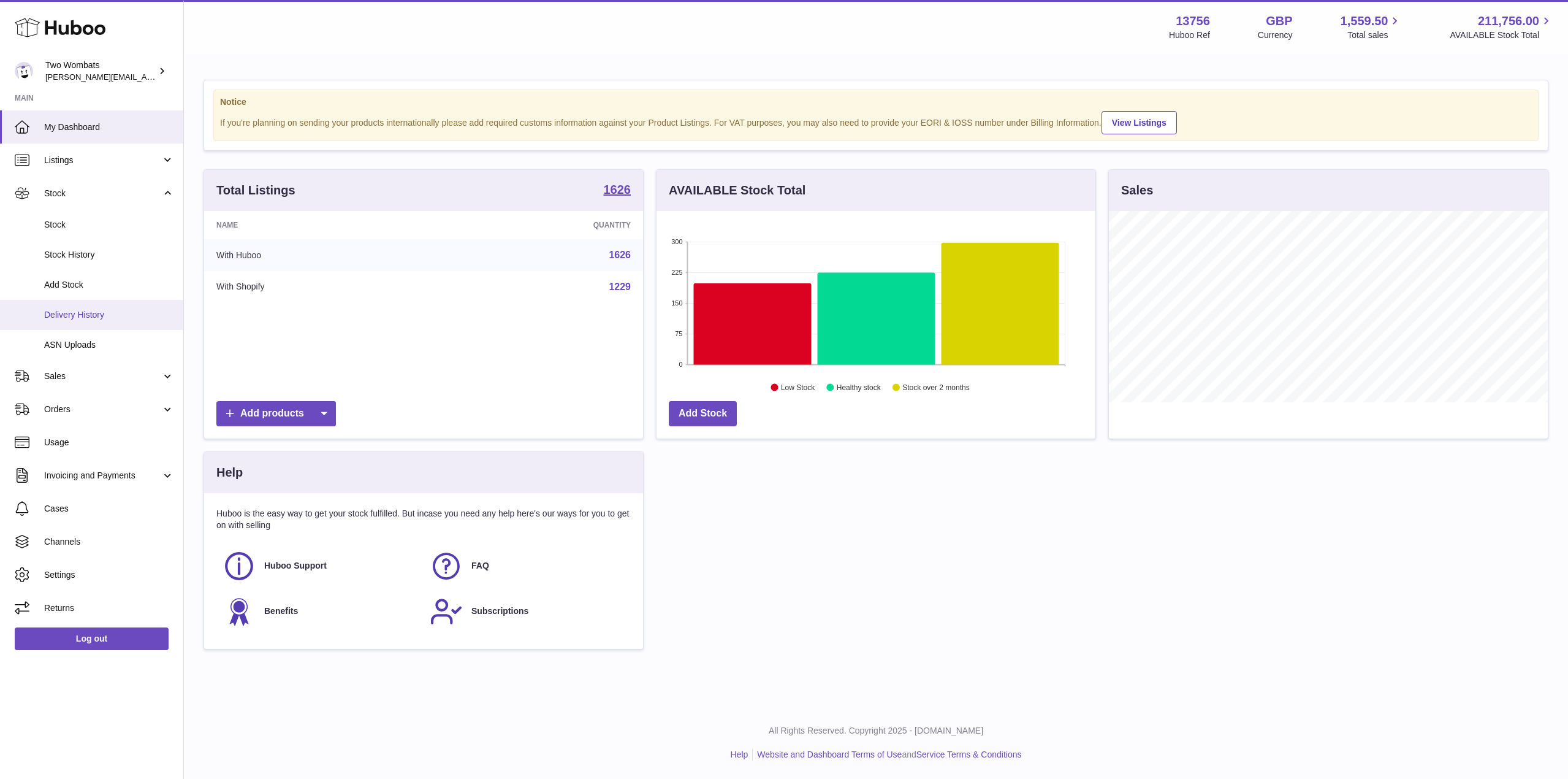
click at [111, 319] on span "Delivery History" at bounding box center [109, 315] width 130 height 11
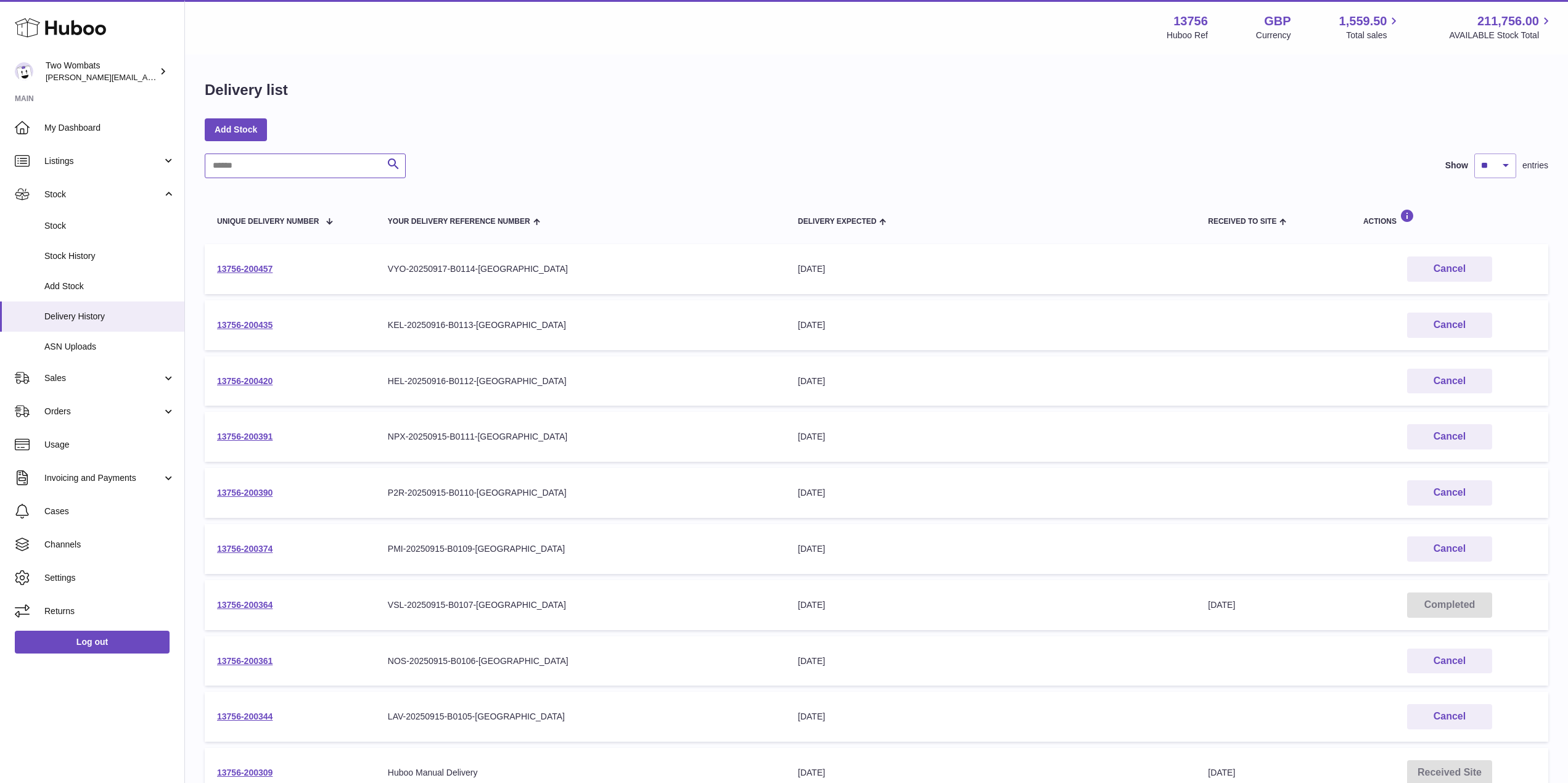
click at [290, 175] on input "text" at bounding box center [305, 166] width 201 height 24
paste input "**********"
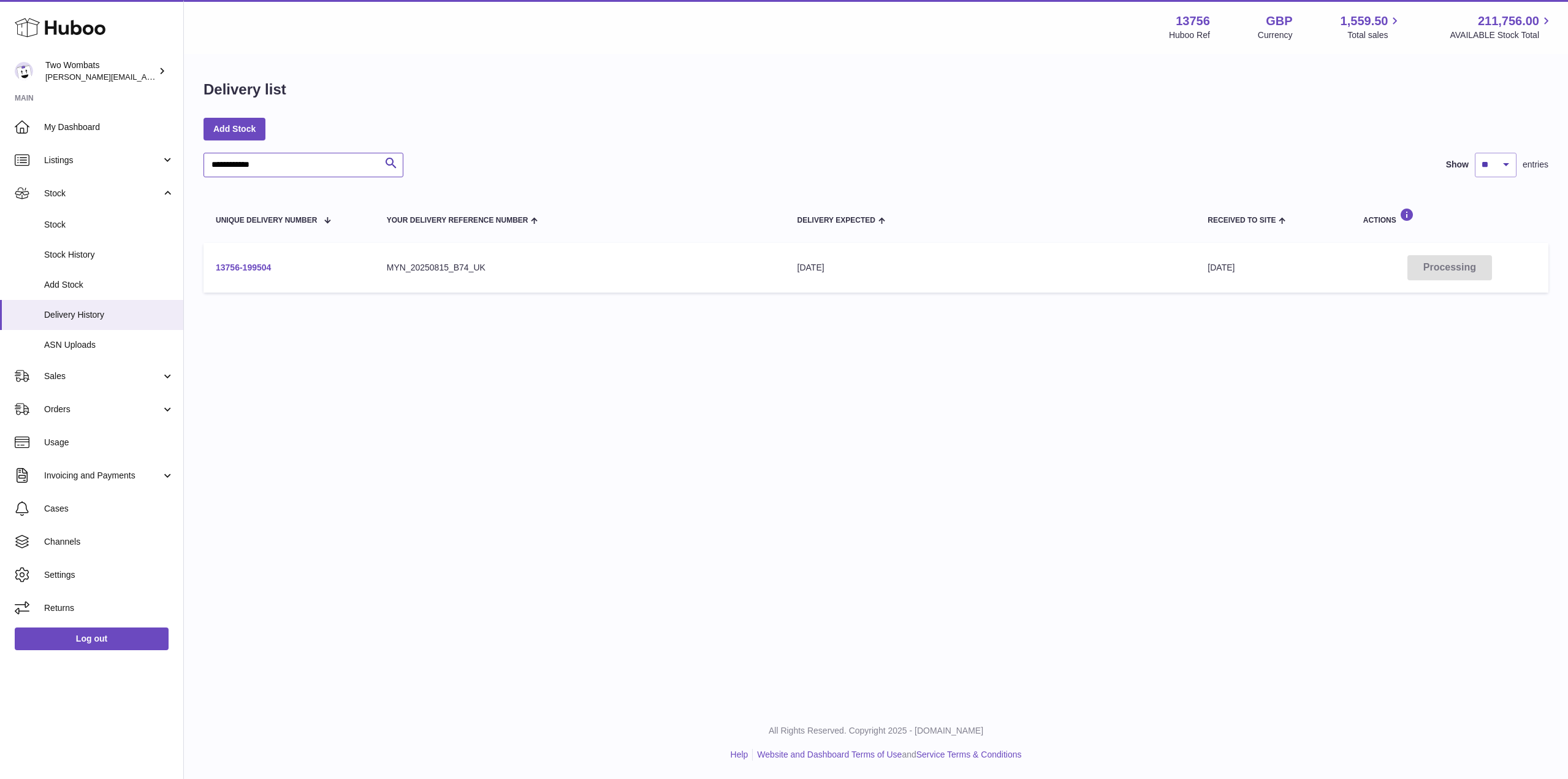
type input "**********"
click at [244, 263] on link "13756-199504" at bounding box center [243, 268] width 55 height 10
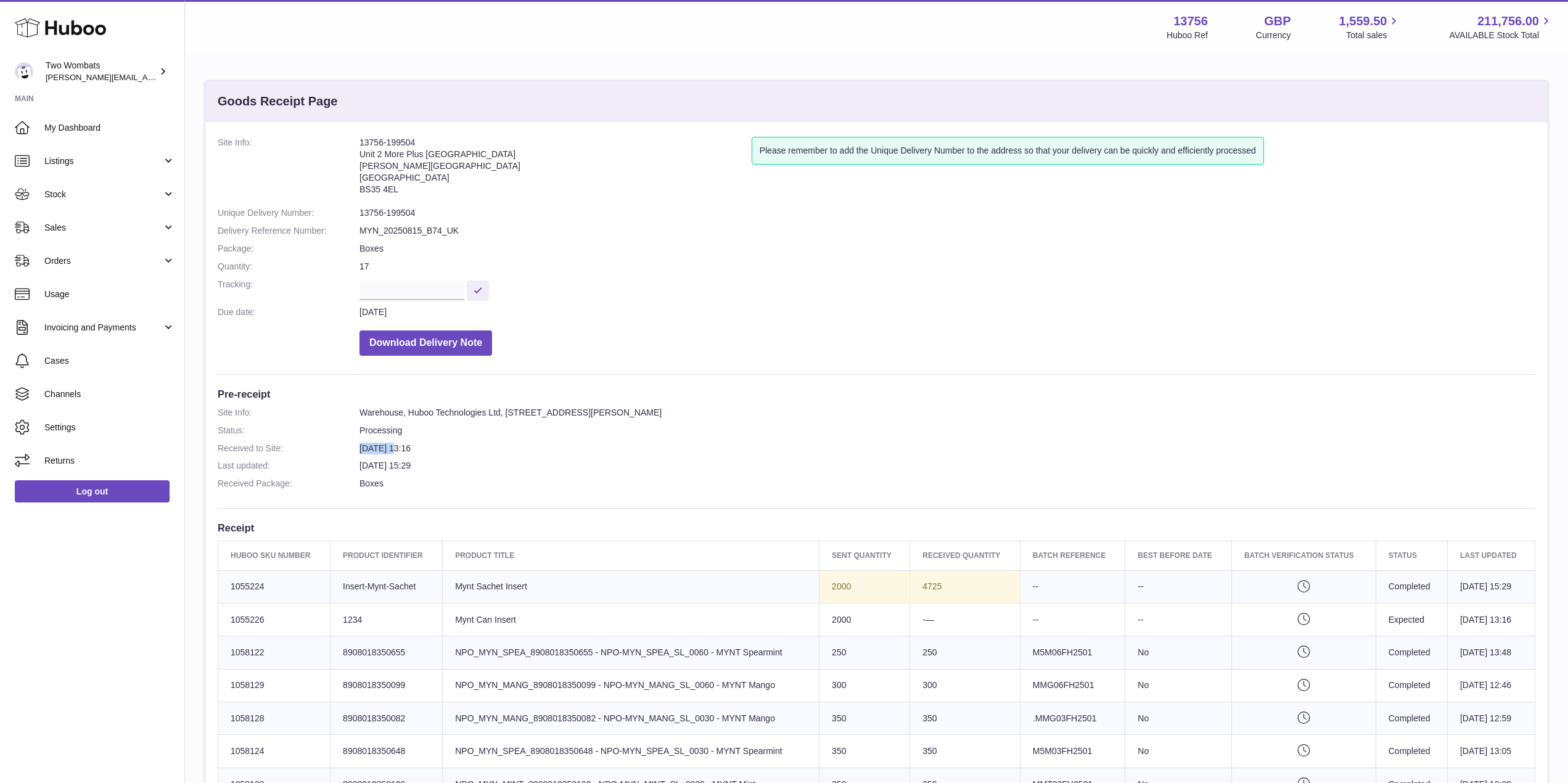
drag, startPoint x: 358, startPoint y: 445, endPoint x: 391, endPoint y: 442, distance: 33.1
click at [391, 442] on dl "Site Info: Warehouse, Huboo Technologies Ltd, [STREET_ADDRESS][PERSON_NAME] Sta…" at bounding box center [877, 451] width 1318 height 89
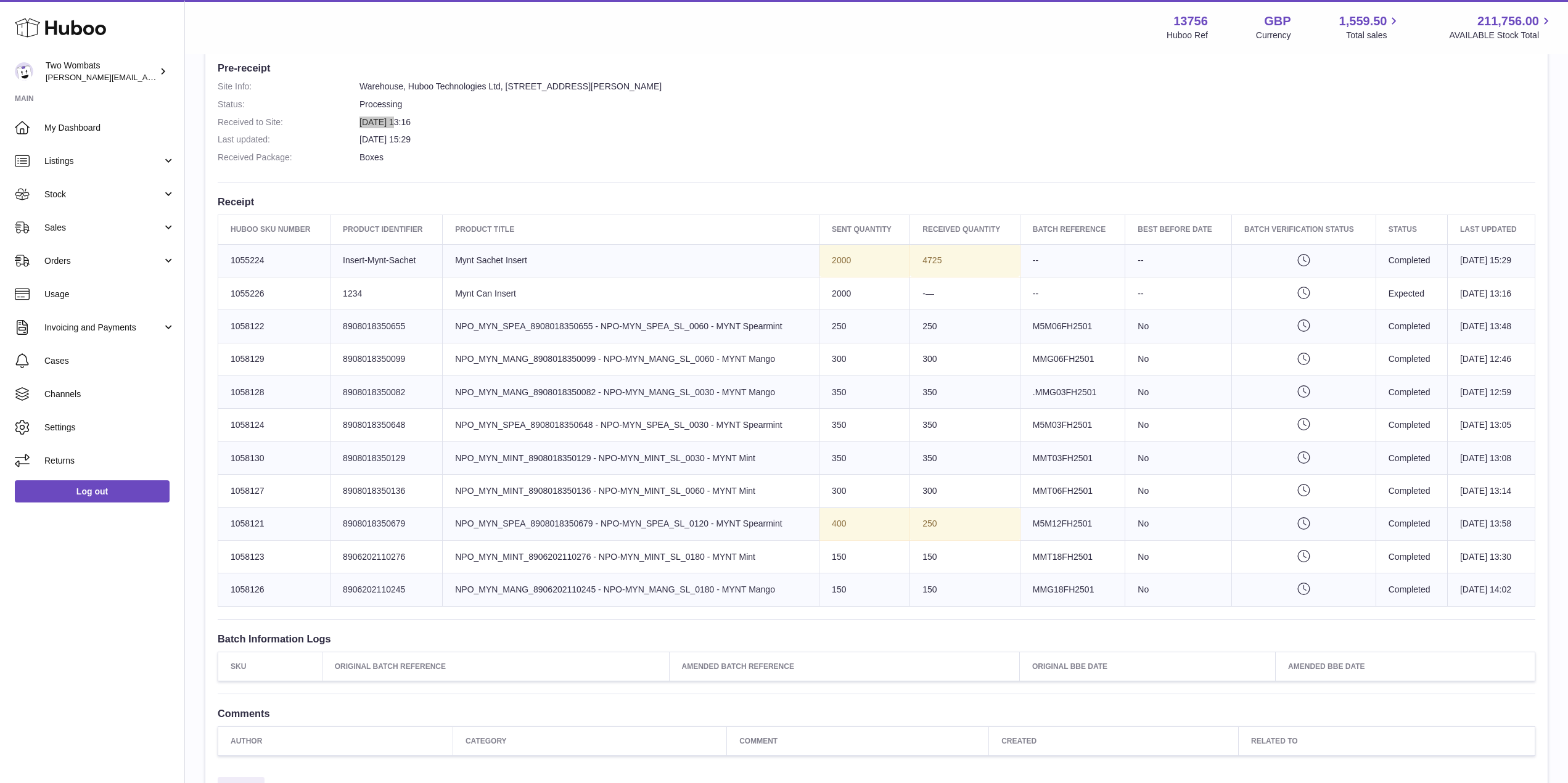
scroll to position [326, 0]
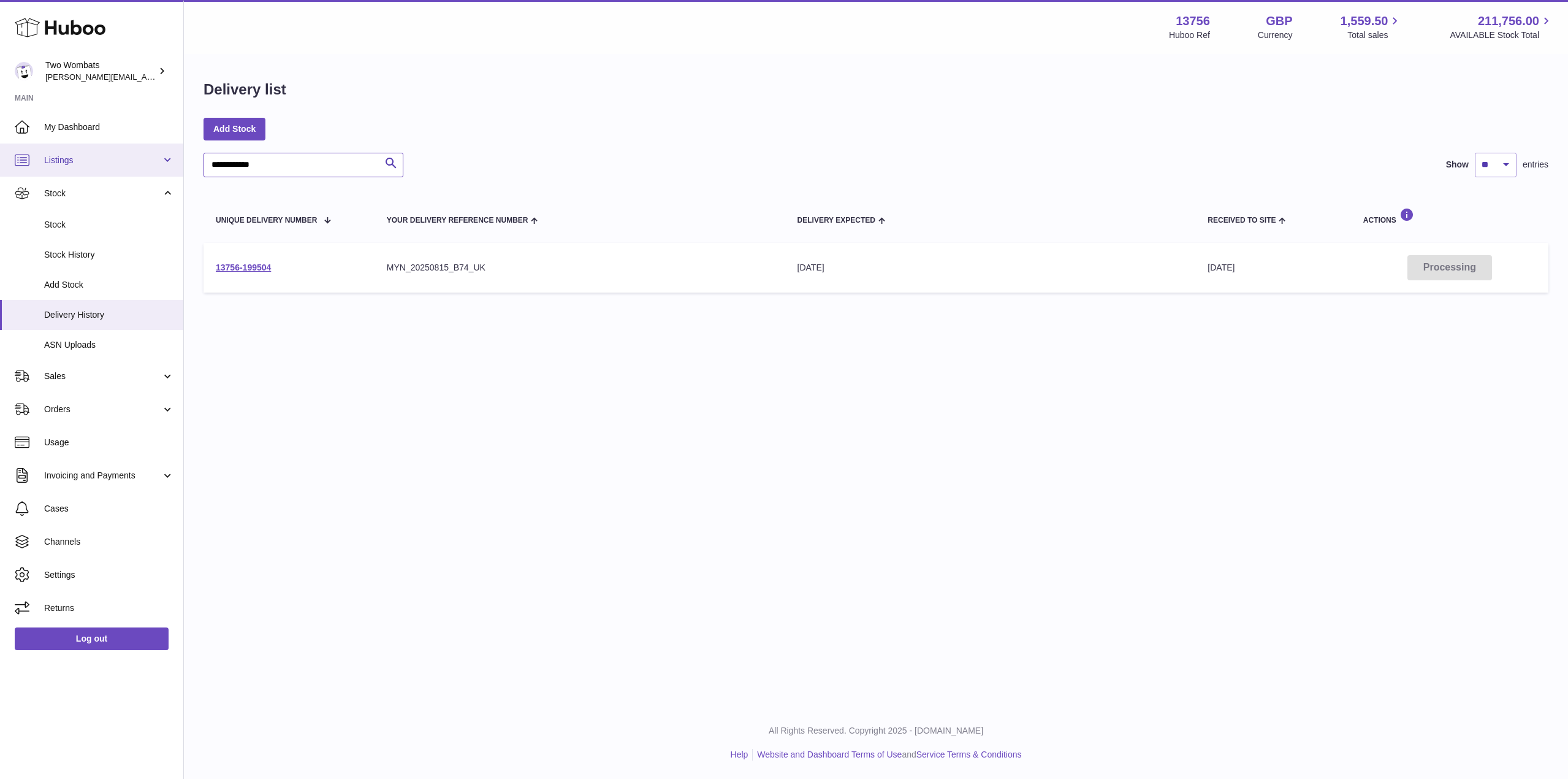
drag, startPoint x: 282, startPoint y: 162, endPoint x: 167, endPoint y: 158, distance: 115.1
click at [167, 158] on div "**********" at bounding box center [784, 390] width 1568 height 779
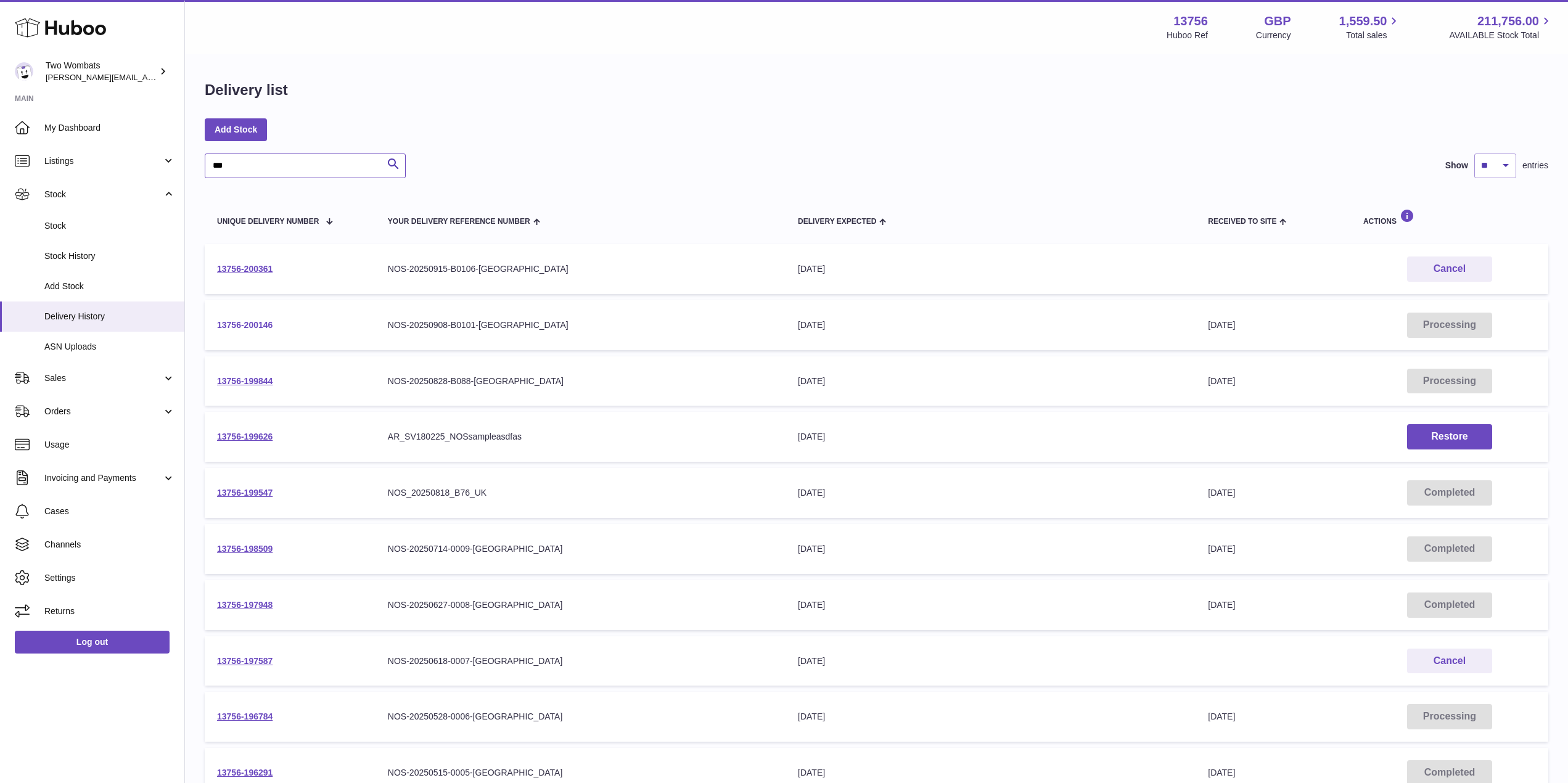
type input "***"
click at [254, 323] on link "13756-200146" at bounding box center [245, 325] width 55 height 10
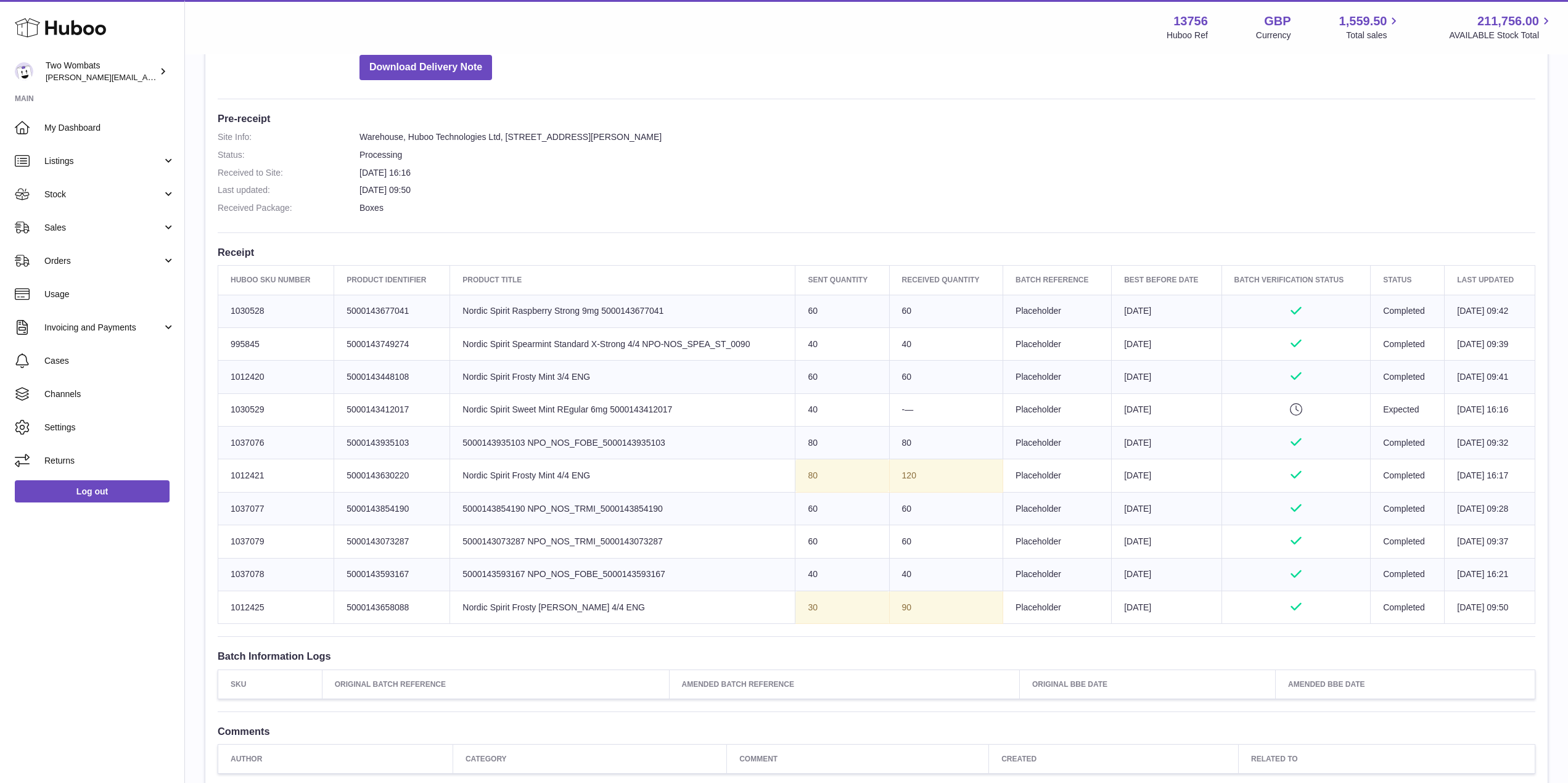
scroll to position [368, 0]
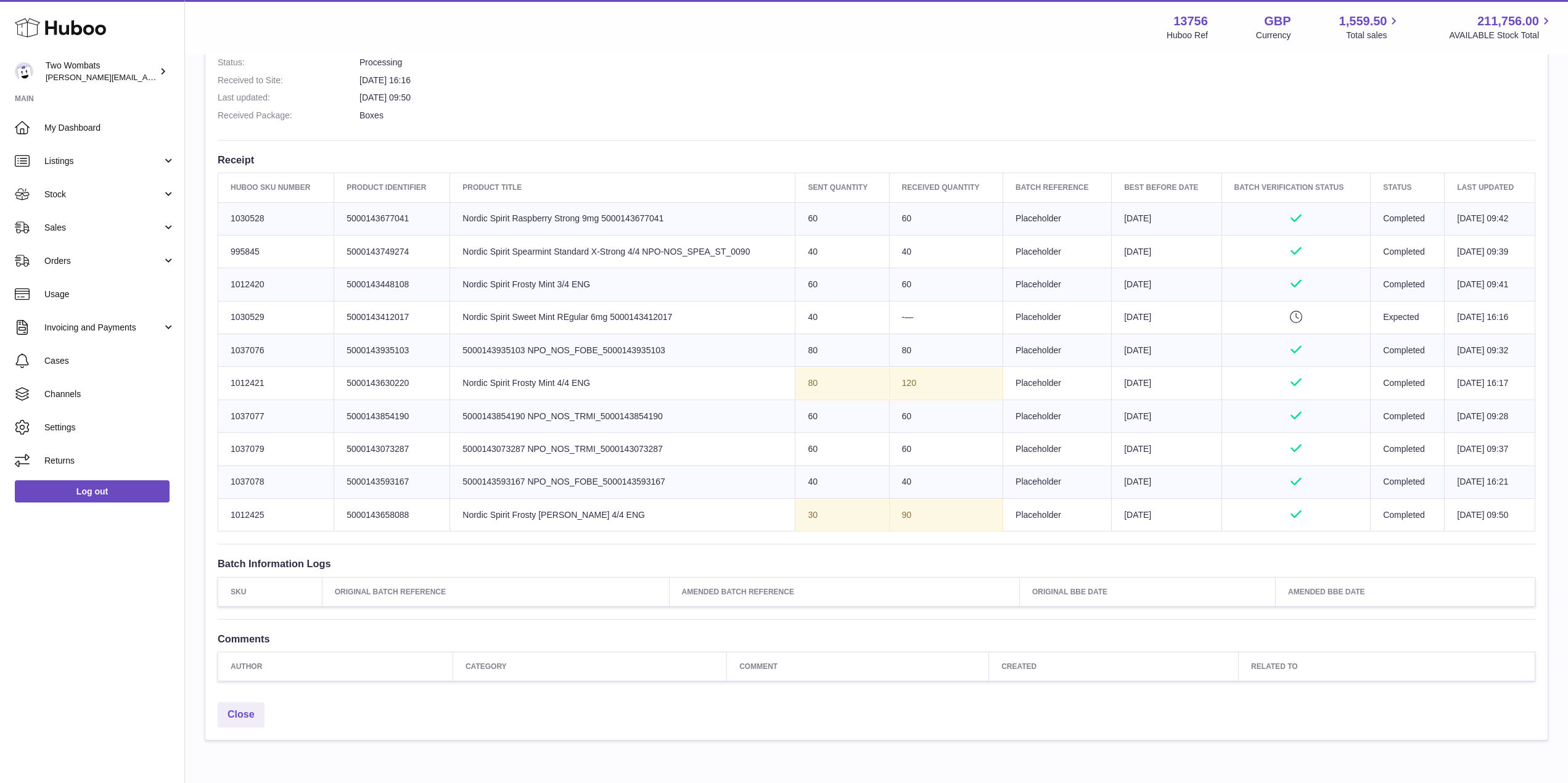
drag, startPoint x: 262, startPoint y: 447, endPoint x: 234, endPoint y: 449, distance: 28.1
click at [234, 449] on td "Huboo SKU Number 1037079" at bounding box center [276, 450] width 116 height 33
drag, startPoint x: 231, startPoint y: 449, endPoint x: 286, endPoint y: 446, distance: 55.1
click at [286, 446] on td "Huboo SKU Number 1037079" at bounding box center [276, 450] width 116 height 33
copy td "1037079"
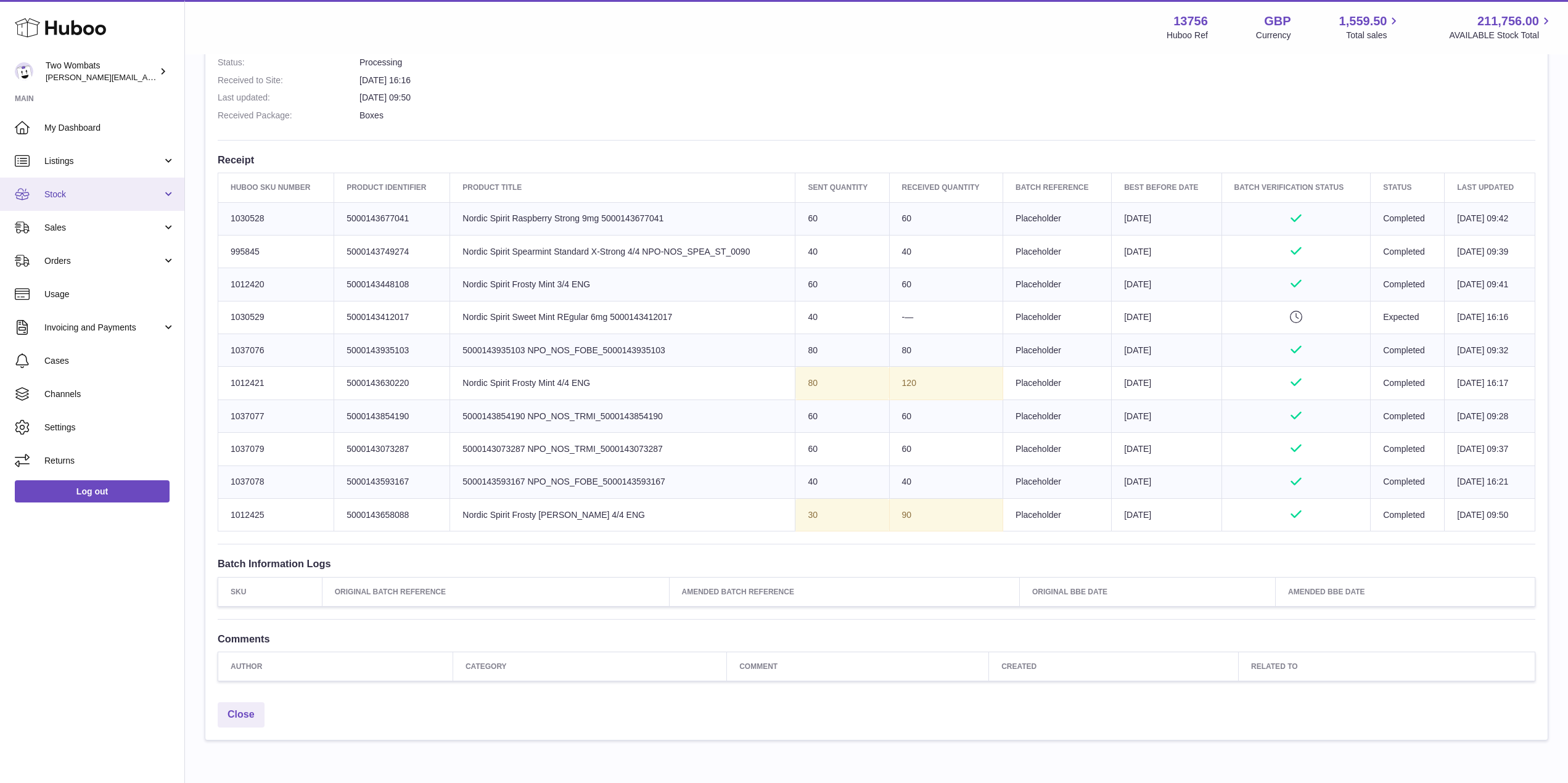
click at [147, 187] on link "Stock" at bounding box center [92, 194] width 184 height 33
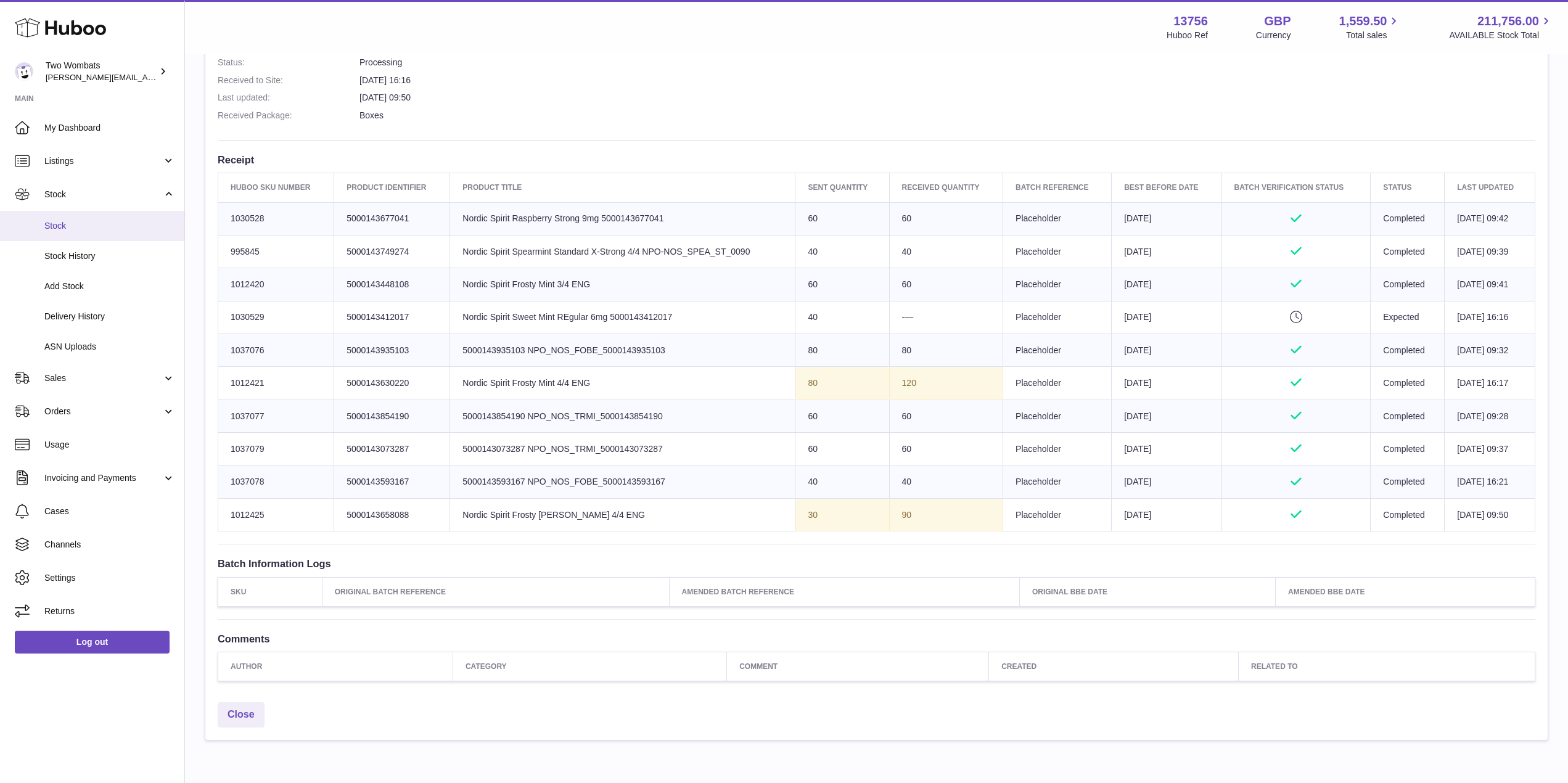
click at [126, 227] on span "Stock" at bounding box center [110, 226] width 131 height 11
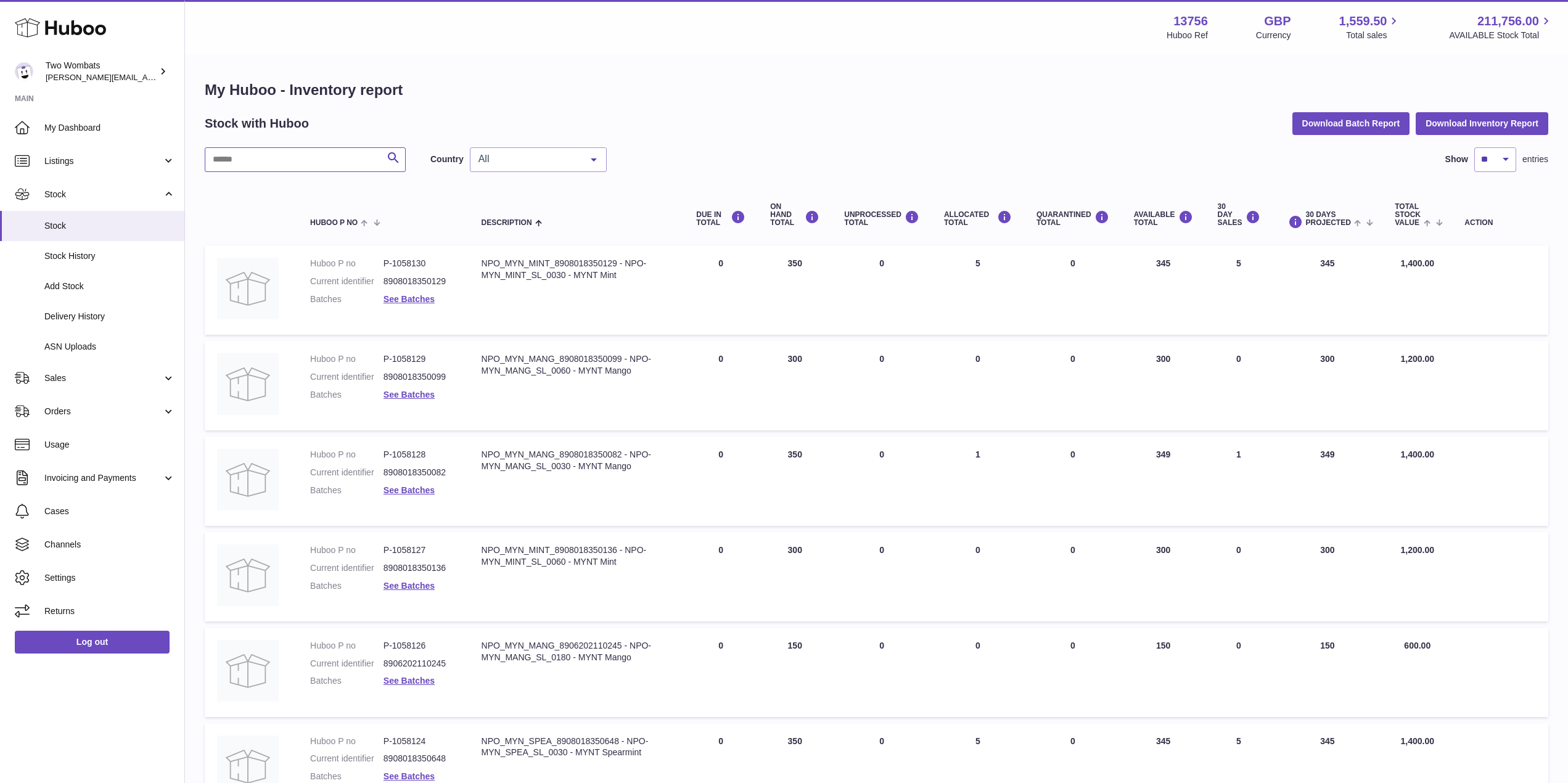
click at [339, 152] on input "text" at bounding box center [305, 159] width 201 height 24
paste input "*******"
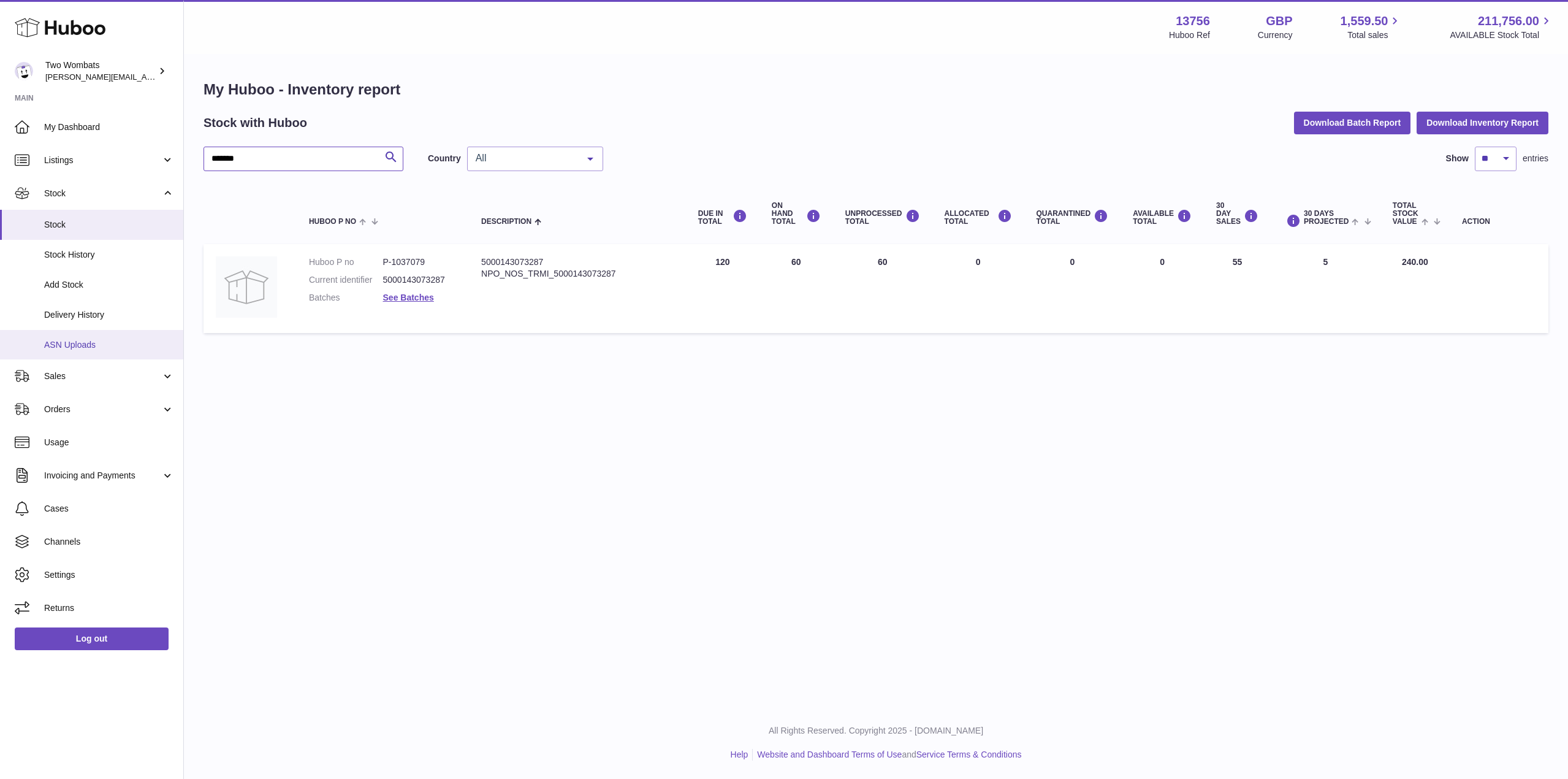
type input "*******"
click at [105, 339] on span "ASN Uploads" at bounding box center [109, 345] width 130 height 11
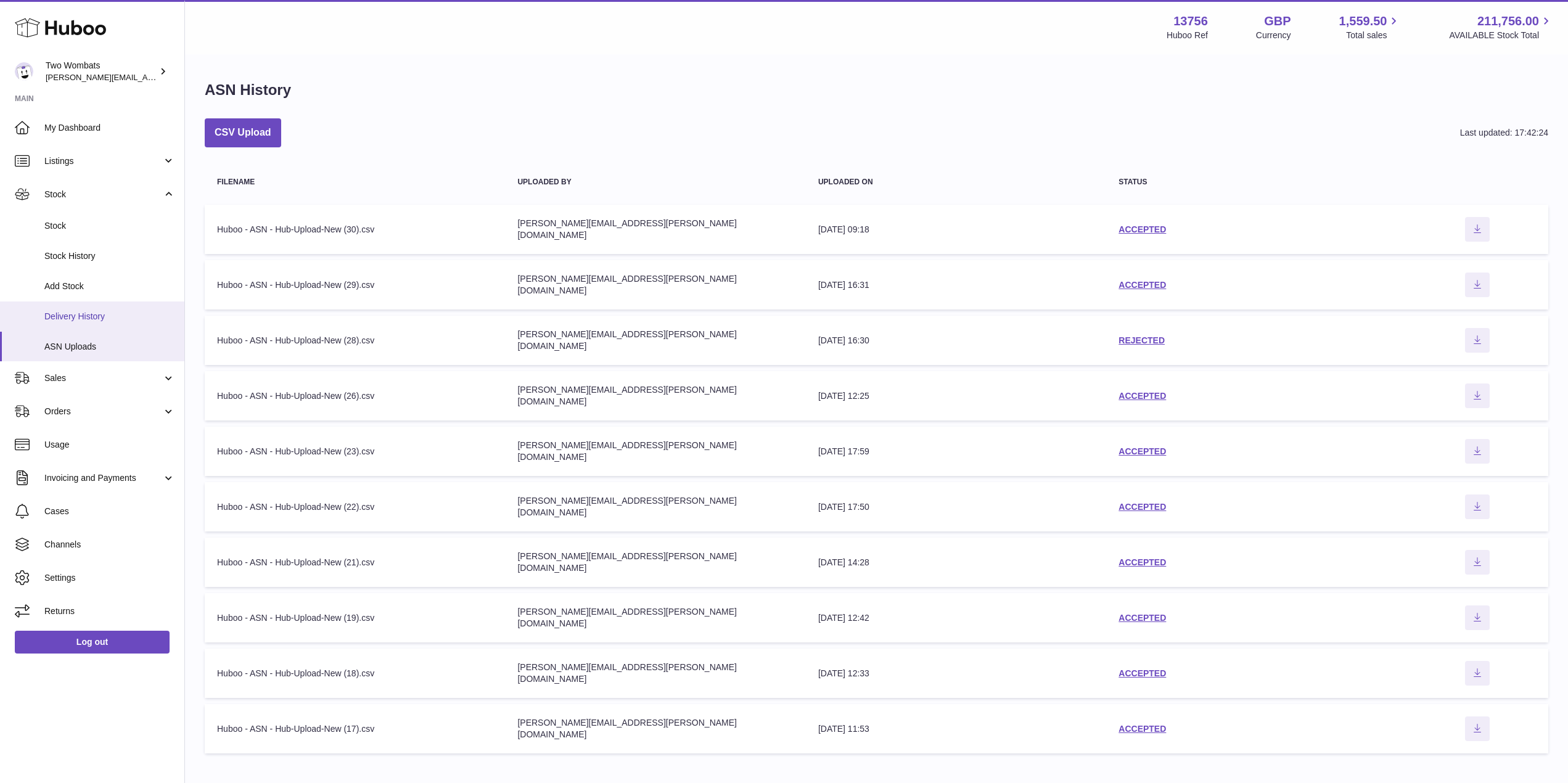
click at [95, 313] on span "Delivery History" at bounding box center [110, 316] width 131 height 11
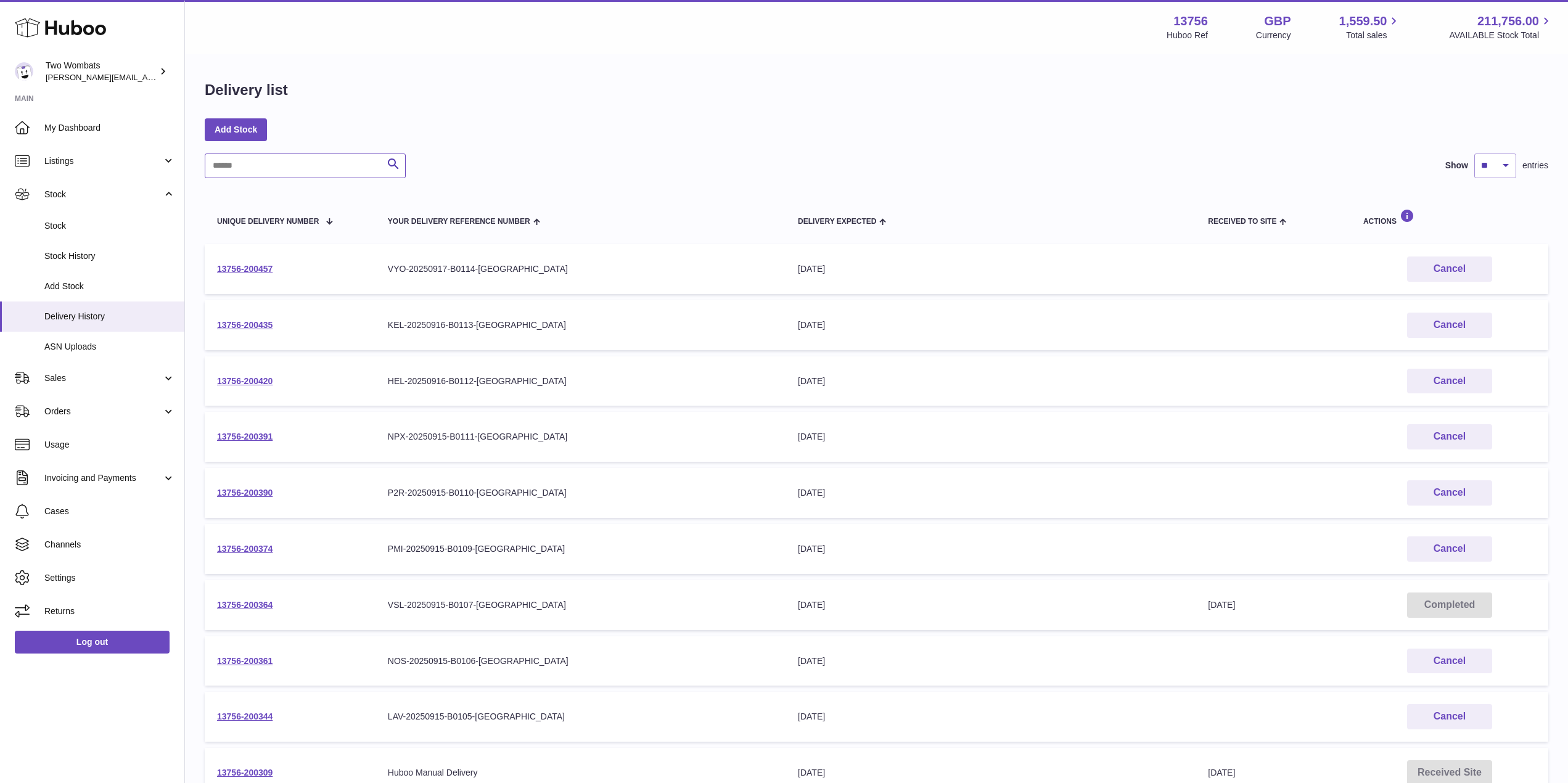
click at [310, 165] on input "text" at bounding box center [305, 166] width 201 height 24
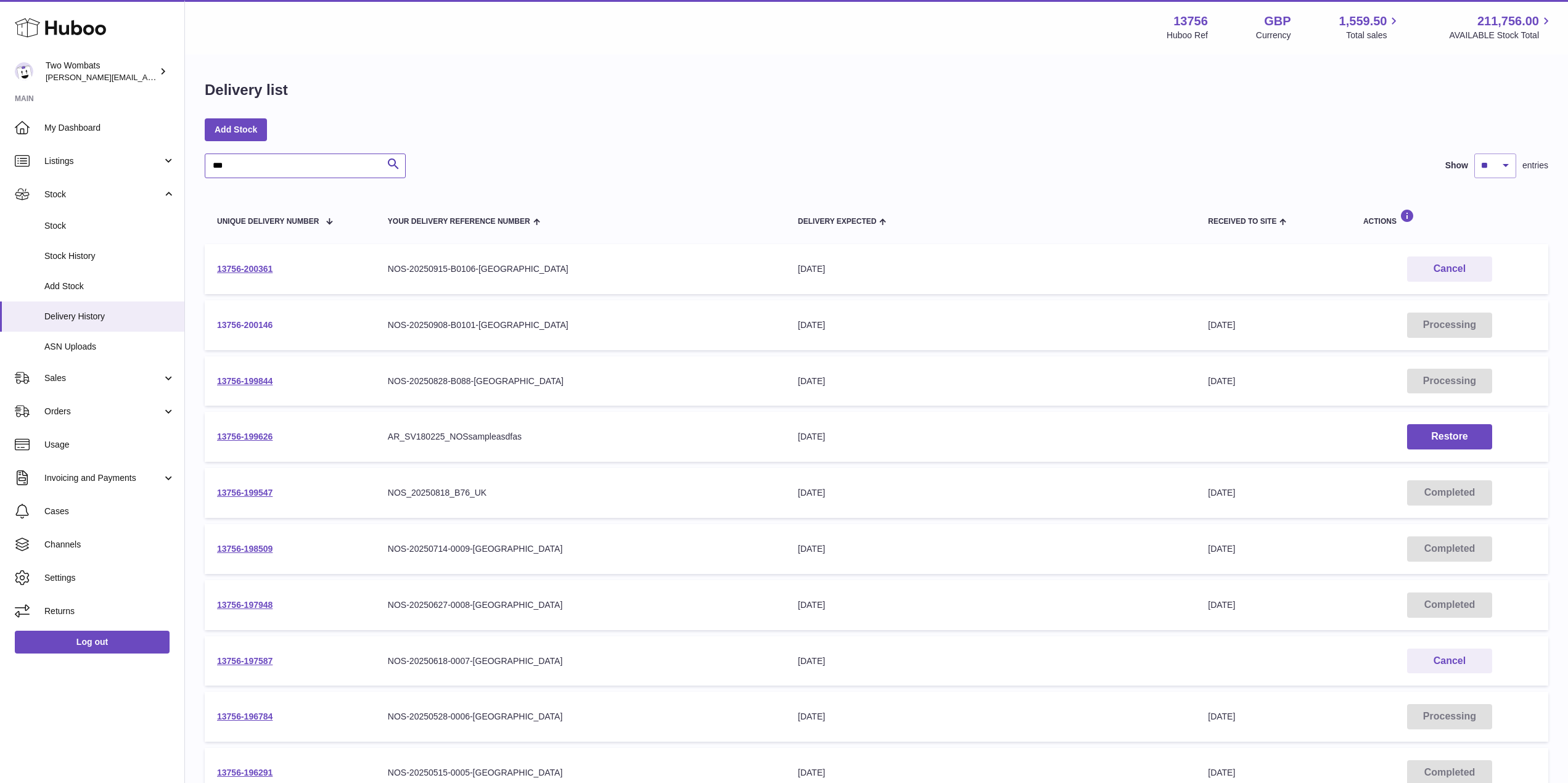
type input "***"
click at [247, 321] on link "13756-200146" at bounding box center [245, 325] width 55 height 10
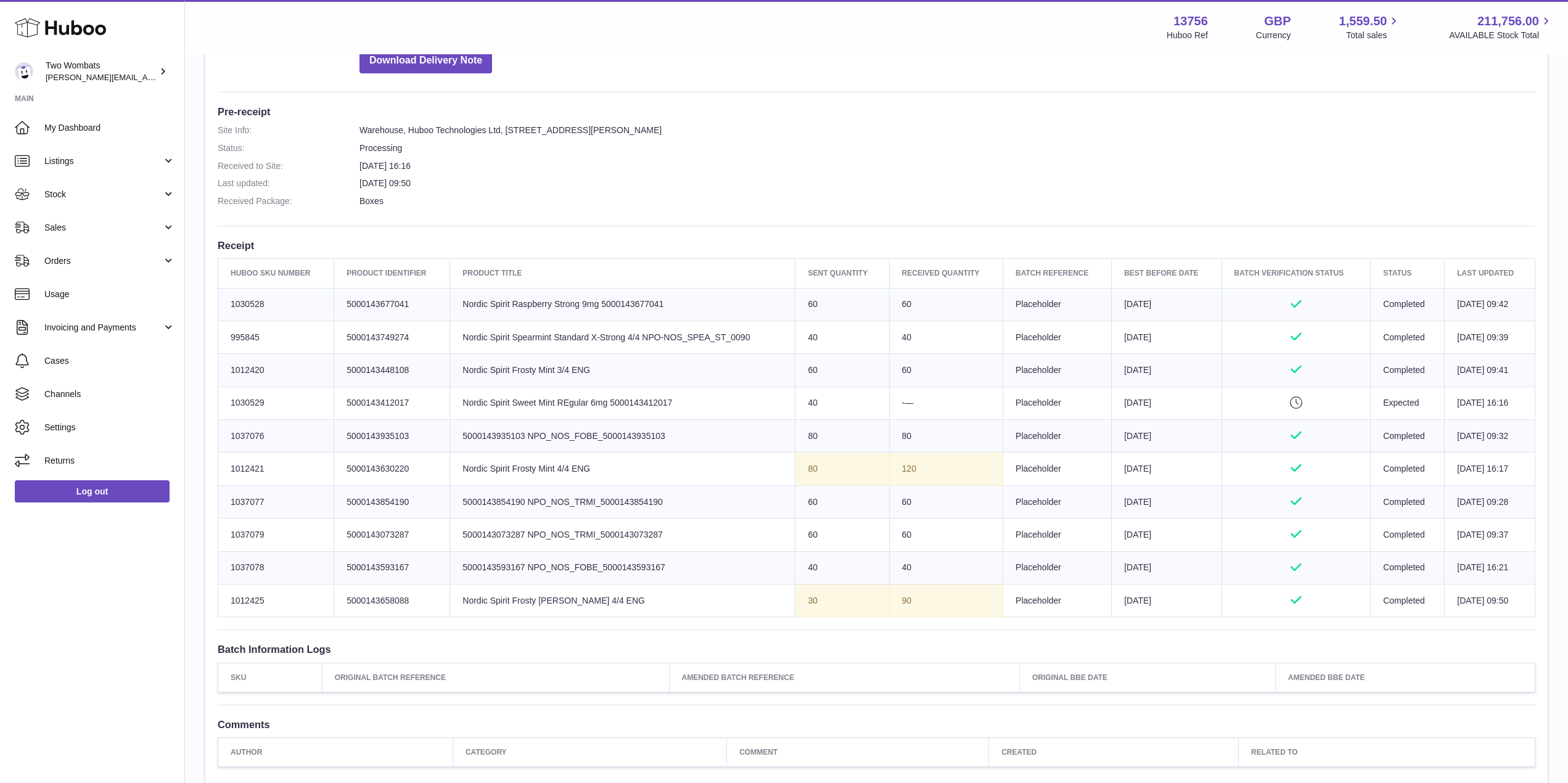
scroll to position [284, 0]
drag, startPoint x: 267, startPoint y: 499, endPoint x: 232, endPoint y: 500, distance: 35.0
click at [232, 500] on td "Huboo SKU Number 1037077" at bounding box center [276, 500] width 116 height 33
copy td "1037077"
click at [298, 501] on td "Huboo SKU Number 1037077" at bounding box center [276, 500] width 116 height 33
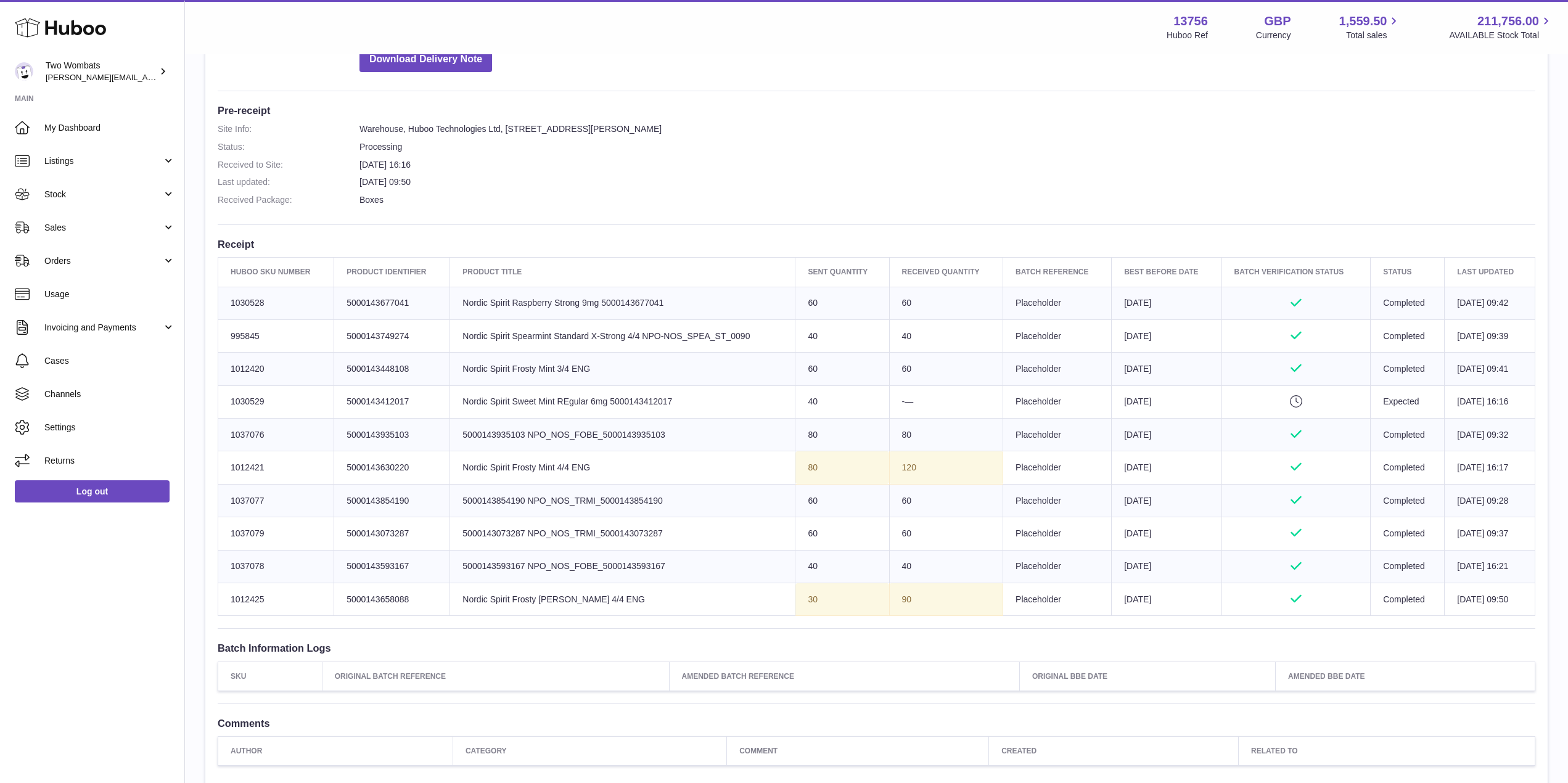
drag, startPoint x: 266, startPoint y: 498, endPoint x: 217, endPoint y: 493, distance: 49.3
click at [217, 493] on div "Site Info: 13756-200146 Unit 2 More Plus Central Park Hudson Ave Severn Beach B…" at bounding box center [877, 310] width 1343 height 942
click at [306, 501] on td "Huboo SKU Number 1037077" at bounding box center [276, 500] width 116 height 33
drag, startPoint x: 268, startPoint y: 534, endPoint x: 234, endPoint y: 530, distance: 34.2
click at [234, 530] on td "Huboo SKU Number 1037079" at bounding box center [276, 533] width 116 height 33
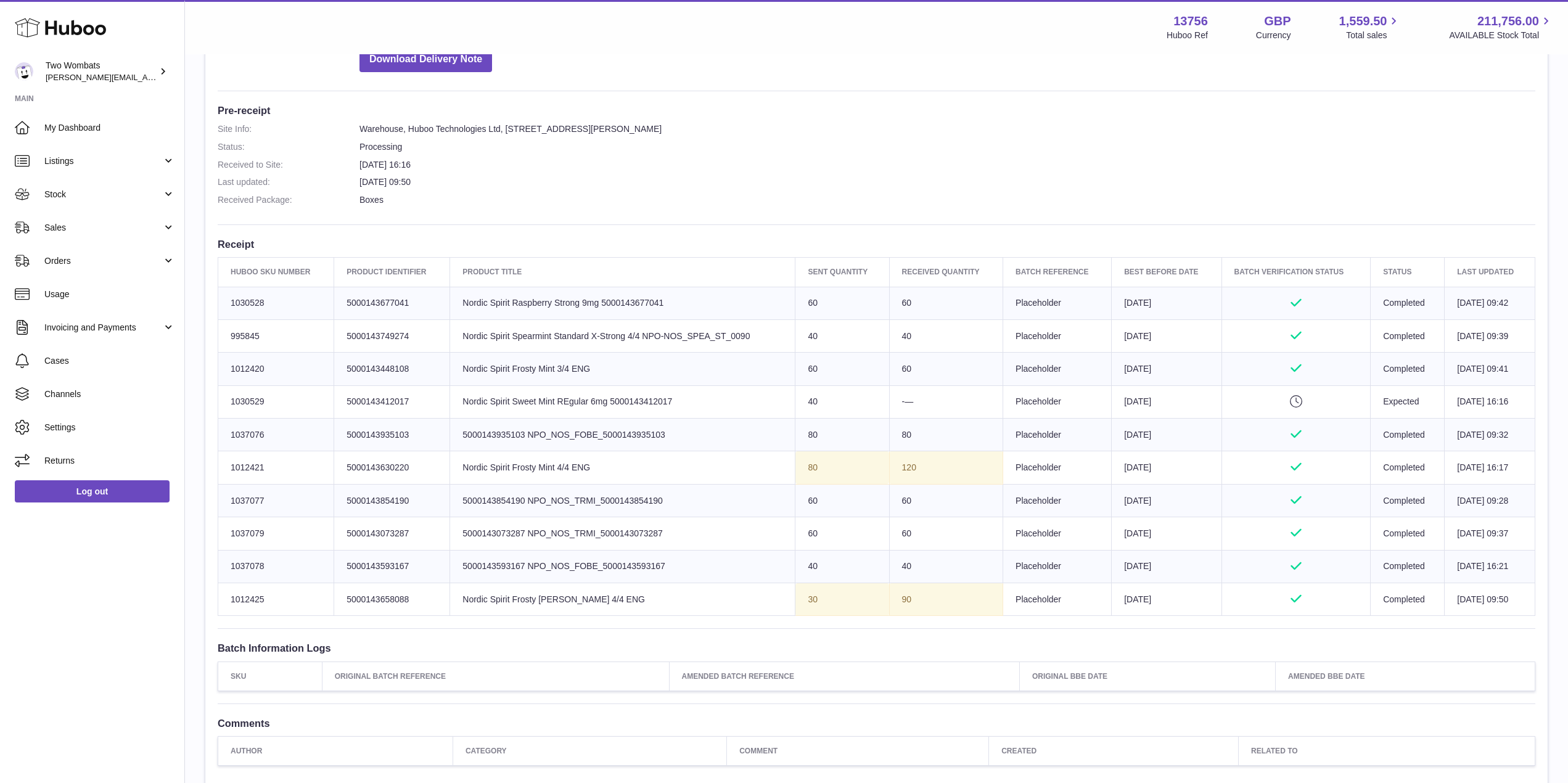
drag, startPoint x: 232, startPoint y: 531, endPoint x: 289, endPoint y: 528, distance: 57.1
click at [289, 528] on td "Huboo SKU Number 1037079" at bounding box center [276, 533] width 116 height 33
copy td "1037079"
click at [164, 189] on link "Stock" at bounding box center [92, 194] width 184 height 33
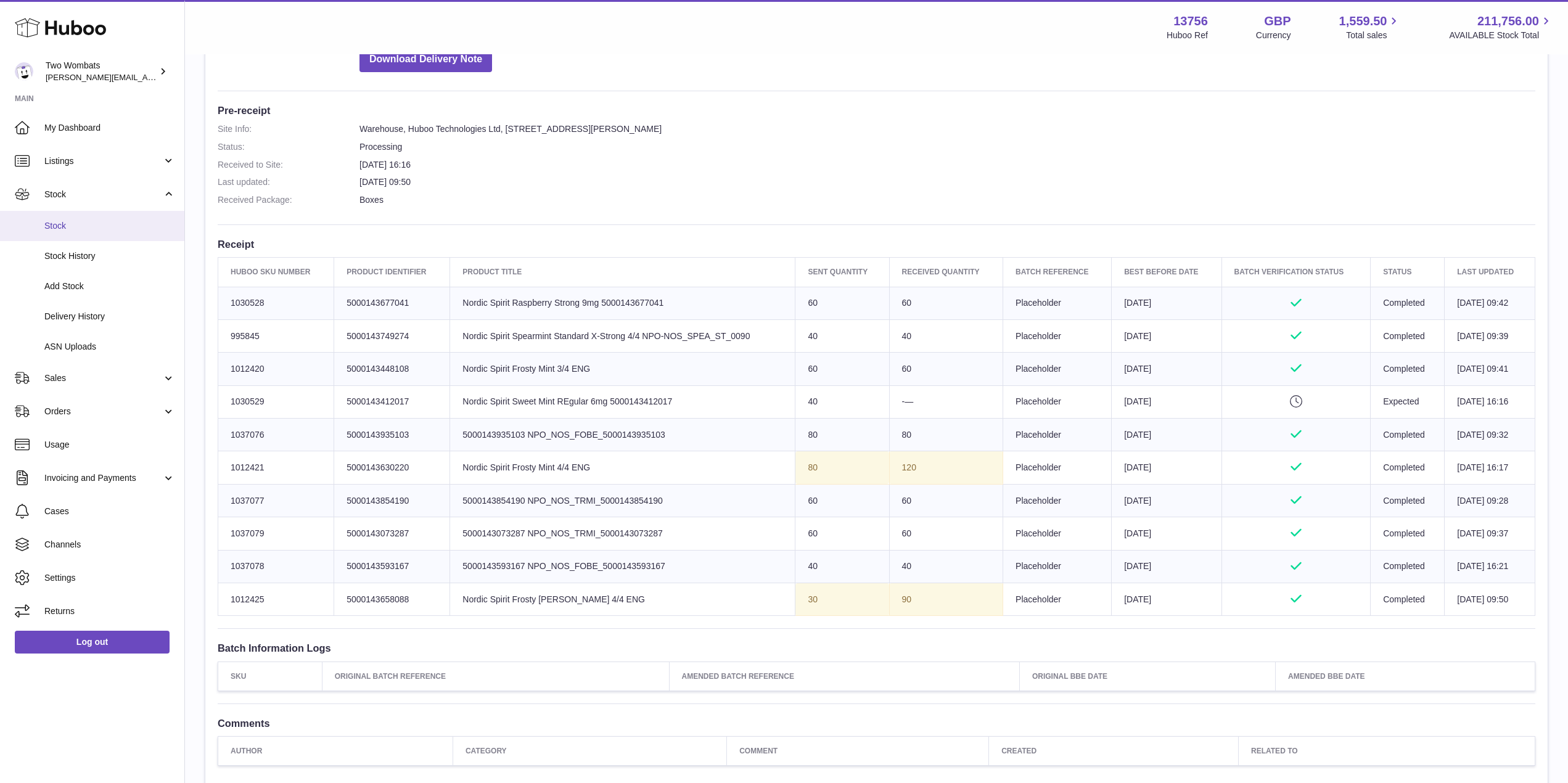
click at [79, 227] on span "Stock" at bounding box center [110, 226] width 131 height 11
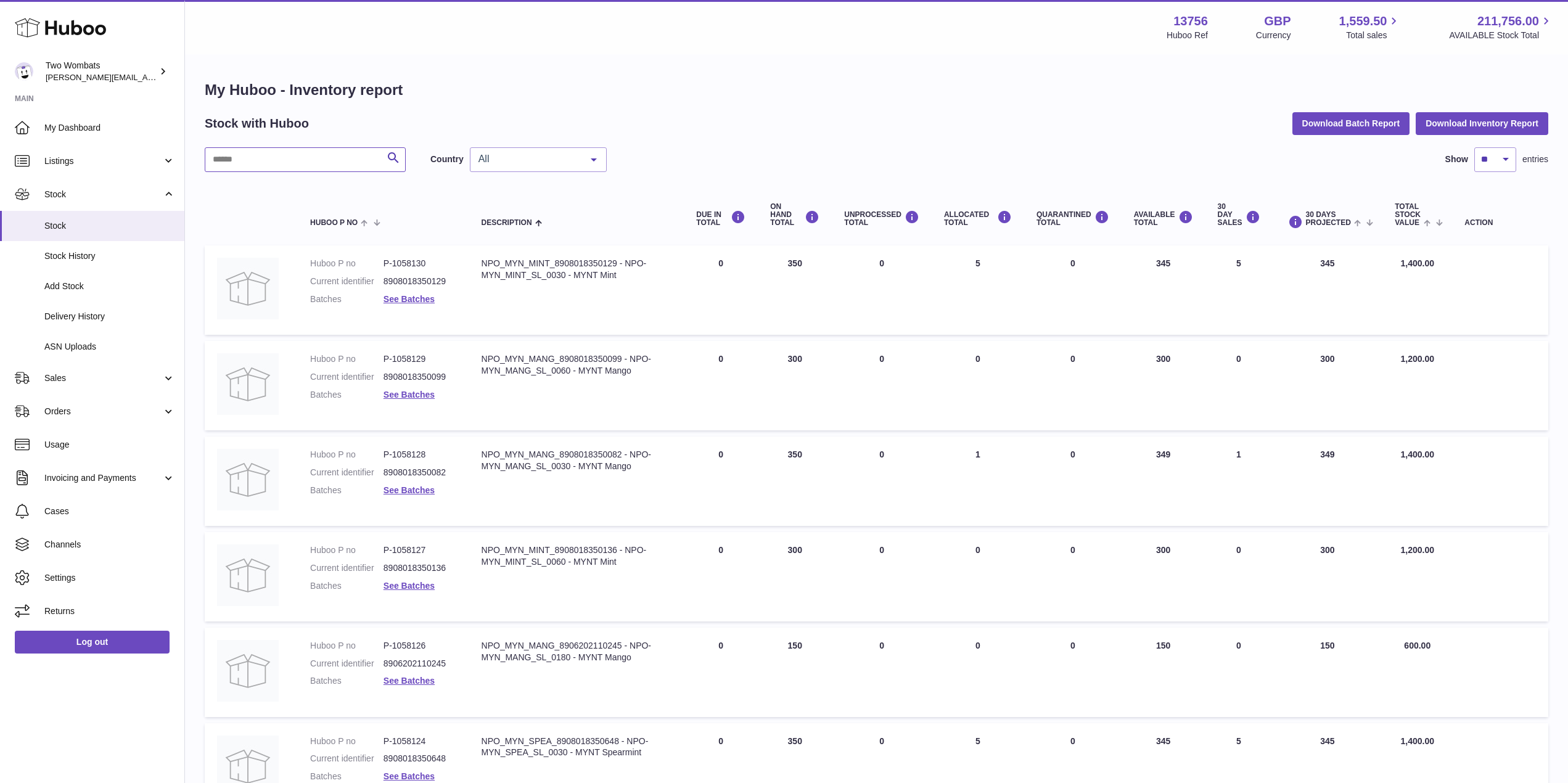
click at [289, 161] on input "text" at bounding box center [305, 159] width 201 height 24
paste input "*******"
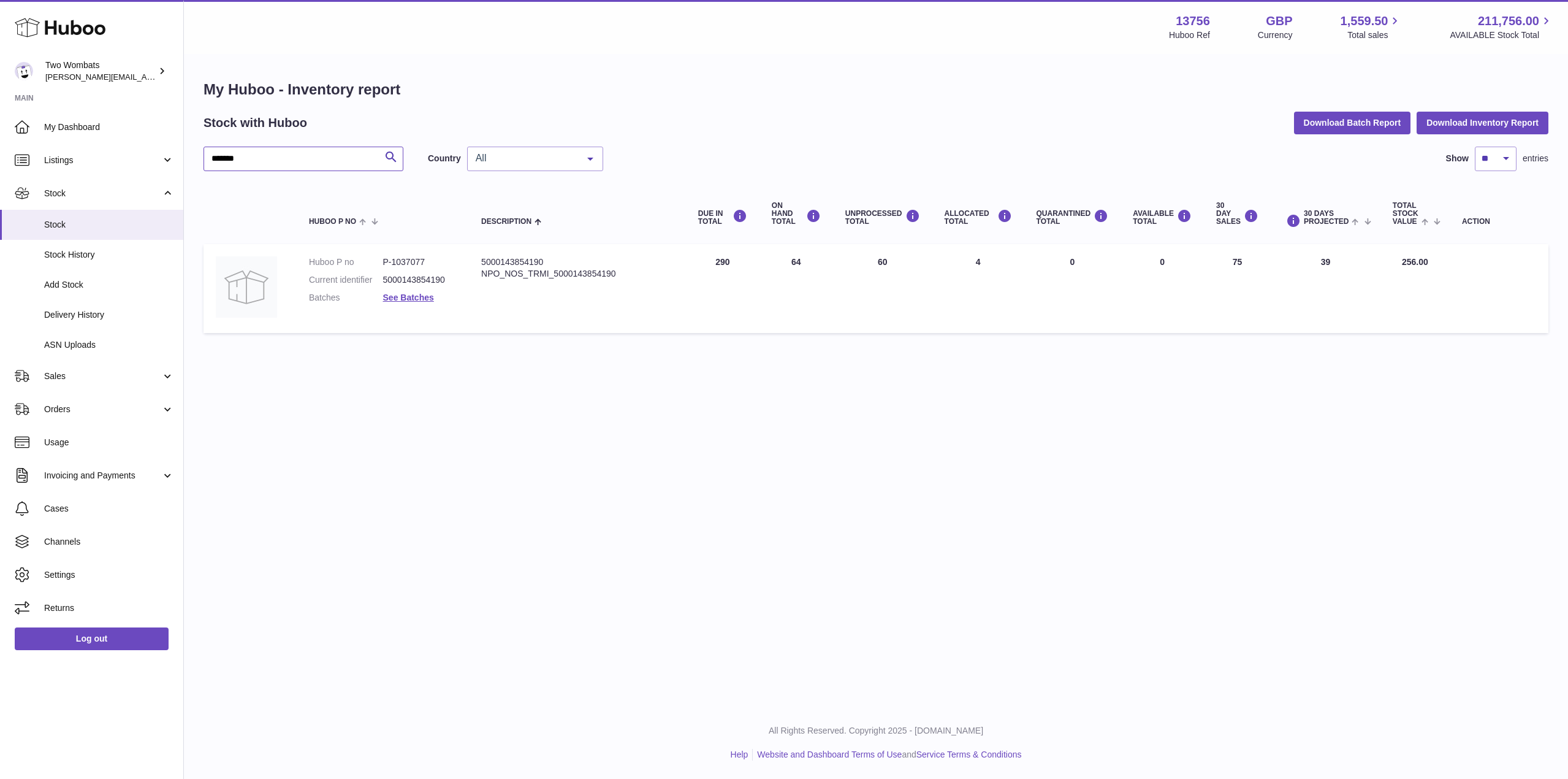
type input "*******"
click at [87, 325] on link "Delivery History" at bounding box center [91, 315] width 183 height 30
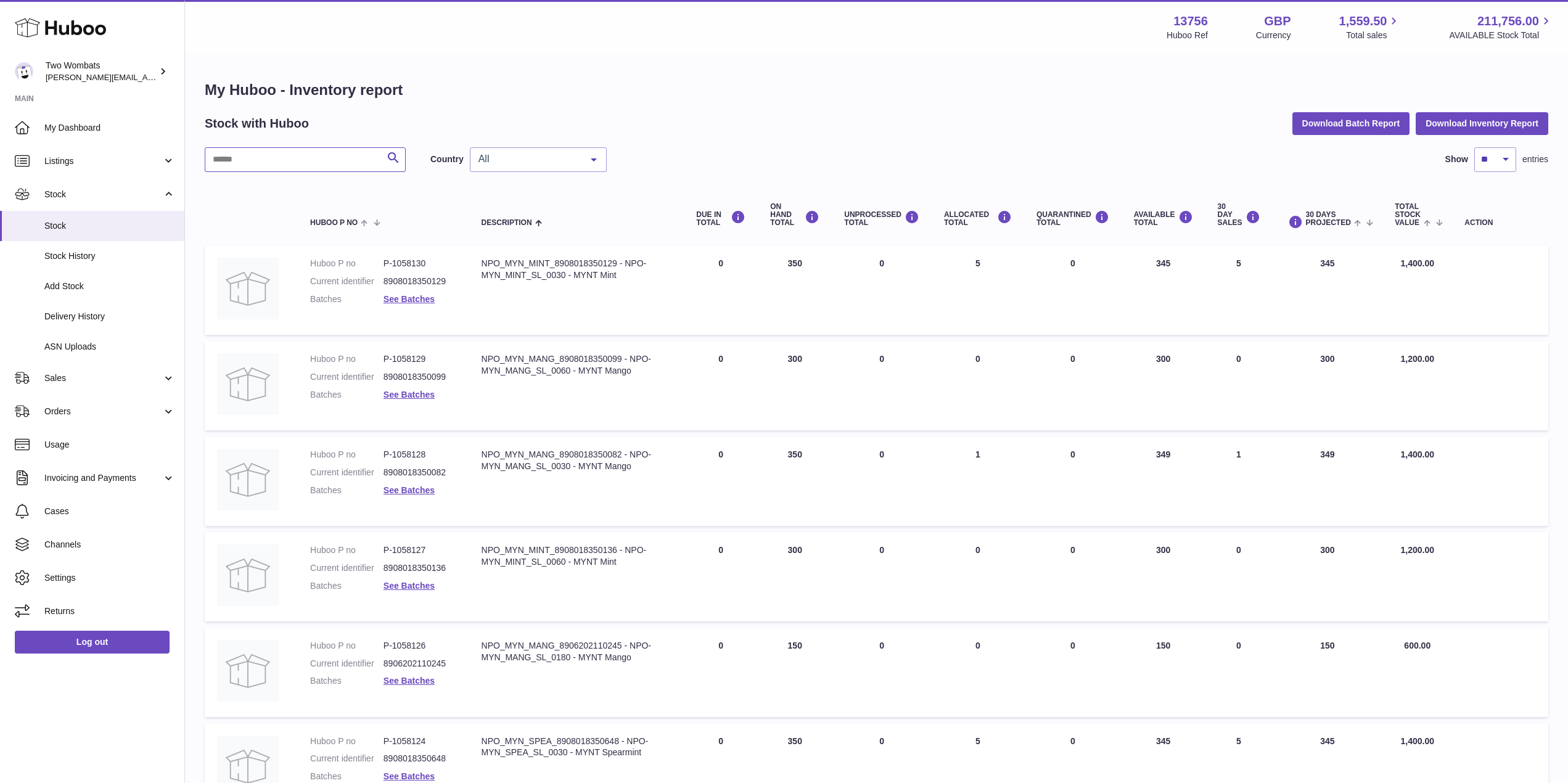
click at [318, 156] on input "text" at bounding box center [305, 159] width 201 height 24
paste input "*******"
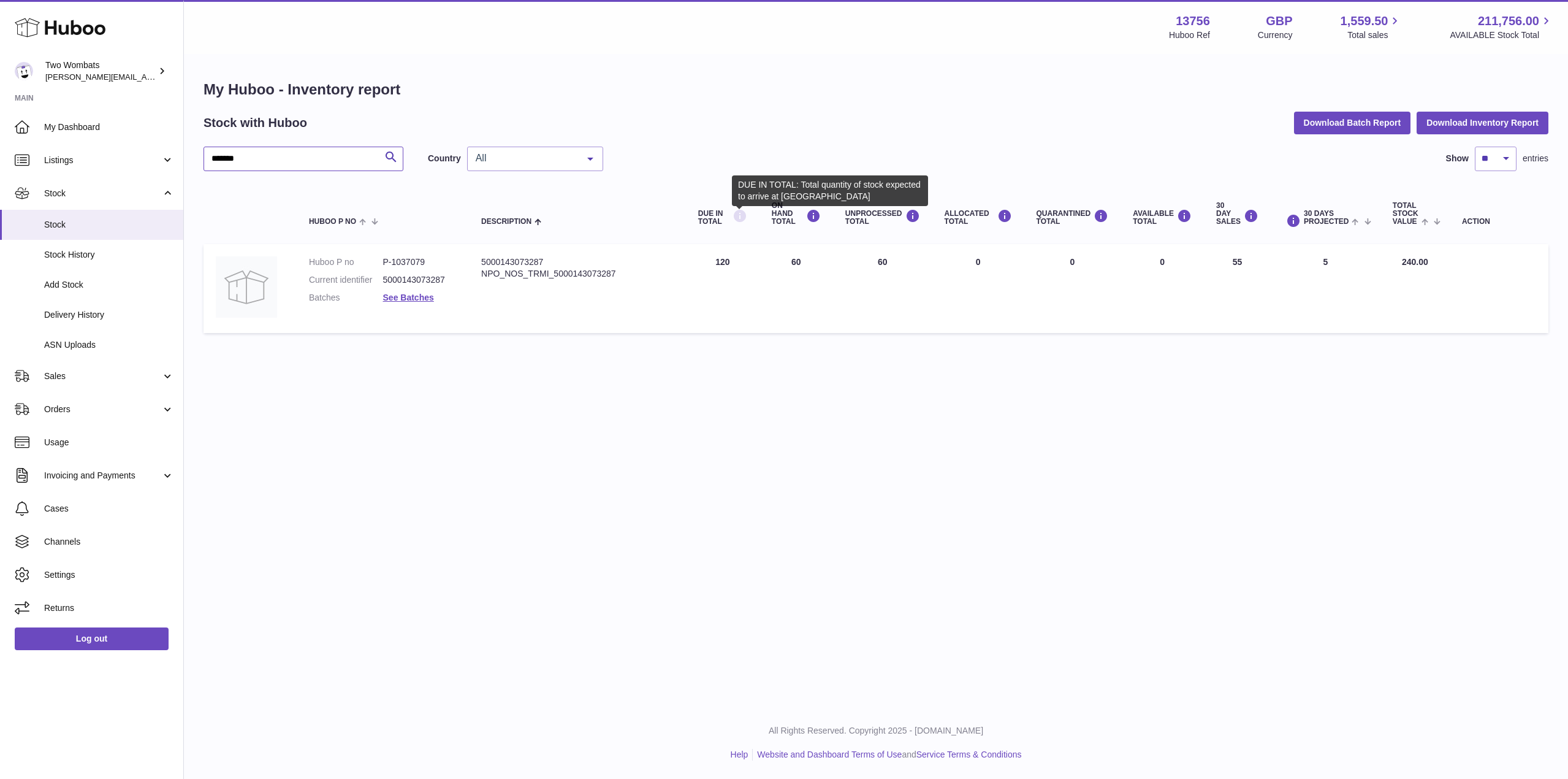
type input "*******"
drag, startPoint x: 741, startPoint y: 215, endPoint x: 825, endPoint y: 300, distance: 119.5
click at [825, 300] on table "Huboo P no Description DUE IN TOTAL ON HAND Total UNPROCESSED Total ALLOCATED T…" at bounding box center [876, 261] width 1345 height 156
click at [825, 300] on td "ON HAND Total 60" at bounding box center [796, 288] width 73 height 89
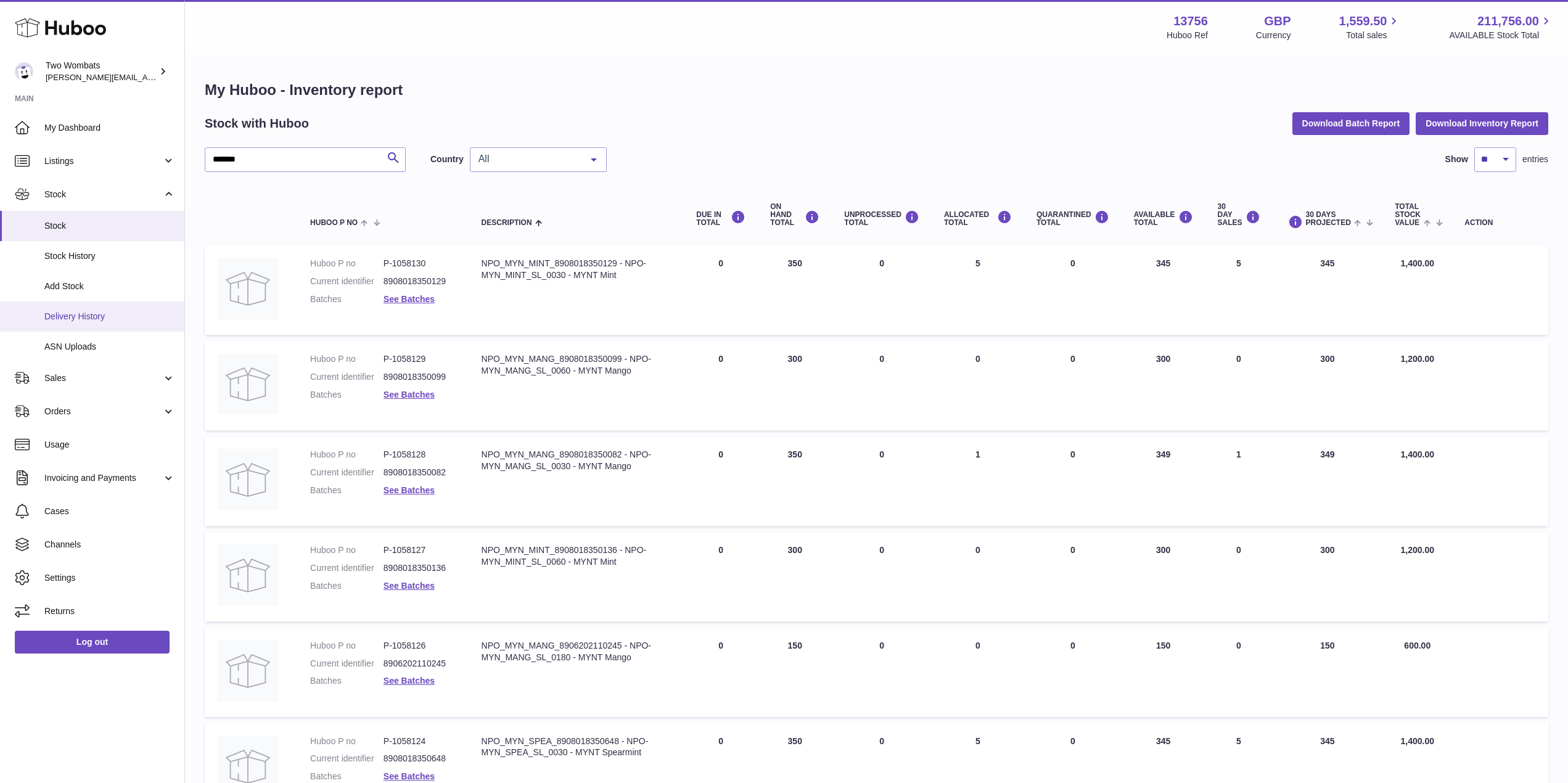
click at [98, 313] on span "Delivery History" at bounding box center [110, 316] width 131 height 11
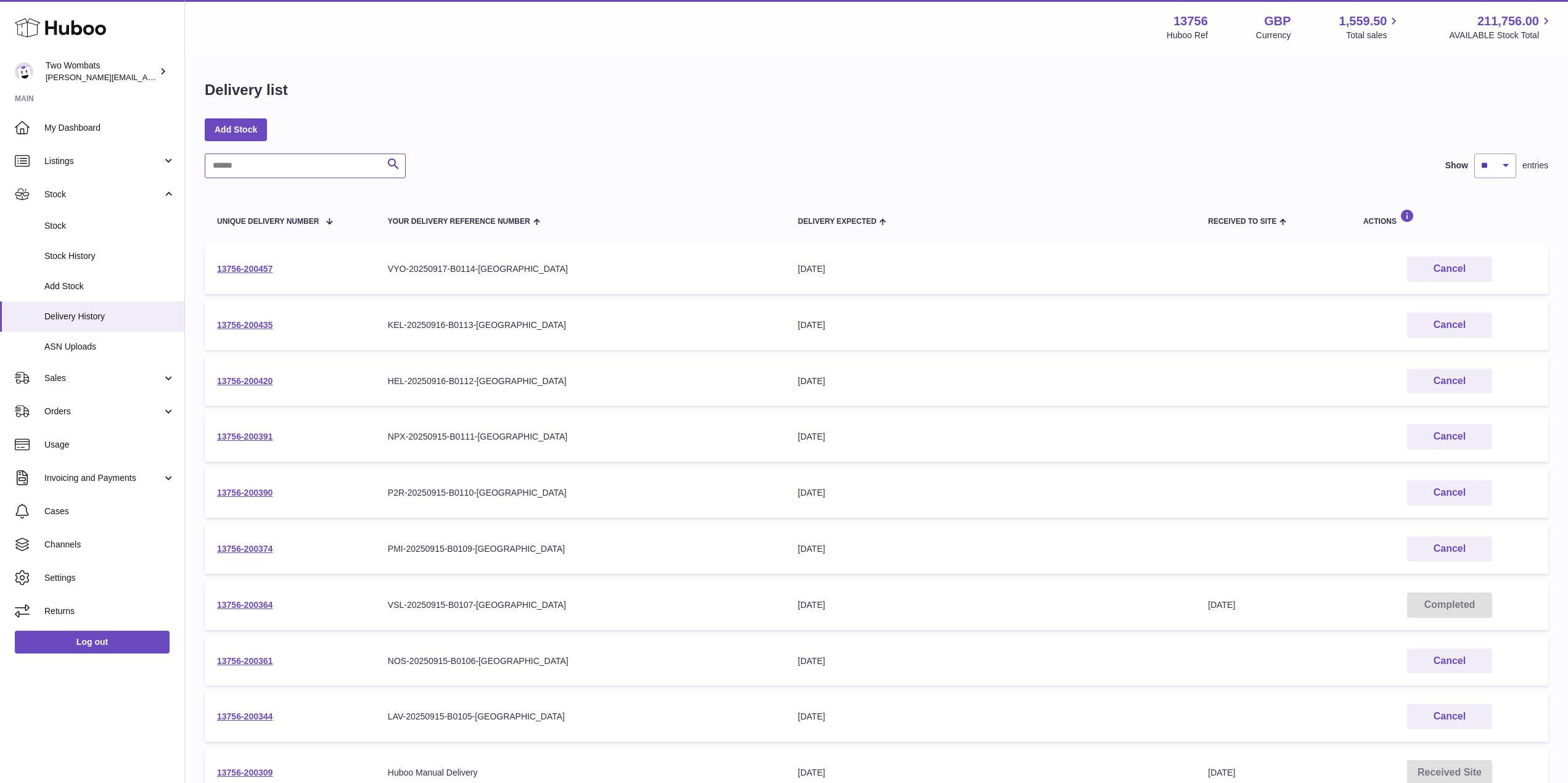
click at [253, 158] on input "text" at bounding box center [305, 166] width 201 height 24
click at [288, 171] on input "text" at bounding box center [305, 166] width 201 height 24
paste input "**********"
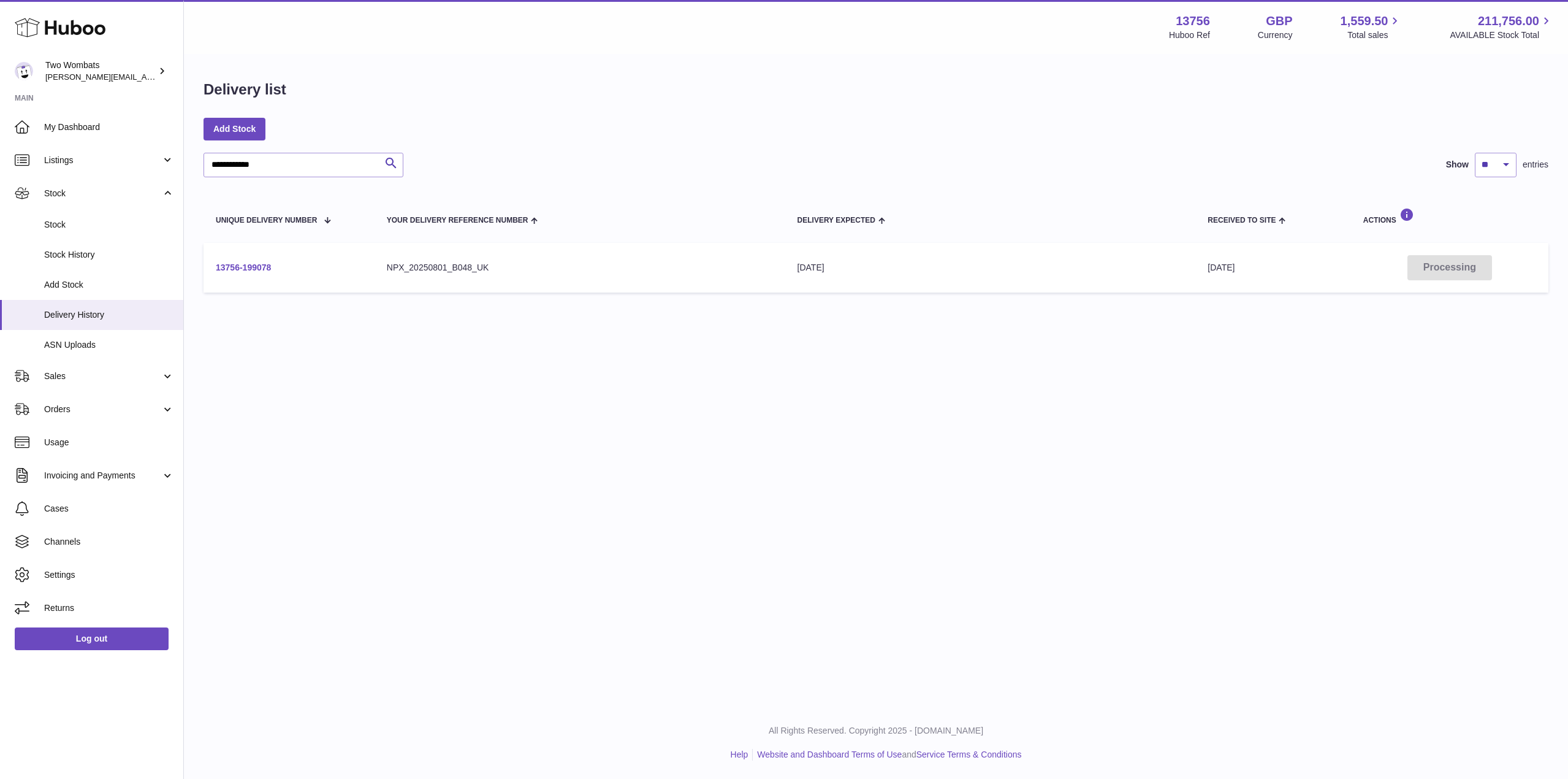
click at [255, 264] on link "13756-199078" at bounding box center [243, 268] width 55 height 10
drag, startPoint x: 223, startPoint y: 173, endPoint x: 145, endPoint y: 174, distance: 78.0
click at [145, 174] on div "**********" at bounding box center [784, 390] width 1568 height 779
paste input "text"
type input "**********"
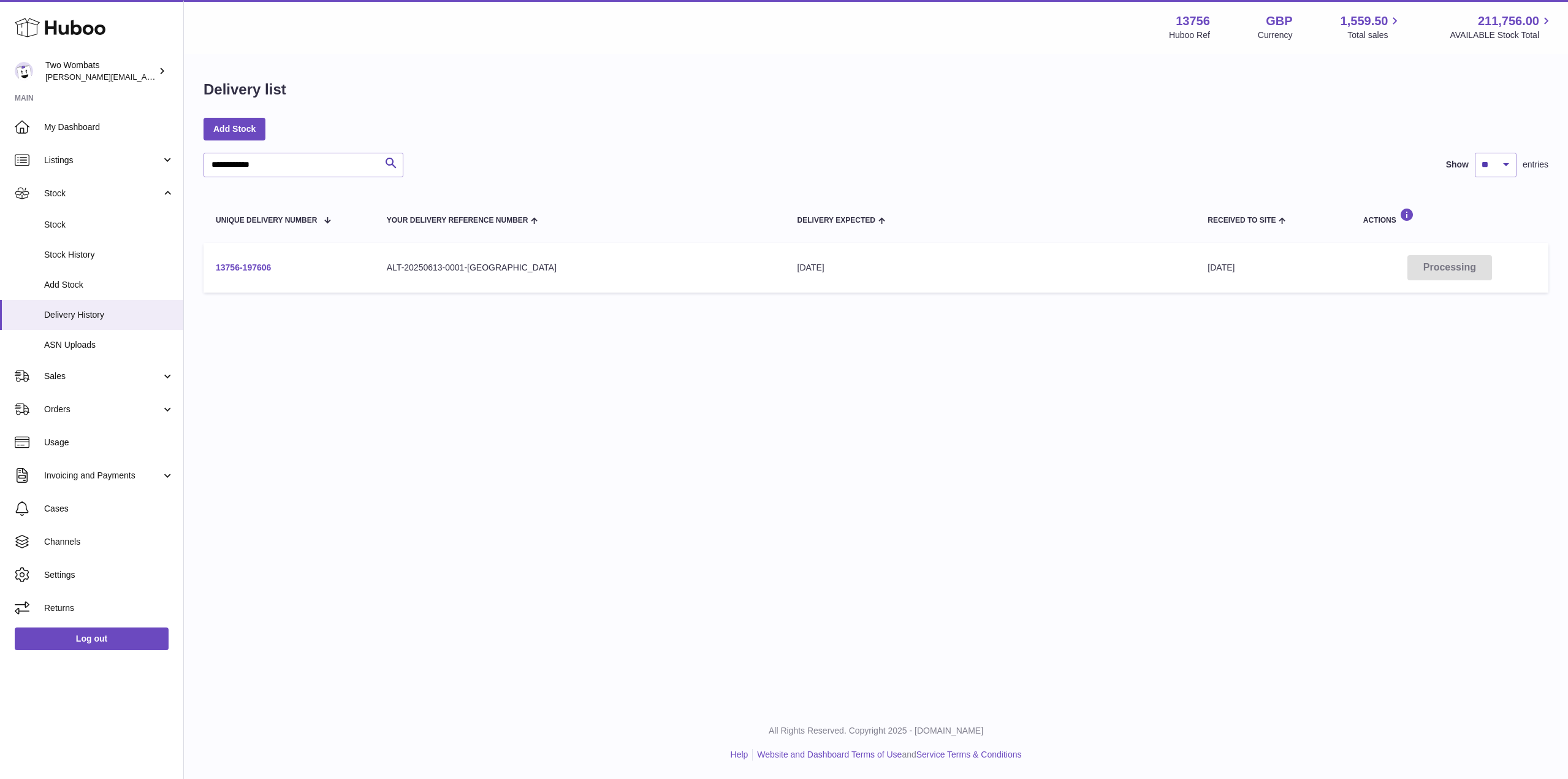
click at [247, 265] on link "13756-197606" at bounding box center [243, 268] width 55 height 10
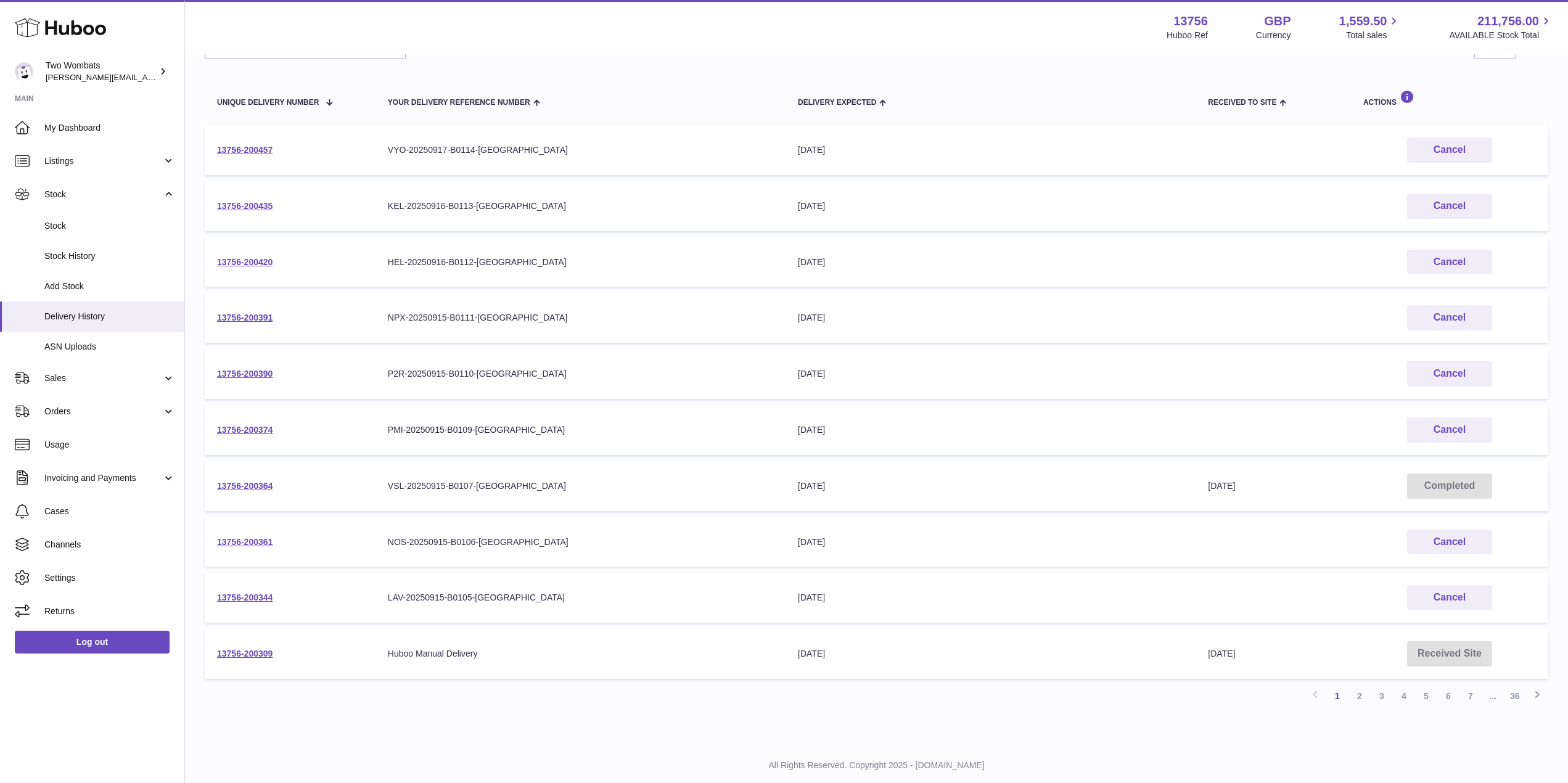
scroll to position [118, 0]
click at [66, 230] on span "Stock" at bounding box center [110, 226] width 131 height 11
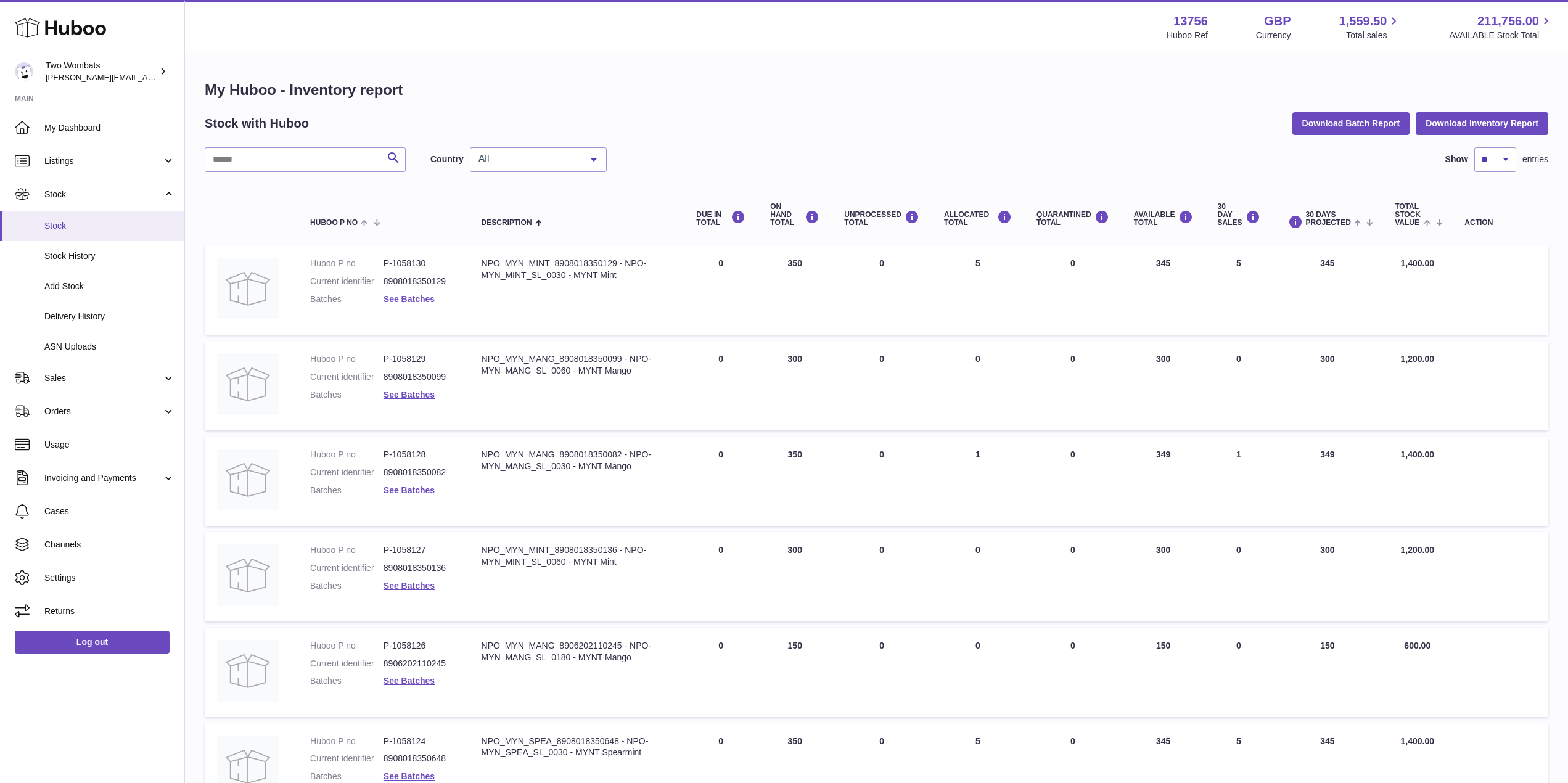
click at [86, 215] on link "Stock" at bounding box center [92, 226] width 184 height 30
click at [100, 319] on span "Delivery History" at bounding box center [110, 316] width 131 height 11
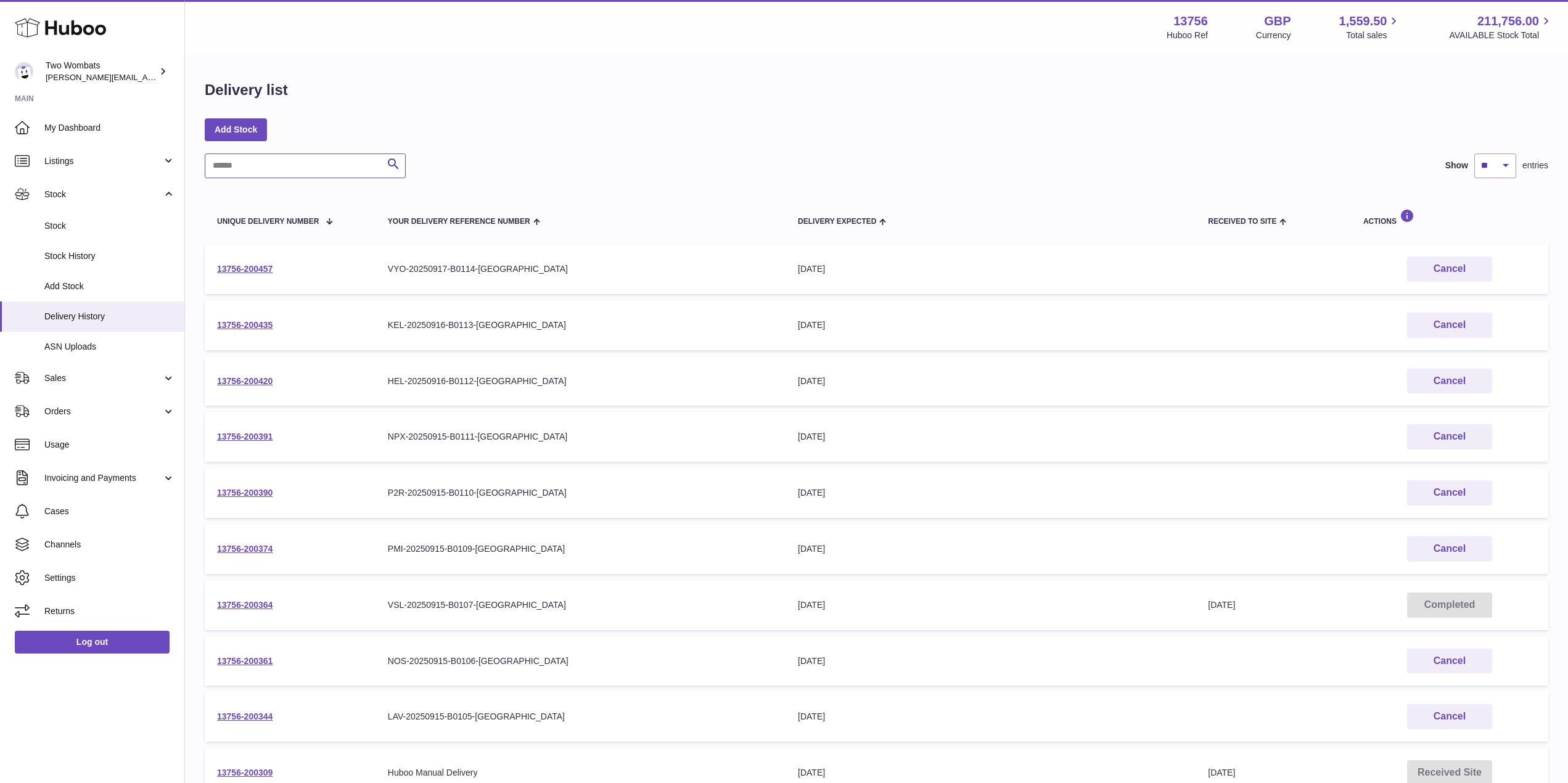
click at [330, 173] on input "text" at bounding box center [305, 166] width 201 height 24
type input "*"
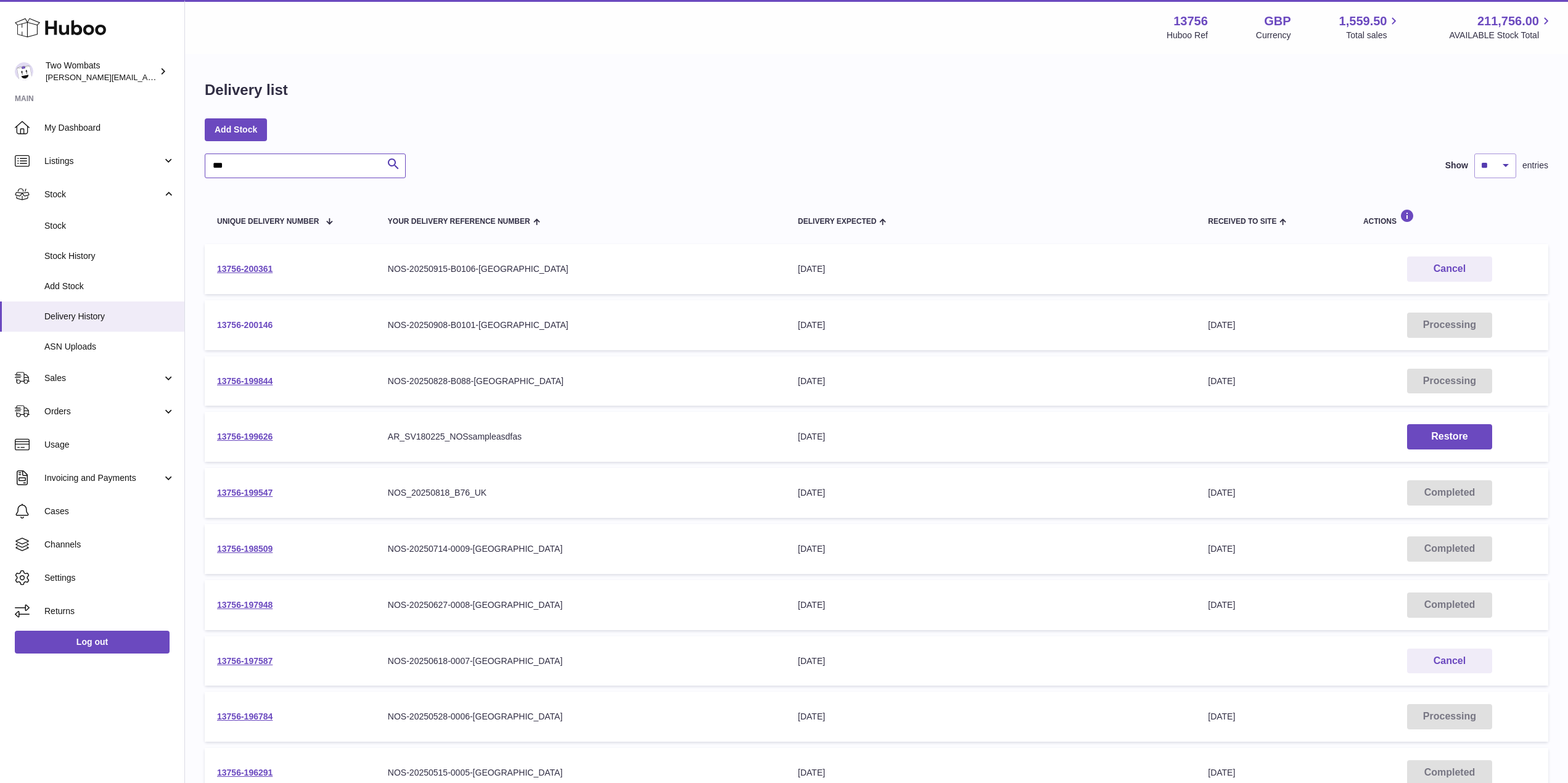
type input "***"
click at [244, 323] on link "13756-200146" at bounding box center [245, 325] width 55 height 10
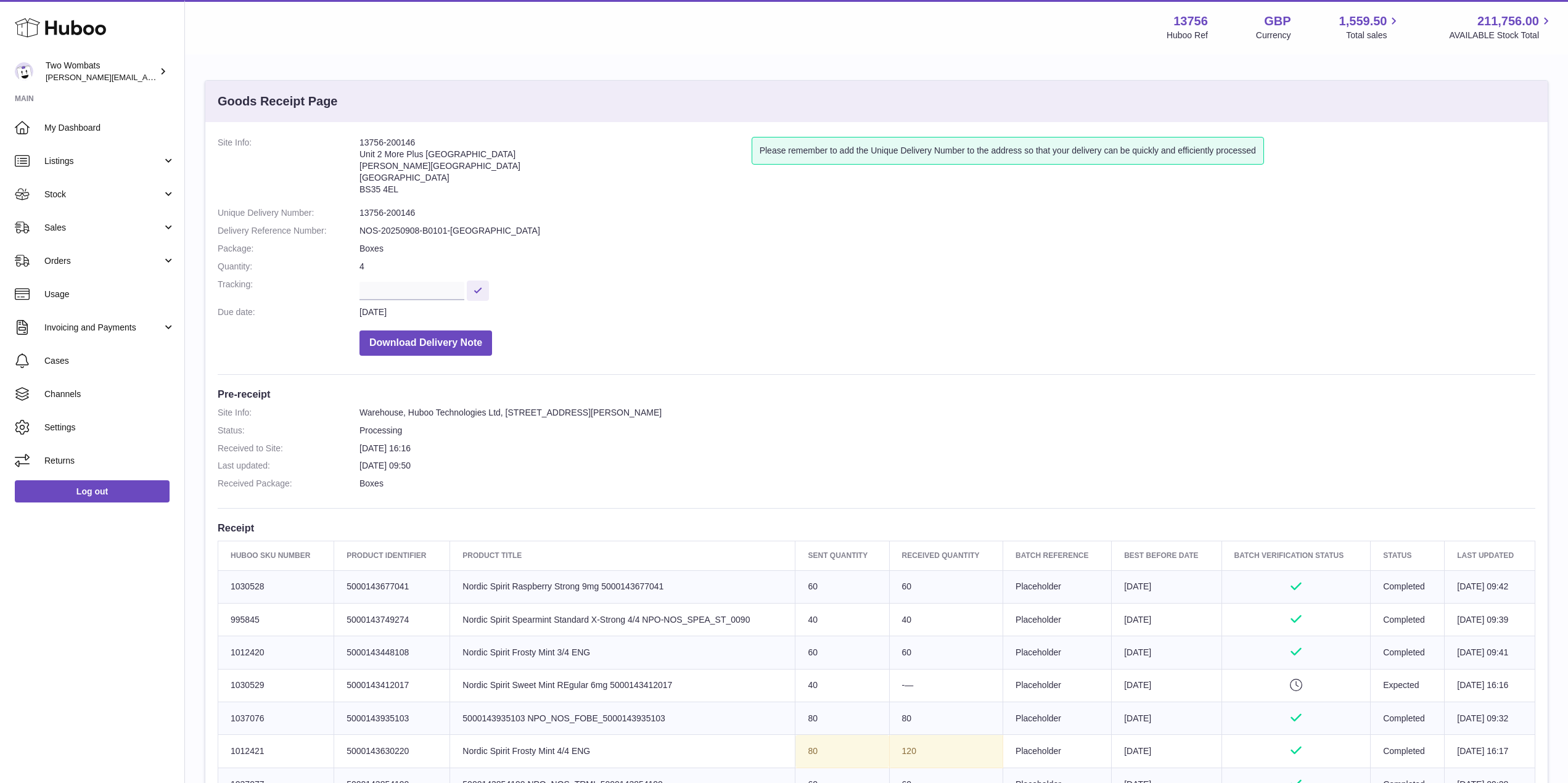
scroll to position [357, 0]
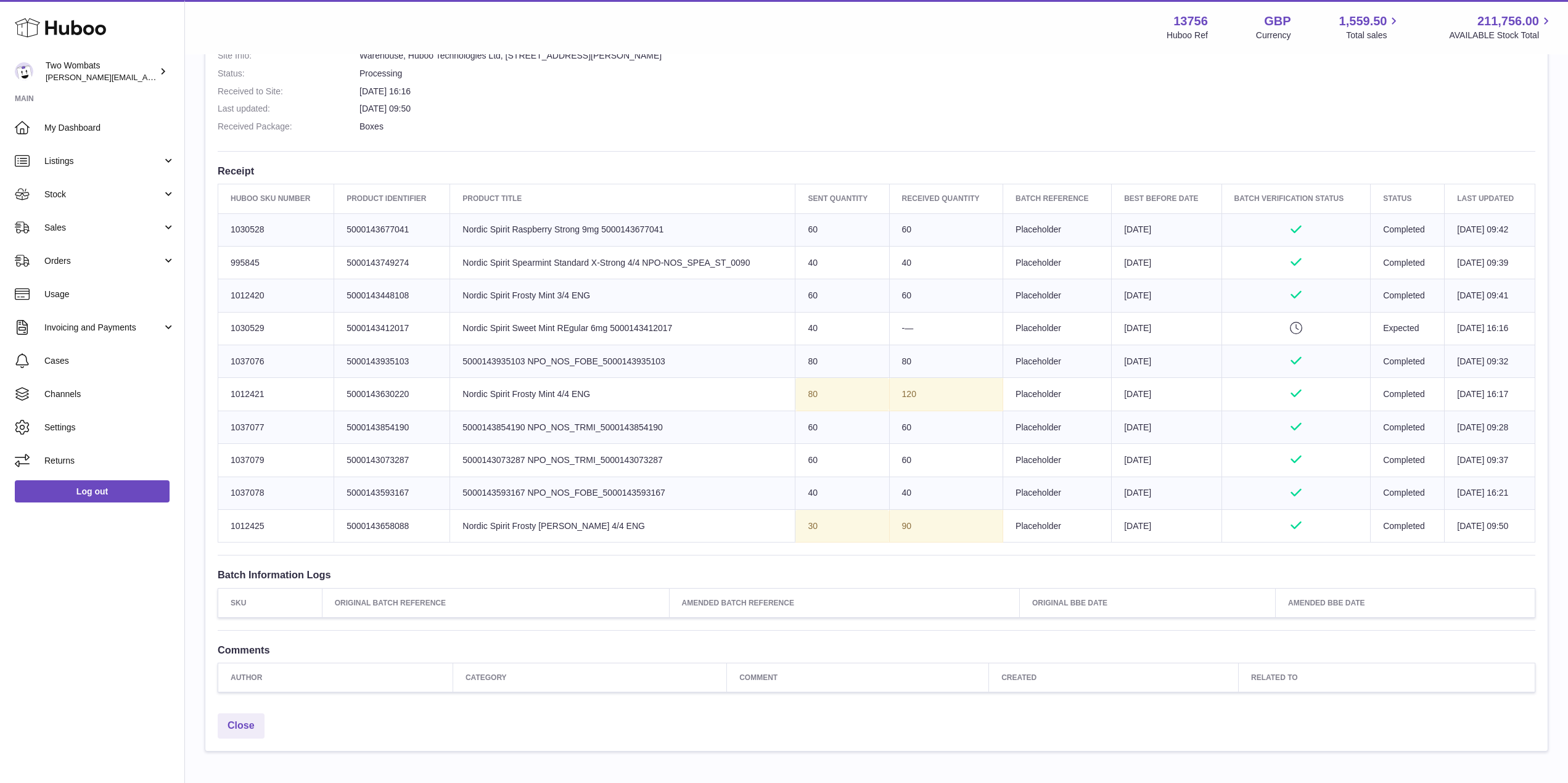
drag, startPoint x: 266, startPoint y: 423, endPoint x: 223, endPoint y: 422, distance: 43.0
click at [223, 422] on td "Huboo SKU Number 1037077" at bounding box center [276, 427] width 116 height 33
copy td "1037077"
click at [156, 201] on link "Stock" at bounding box center [92, 194] width 184 height 33
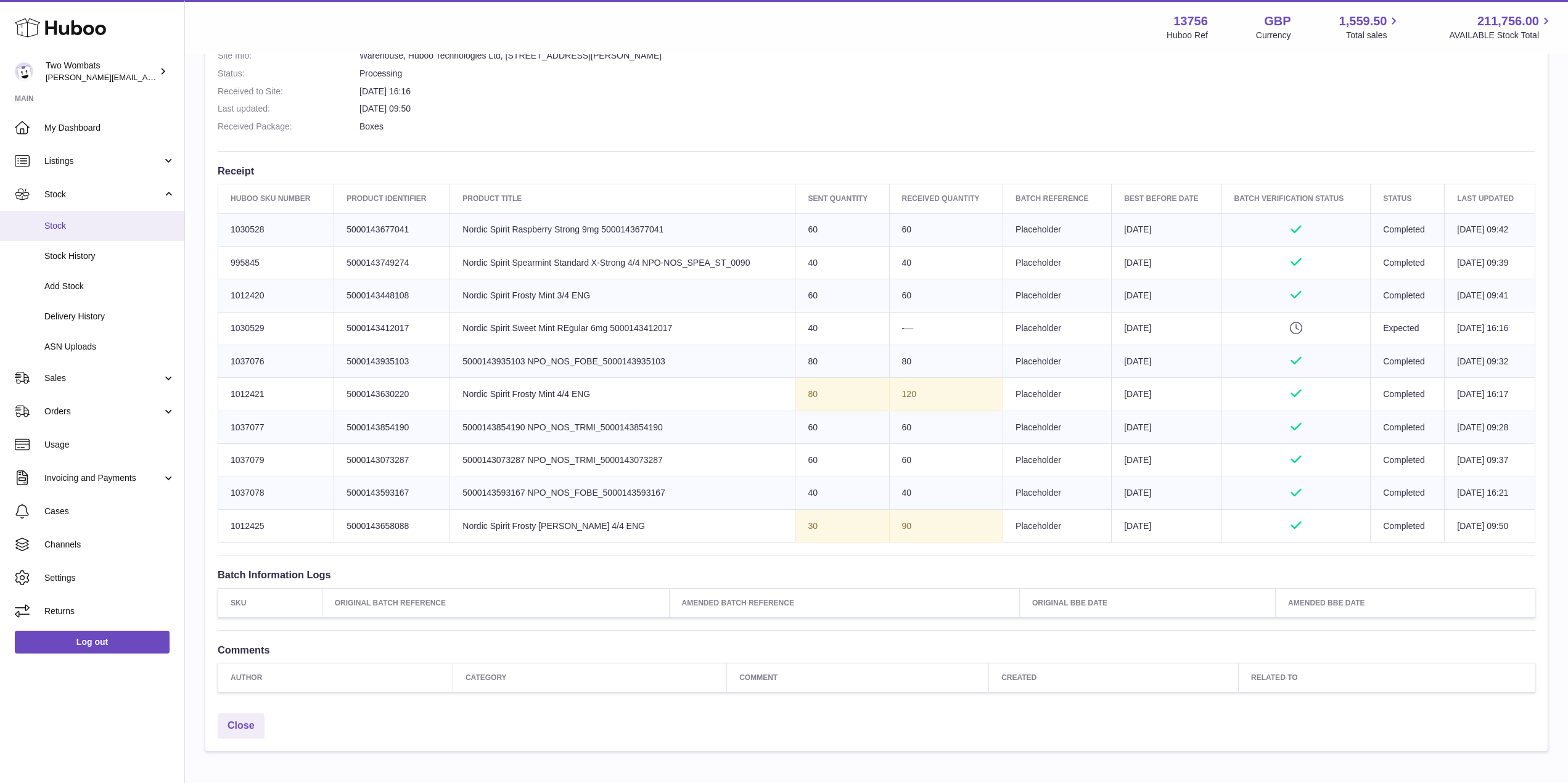
click at [79, 227] on span "Stock" at bounding box center [110, 226] width 131 height 11
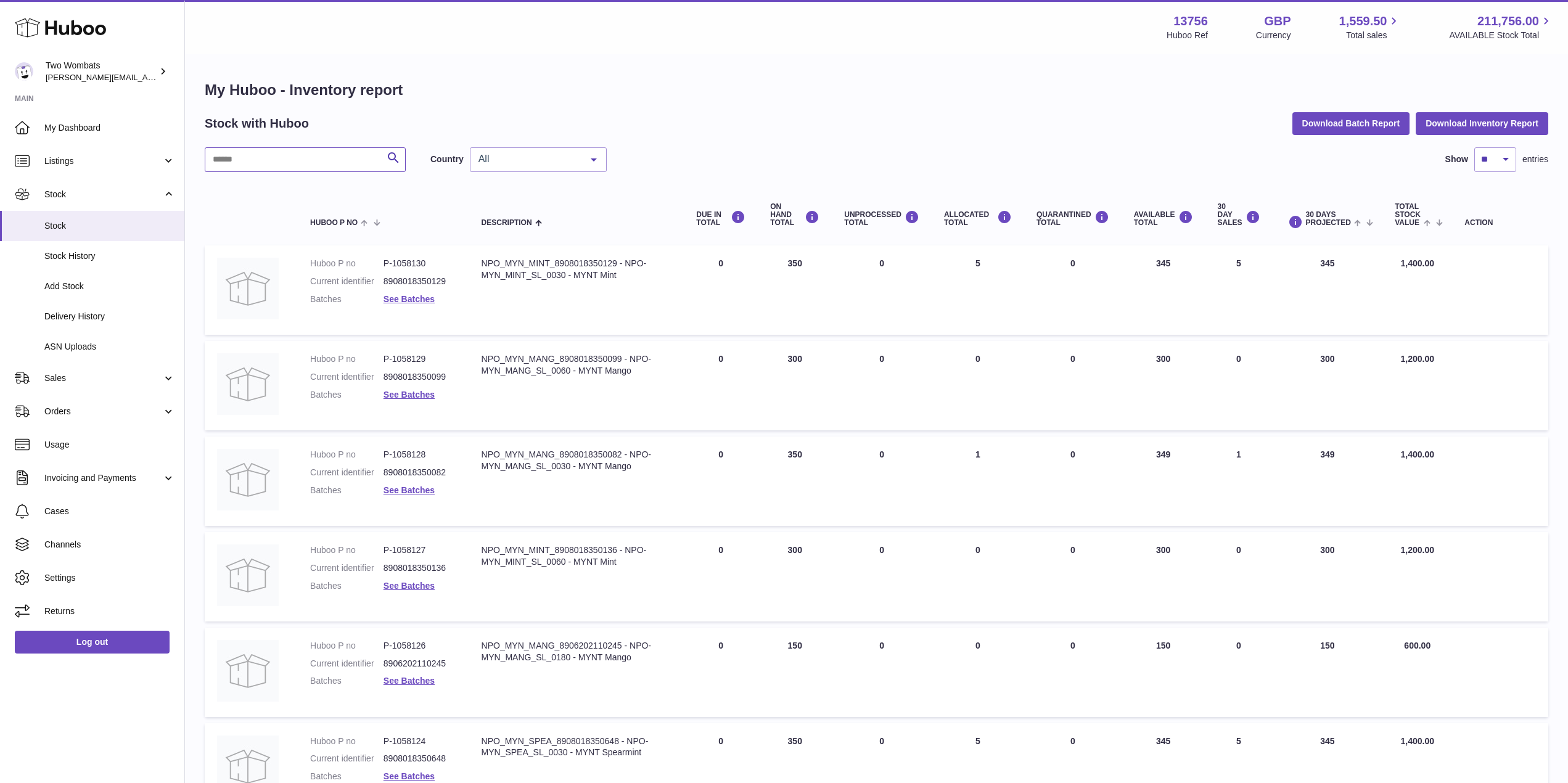
click at [297, 155] on input "text" at bounding box center [305, 159] width 201 height 24
paste input "*******"
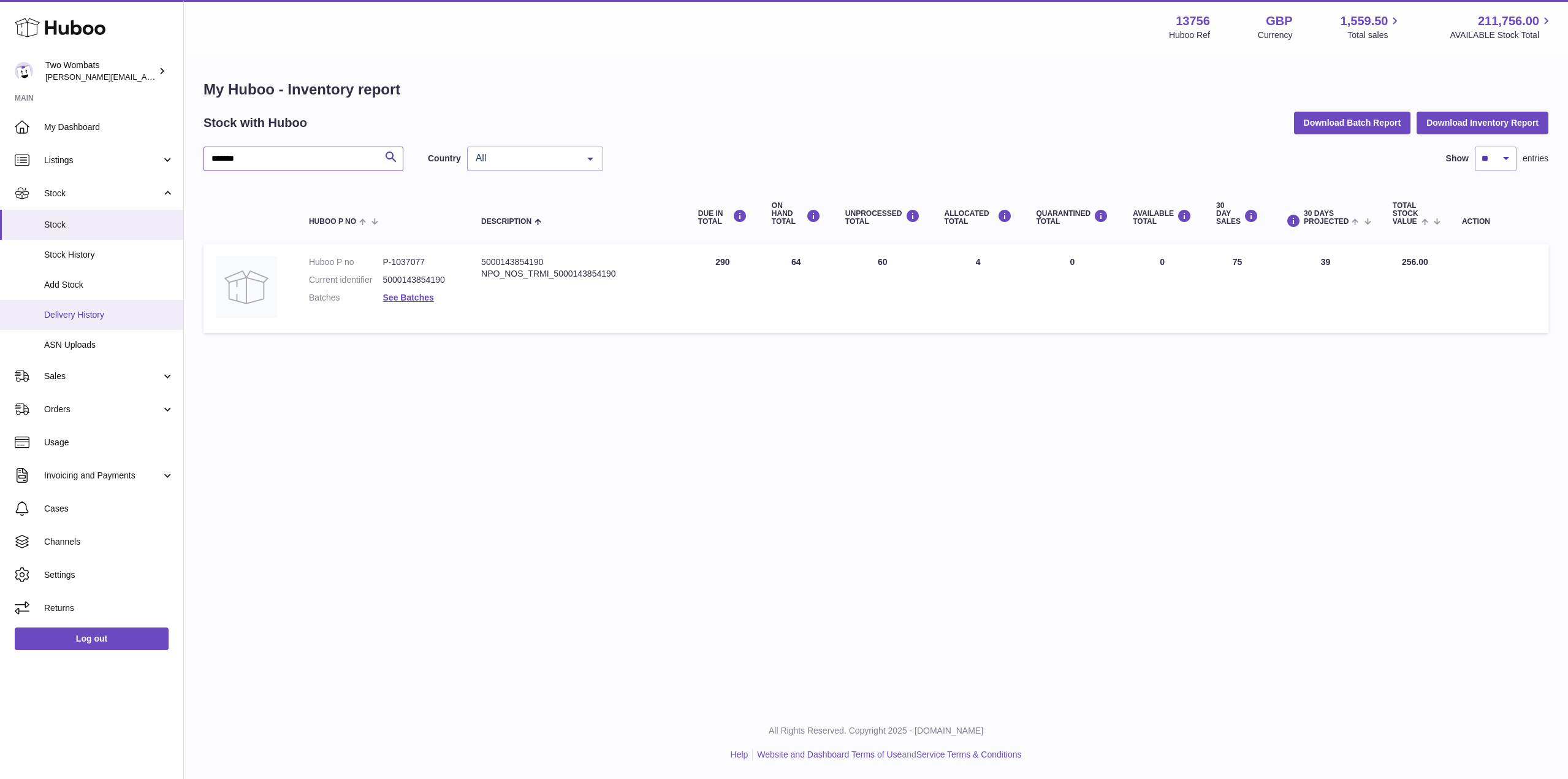
type input "*******"
click at [86, 311] on span "Delivery History" at bounding box center [109, 315] width 130 height 11
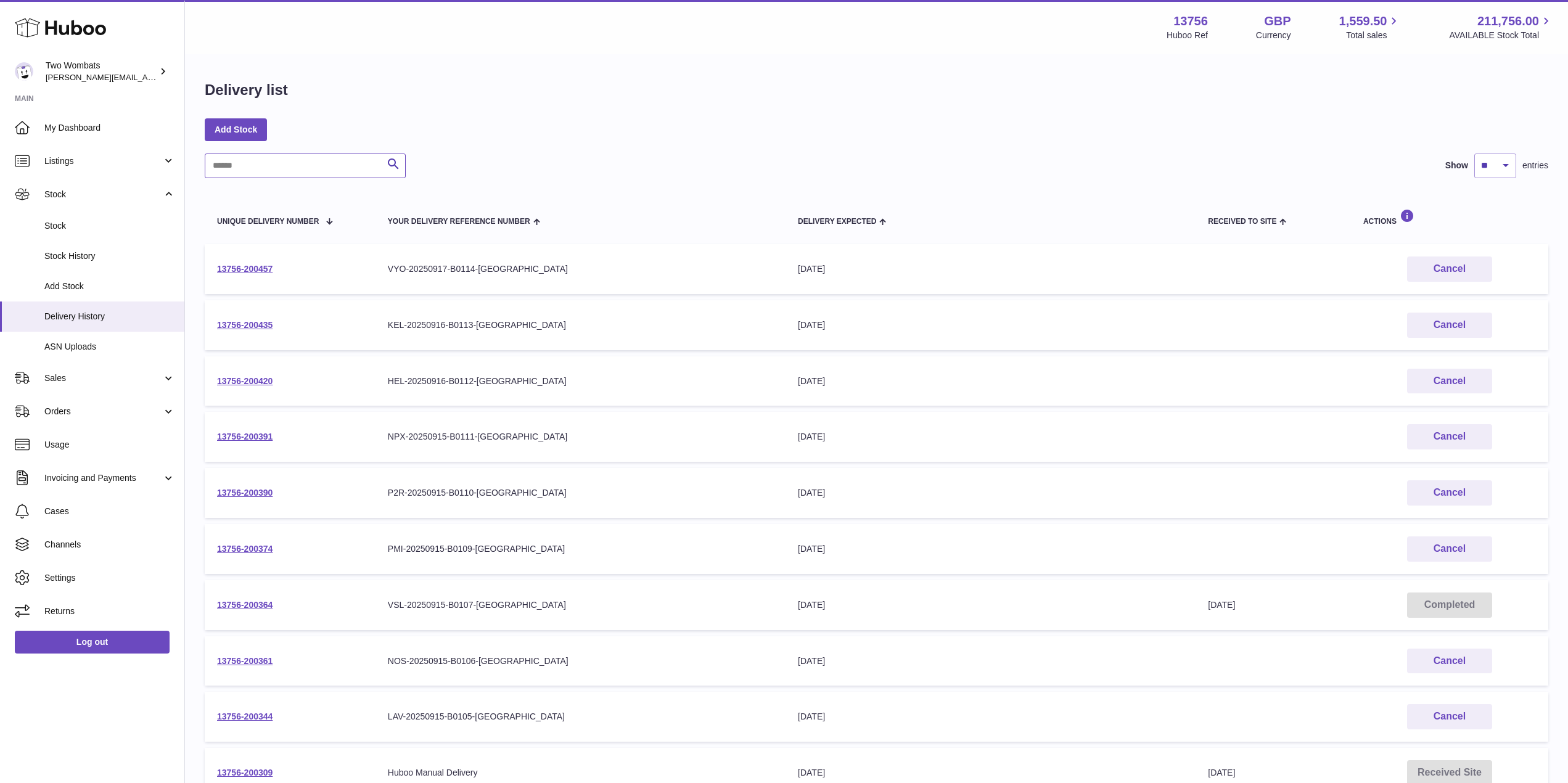
click at [316, 174] on input "text" at bounding box center [305, 166] width 201 height 24
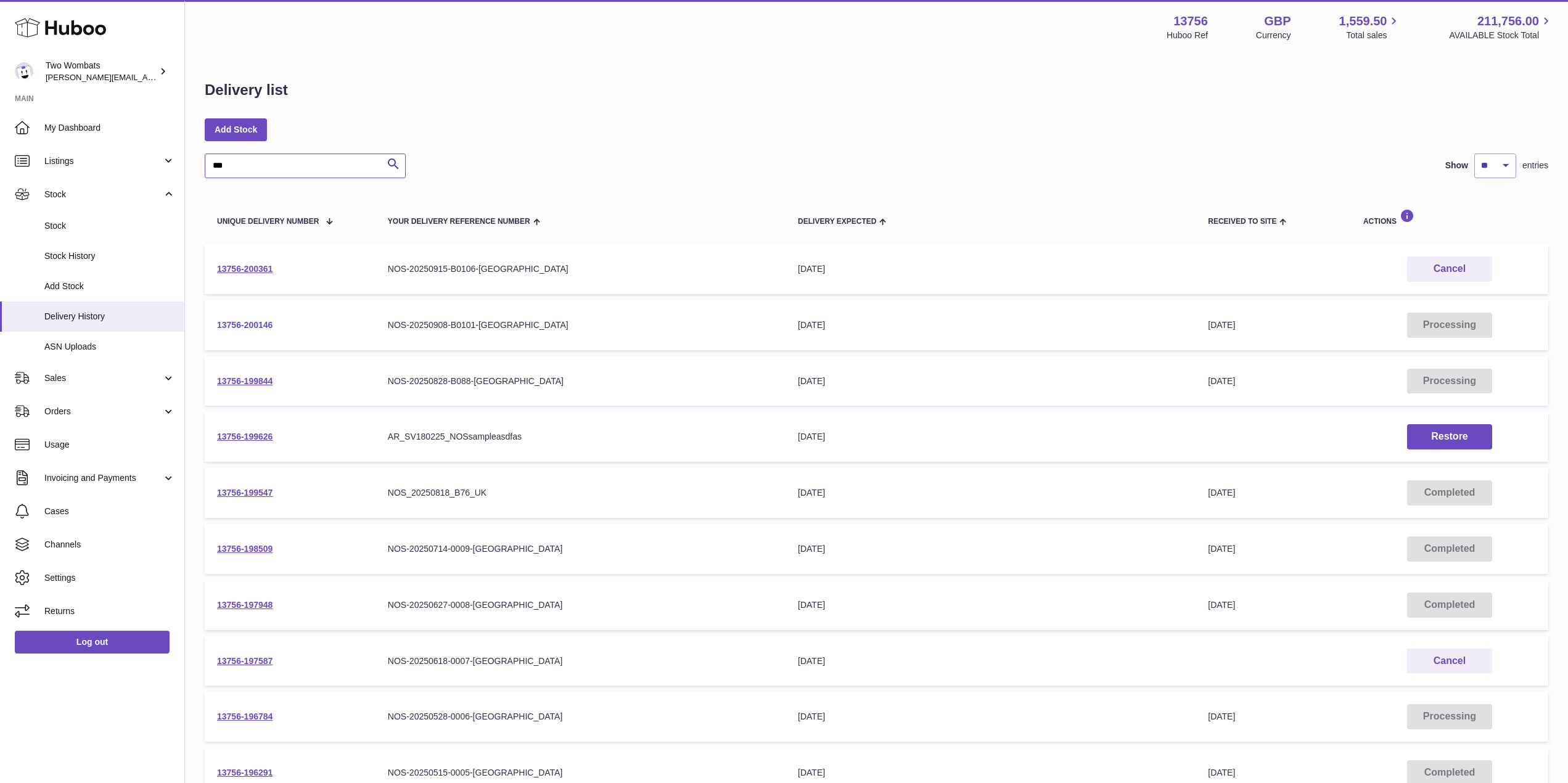
type input "***"
click at [249, 327] on link "13756-200146" at bounding box center [245, 325] width 55 height 10
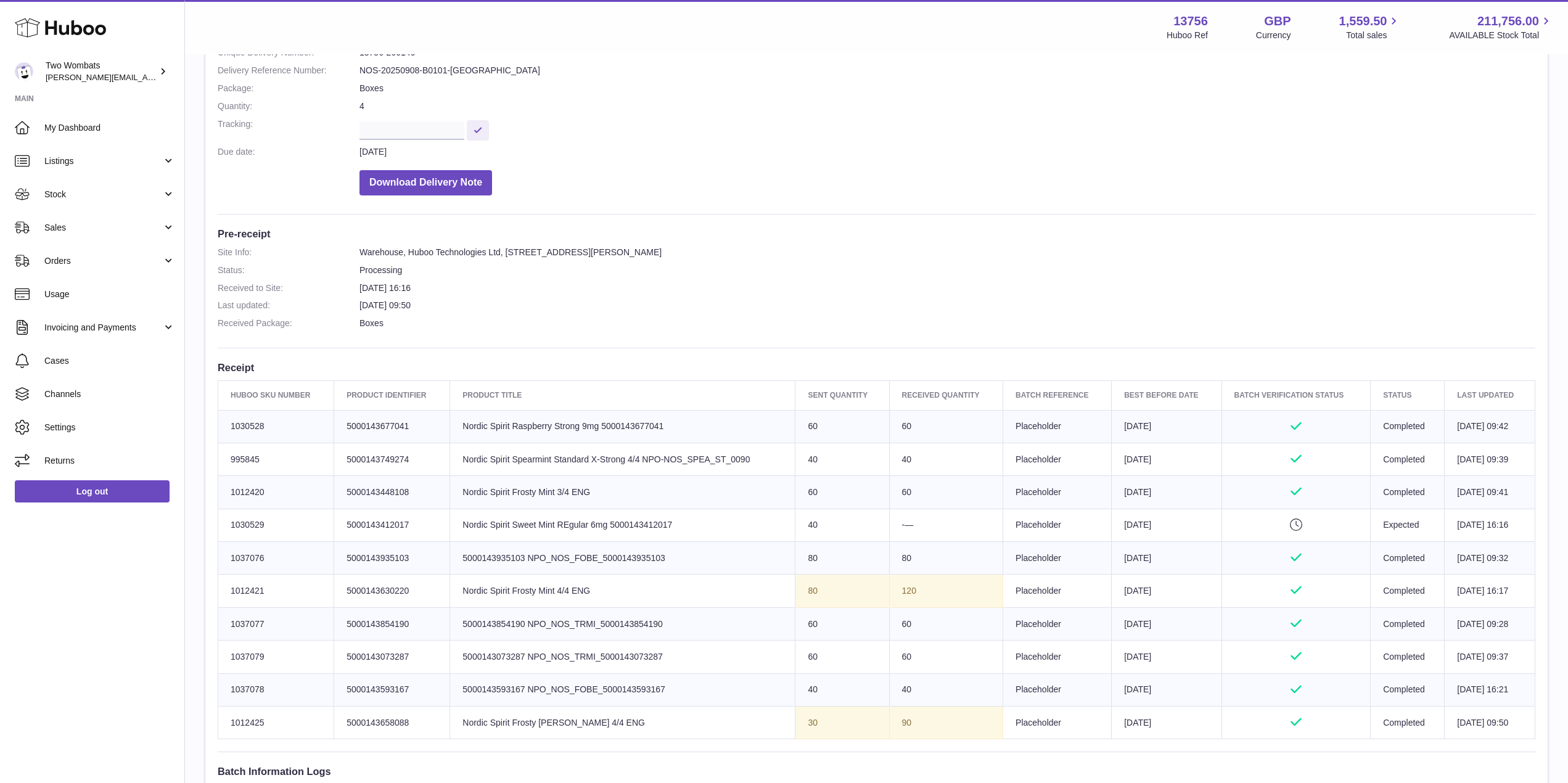
scroll to position [206, 0]
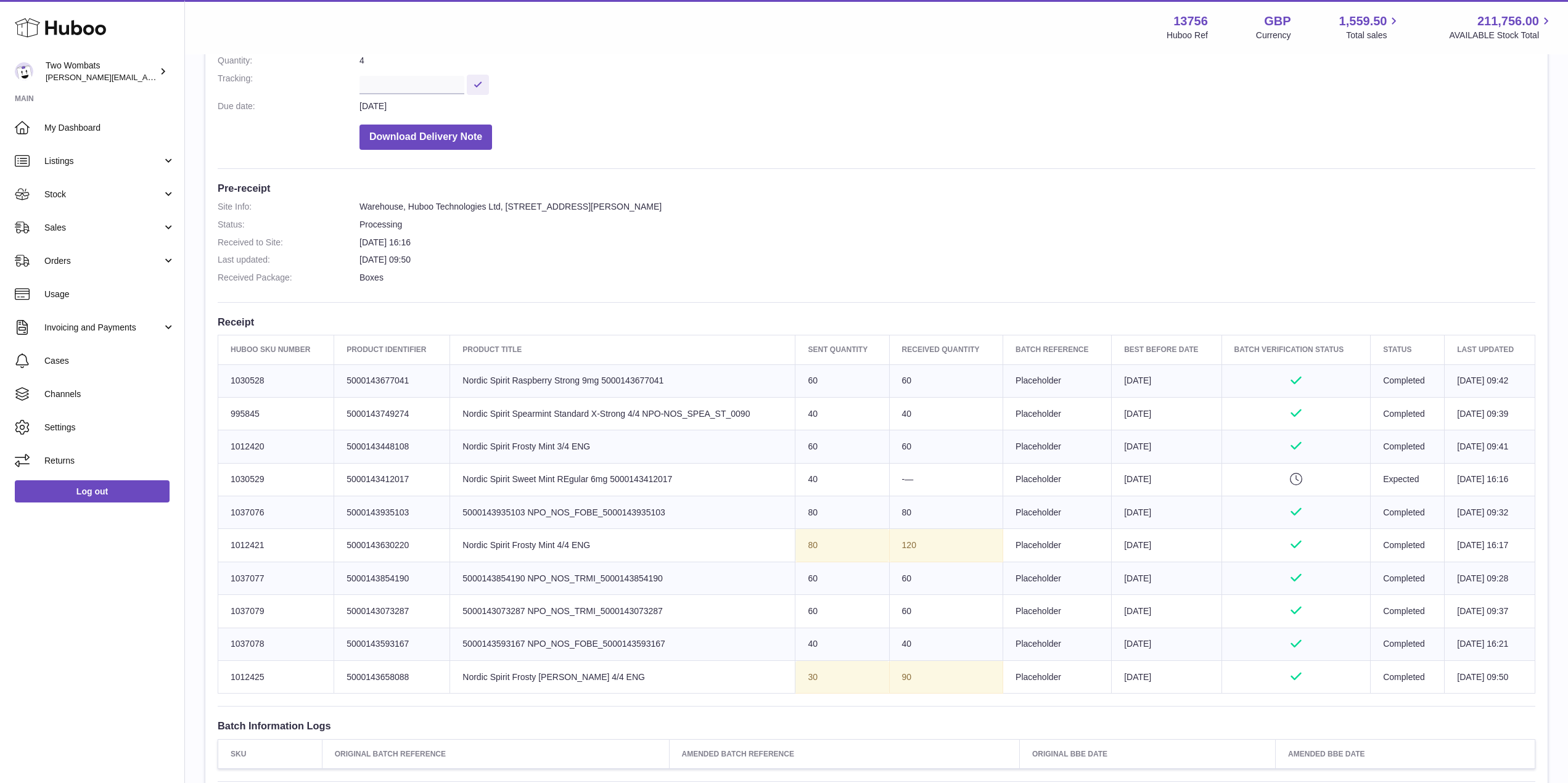
click at [293, 576] on td "Huboo SKU Number 1037077" at bounding box center [276, 578] width 116 height 33
drag, startPoint x: 262, startPoint y: 567, endPoint x: 226, endPoint y: 572, distance: 36.3
click at [226, 572] on td "Huboo SKU Number 1037077" at bounding box center [276, 578] width 116 height 33
copy td "1037077"
click at [169, 188] on link "Stock" at bounding box center [92, 194] width 184 height 33
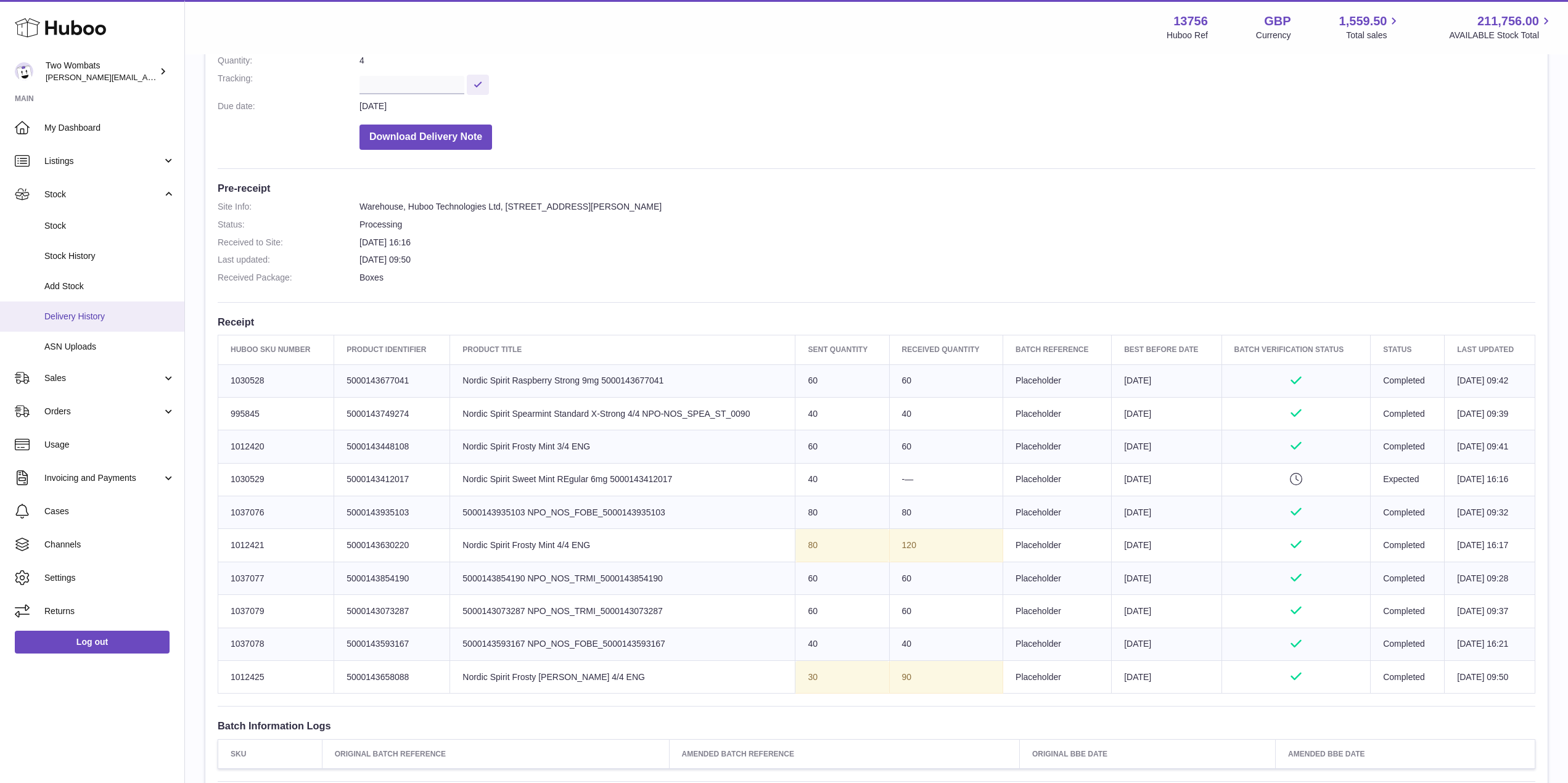
click at [95, 323] on link "Delivery History" at bounding box center [92, 316] width 184 height 30
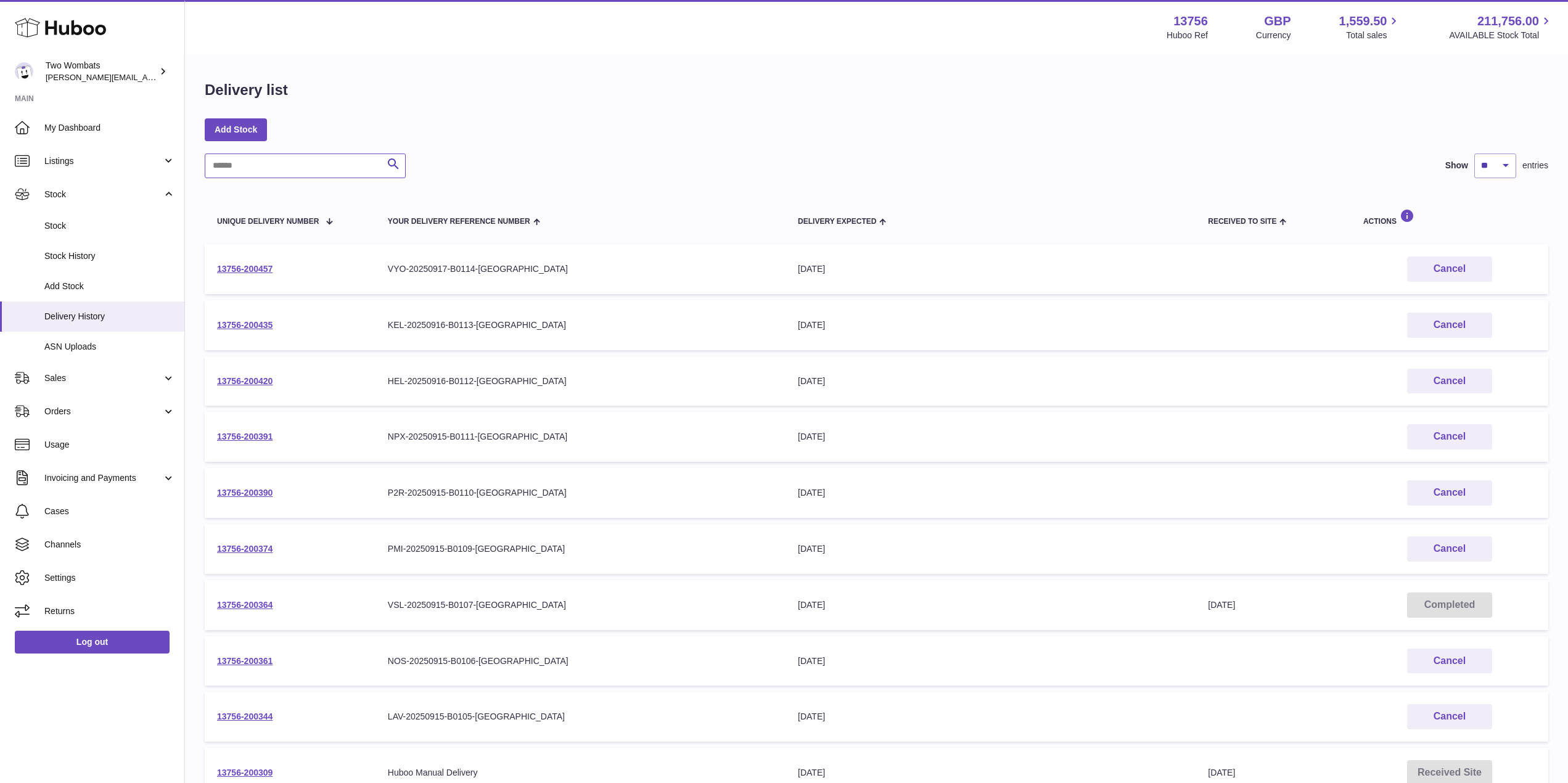
click at [270, 154] on input "text" at bounding box center [305, 166] width 201 height 24
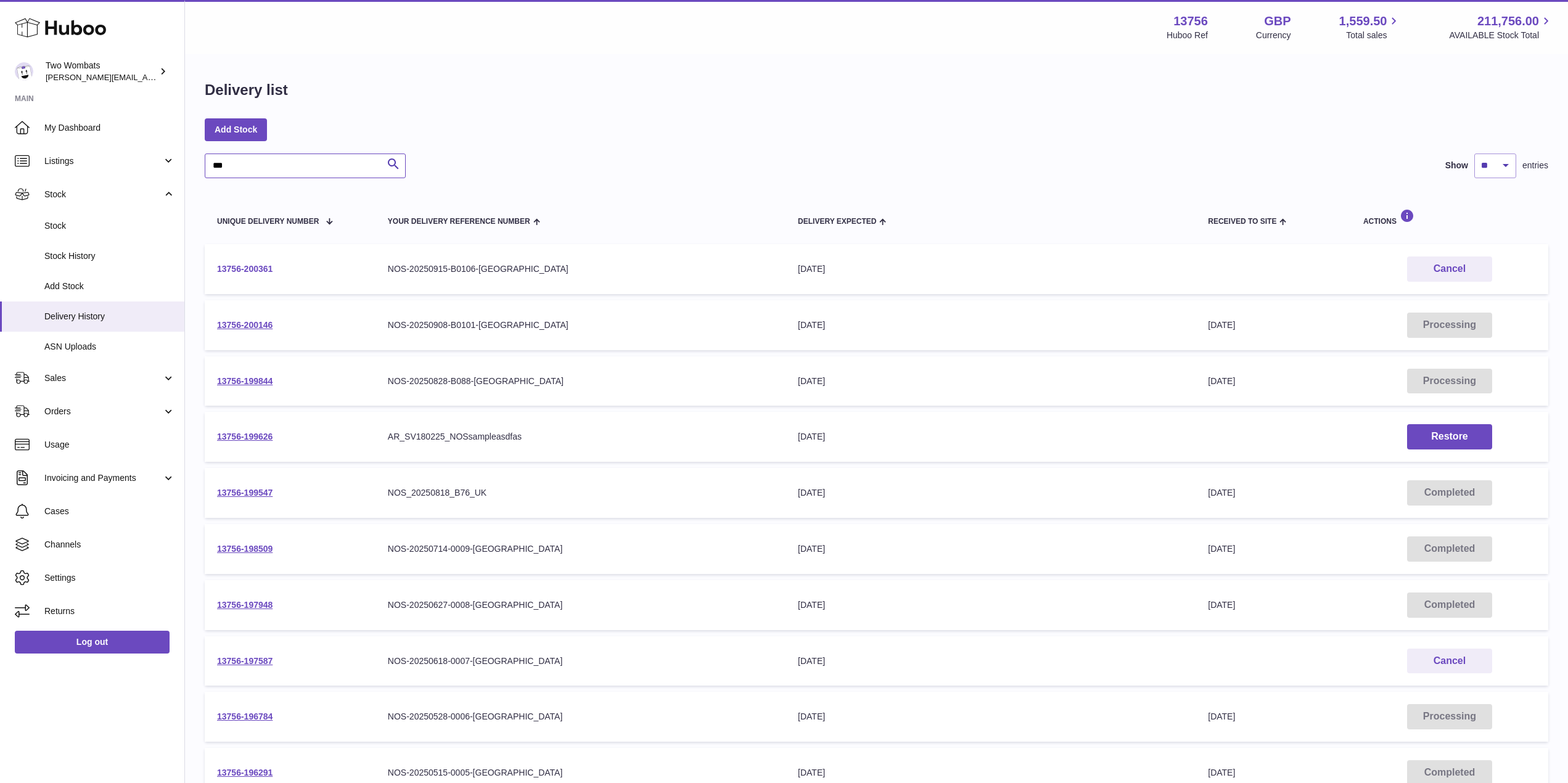
type input "***"
click at [261, 267] on link "13756-200361" at bounding box center [245, 269] width 55 height 10
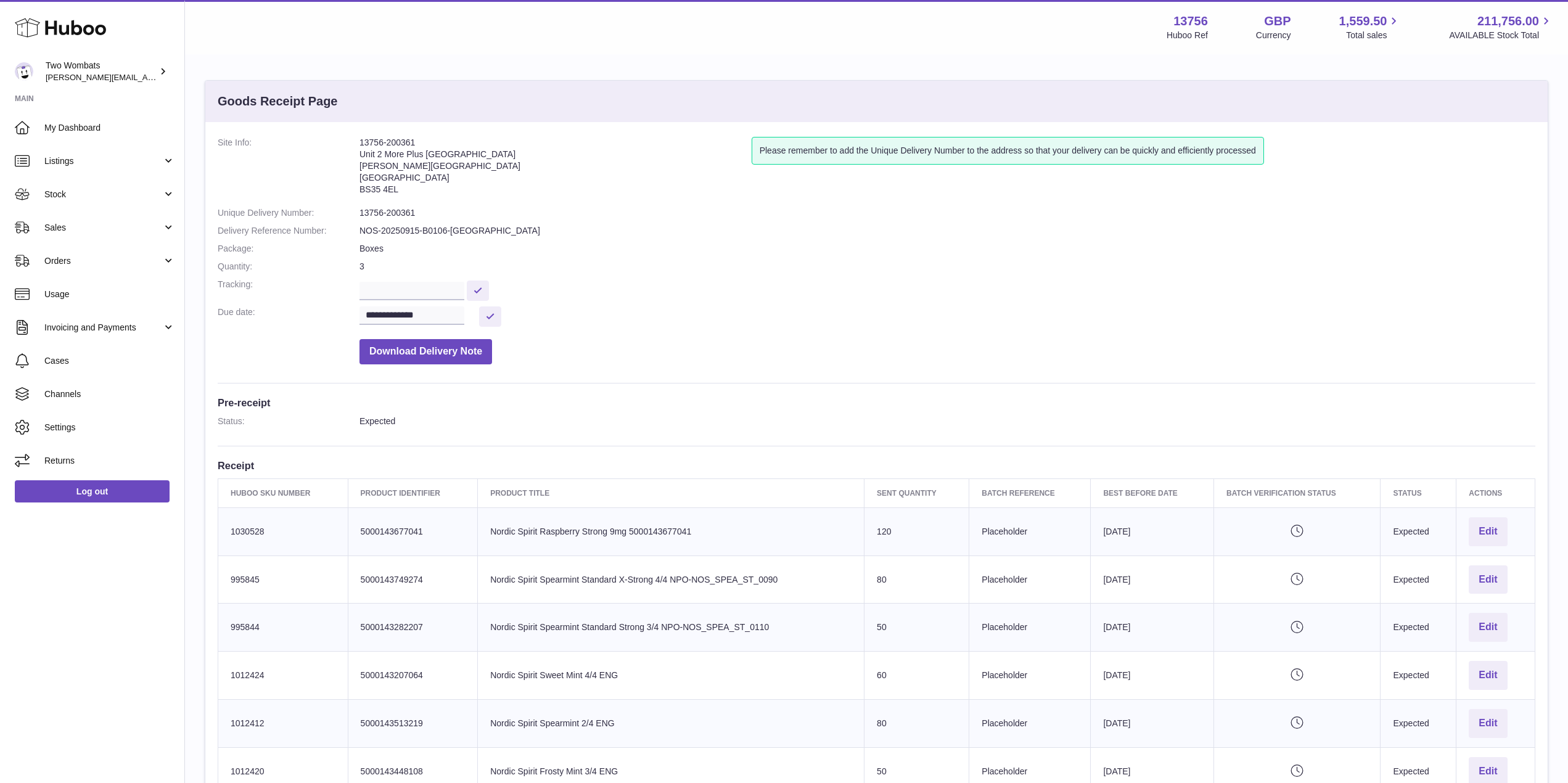
click at [404, 519] on td "Client Identifier 5000143677041" at bounding box center [412, 531] width 130 height 48
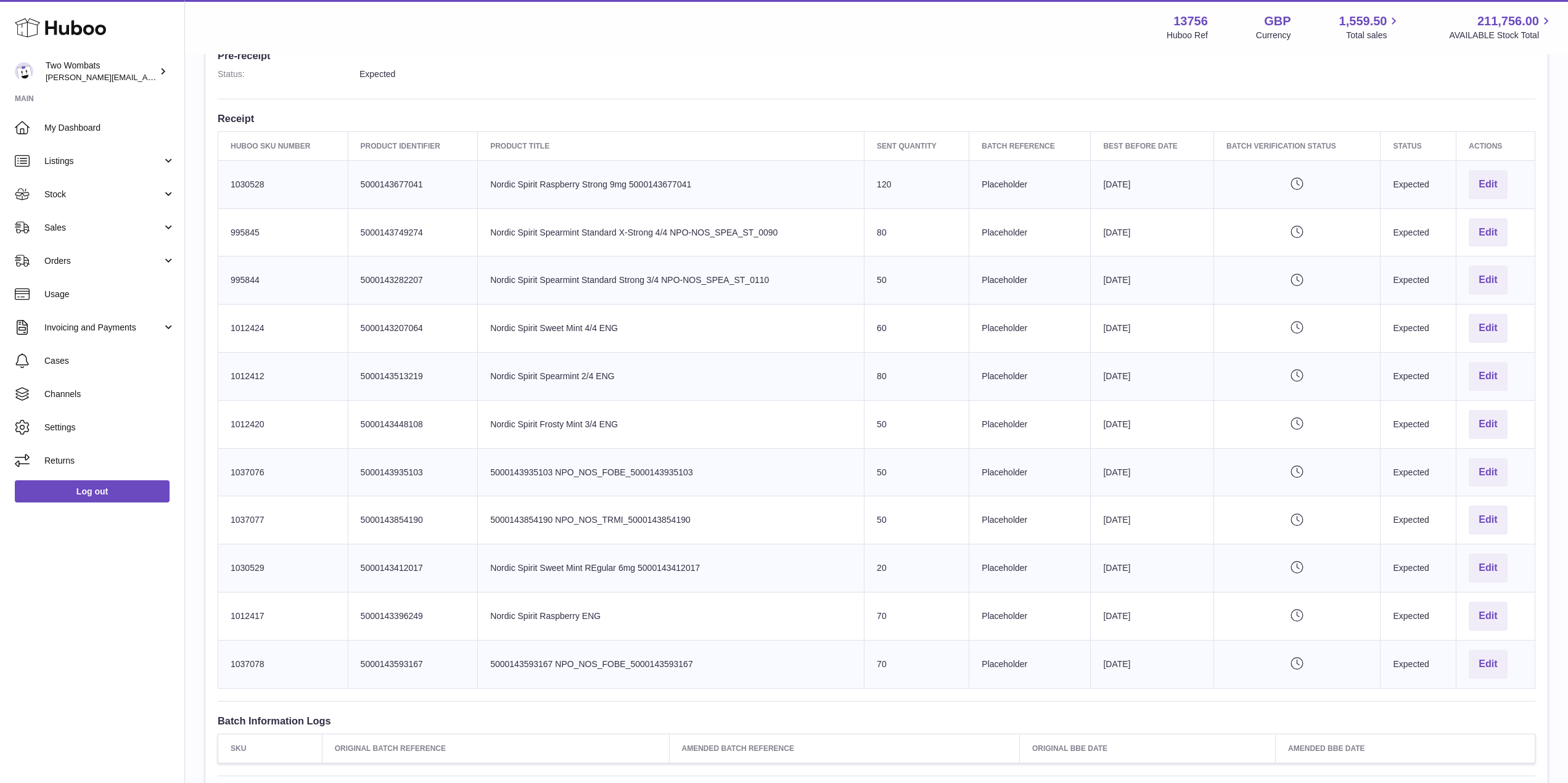
scroll to position [348, 0]
click at [168, 195] on link "Stock" at bounding box center [92, 194] width 184 height 33
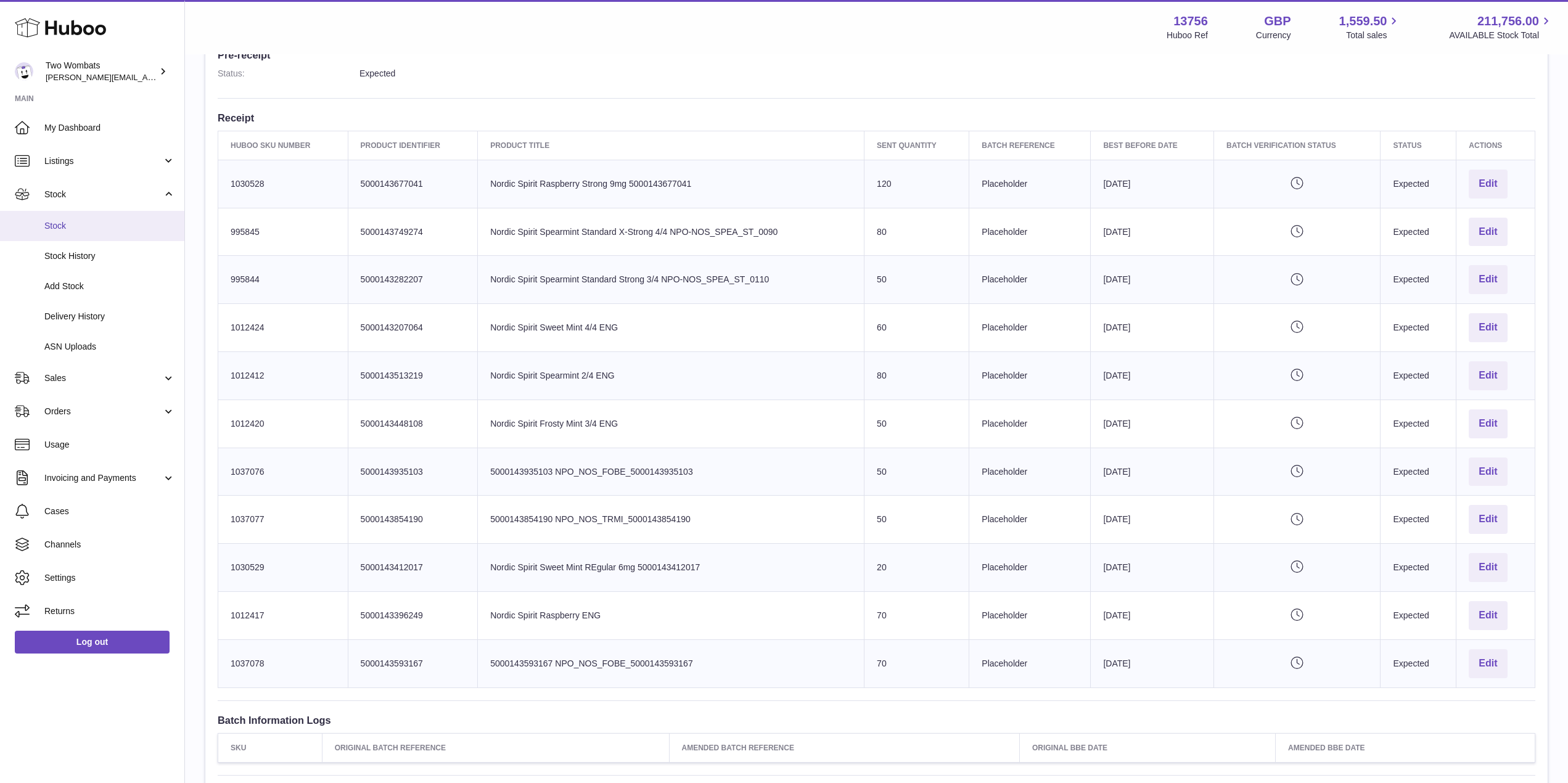
click at [68, 234] on link "Stock" at bounding box center [92, 226] width 184 height 30
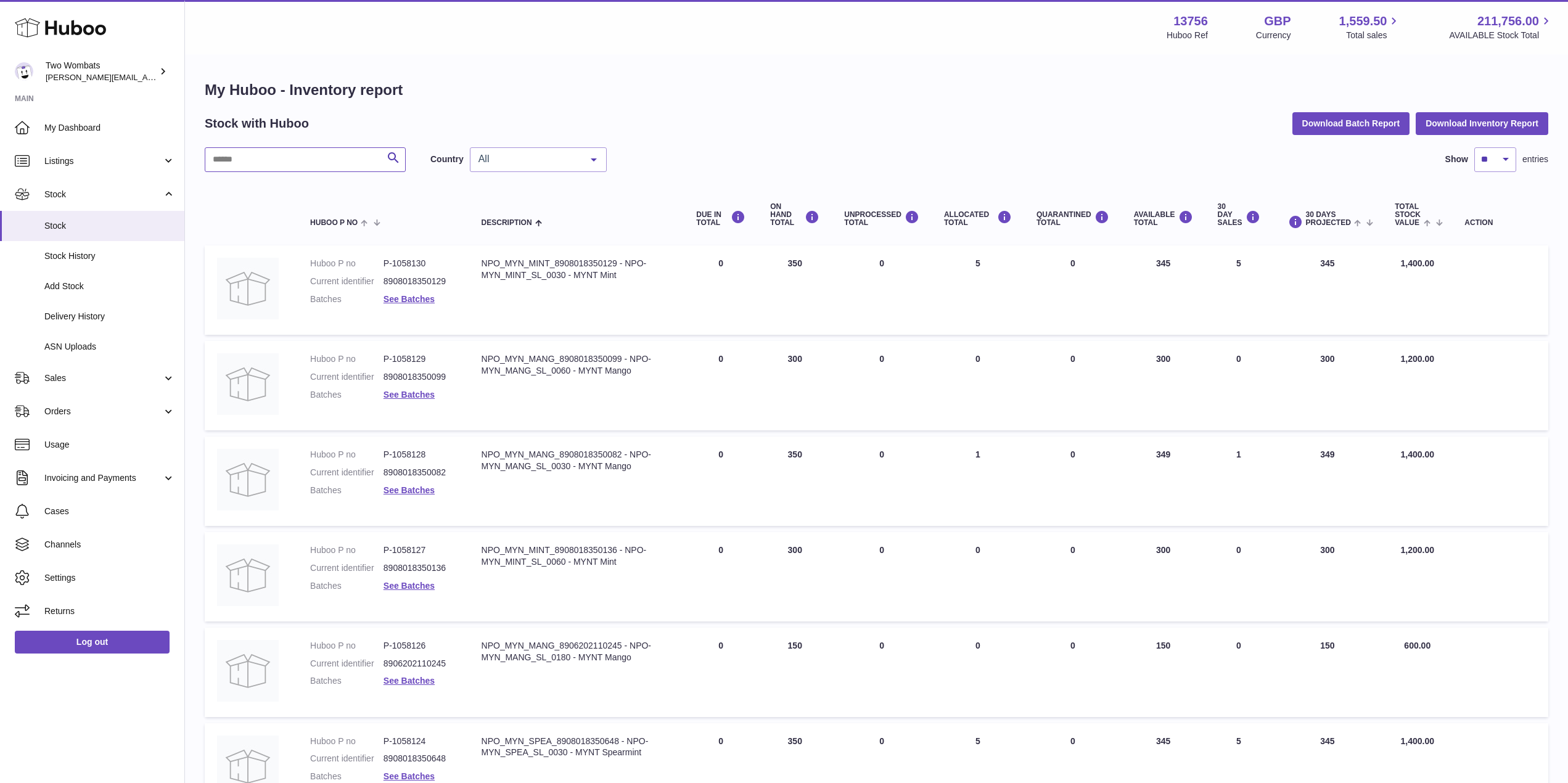
click at [293, 164] on input "text" at bounding box center [305, 159] width 201 height 24
paste input "*******"
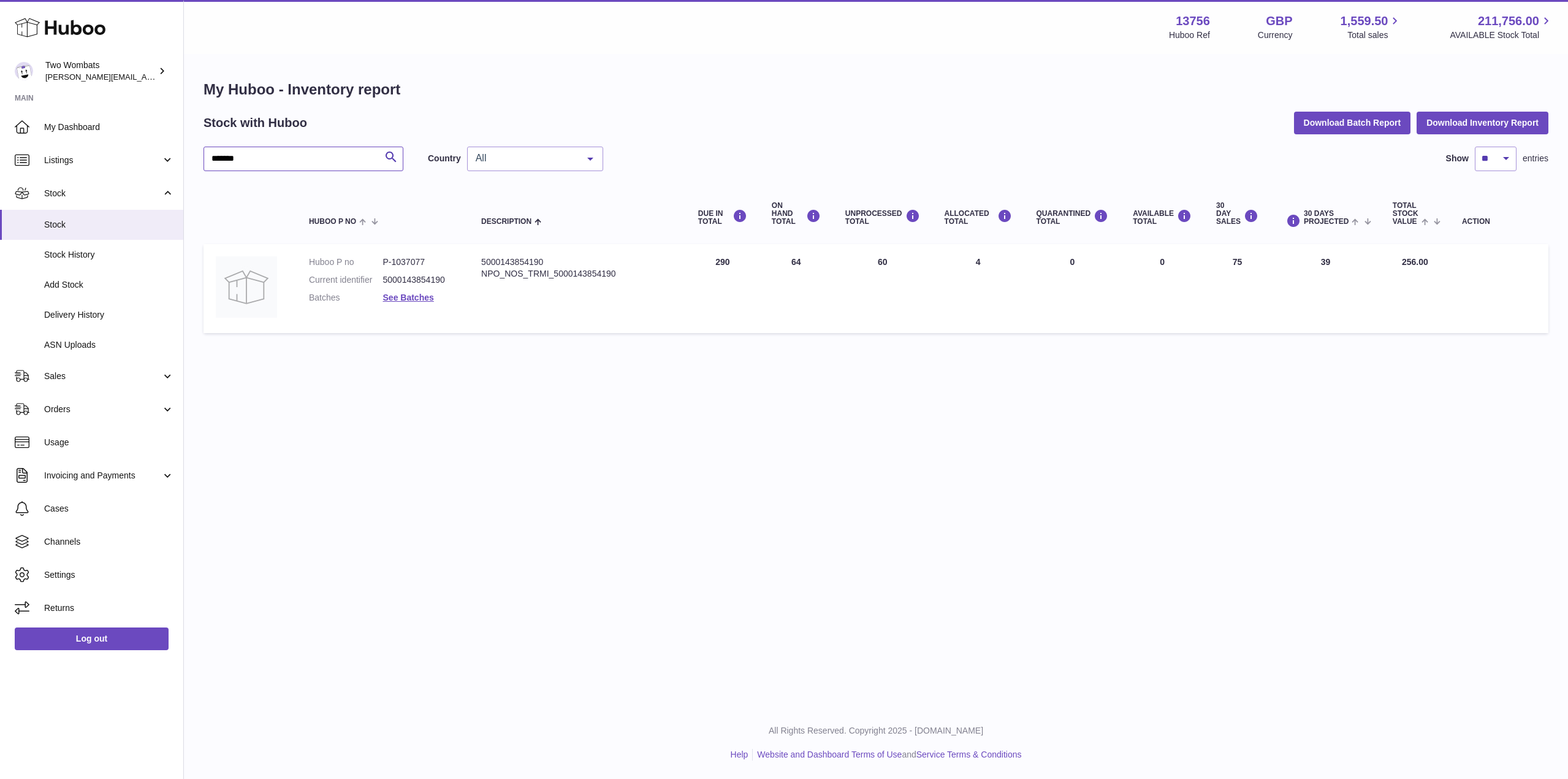
type input "*******"
click at [857, 462] on div "Menu Huboo 13756 Huboo Ref GBP Currency 1,559.50 Total sales 211,756.00 AVAILAB…" at bounding box center [876, 353] width 1384 height 706
drag, startPoint x: 803, startPoint y: 263, endPoint x: 789, endPoint y: 262, distance: 14.0
click at [789, 262] on td "ON HAND Total 64" at bounding box center [796, 288] width 73 height 89
click at [126, 312] on span "Delivery History" at bounding box center [109, 315] width 130 height 11
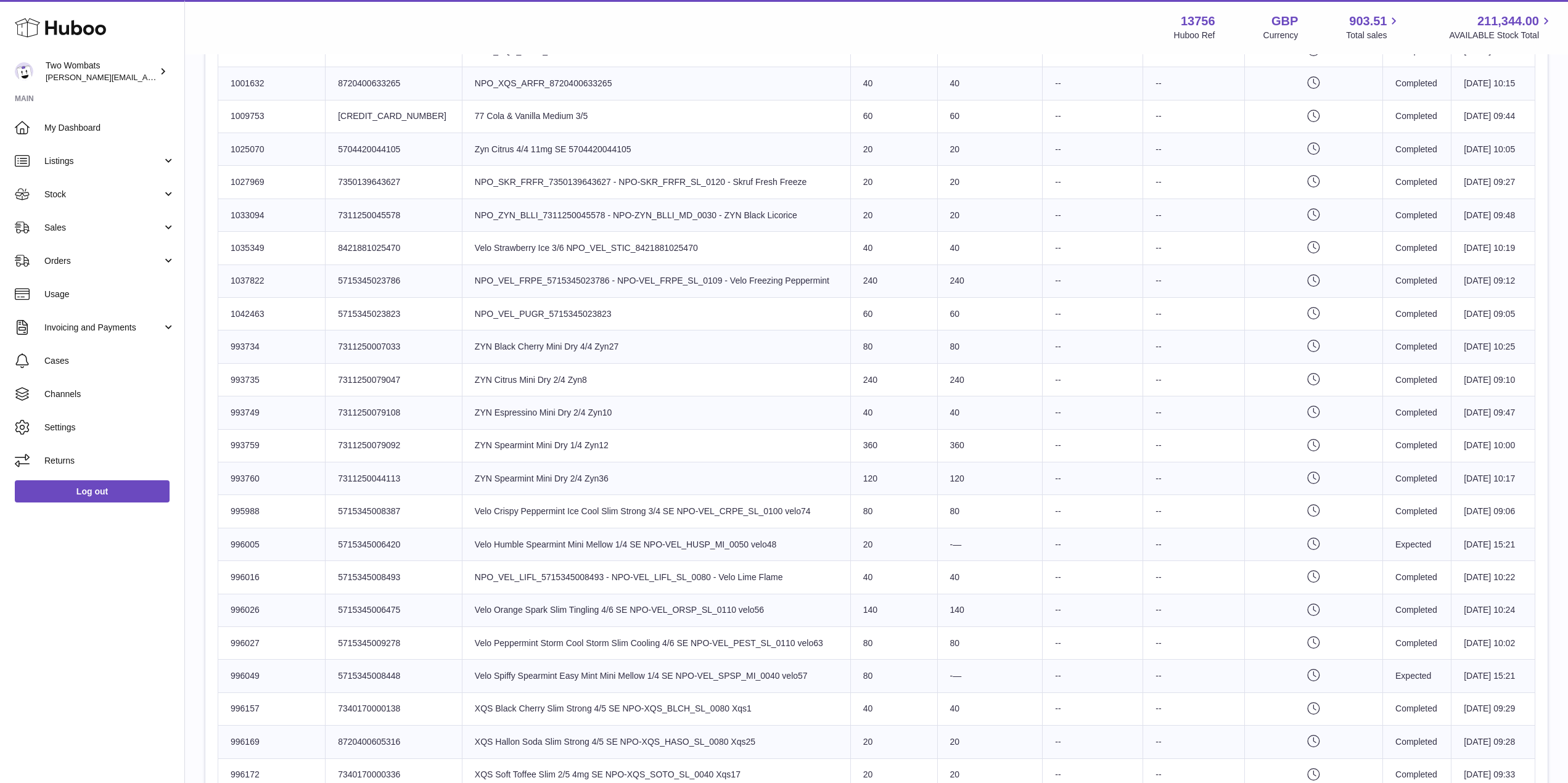
scroll to position [569, 0]
click at [1150, 392] on td "Best Before Date --" at bounding box center [1194, 380] width 102 height 33
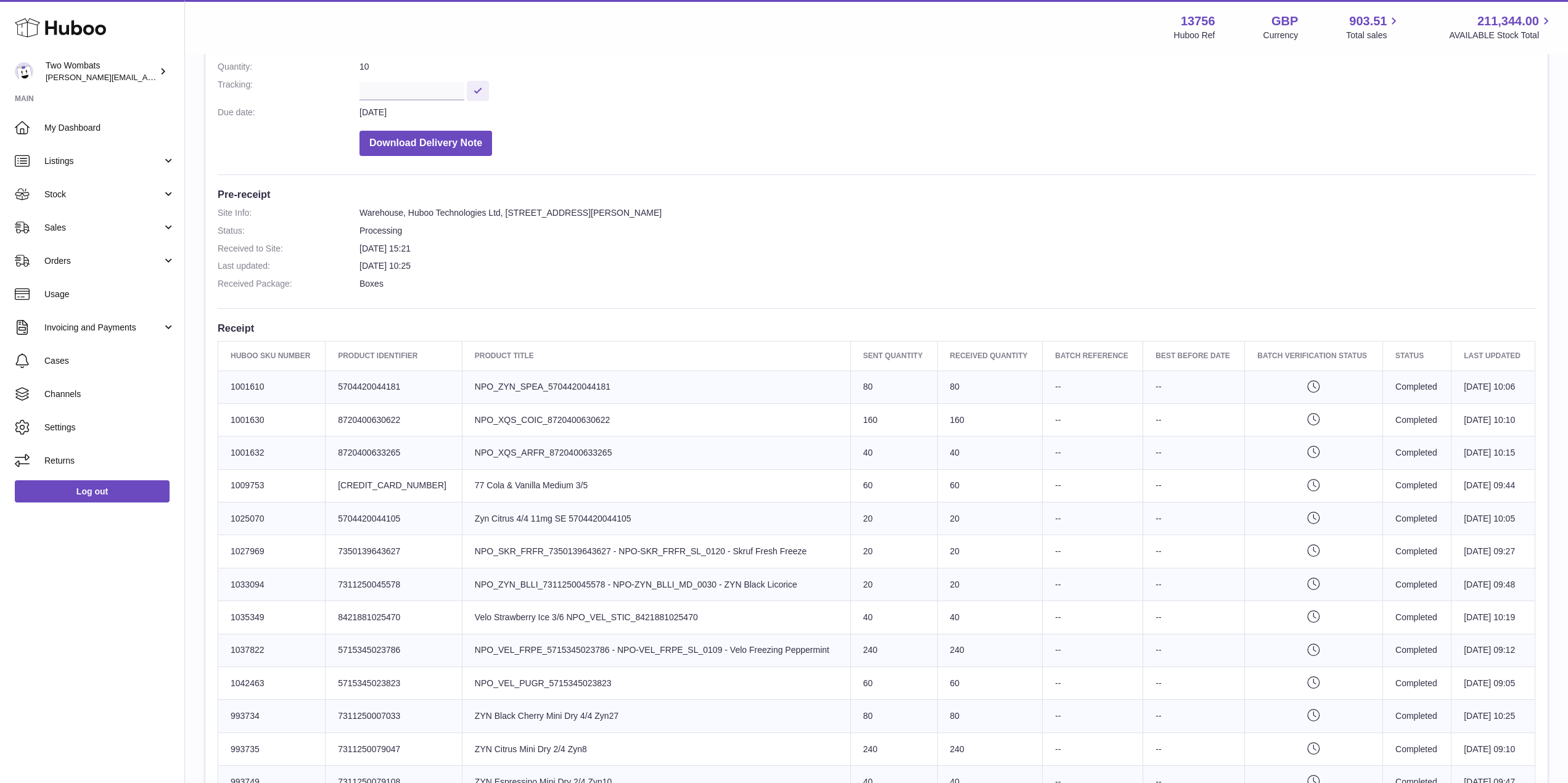
scroll to position [199, 0]
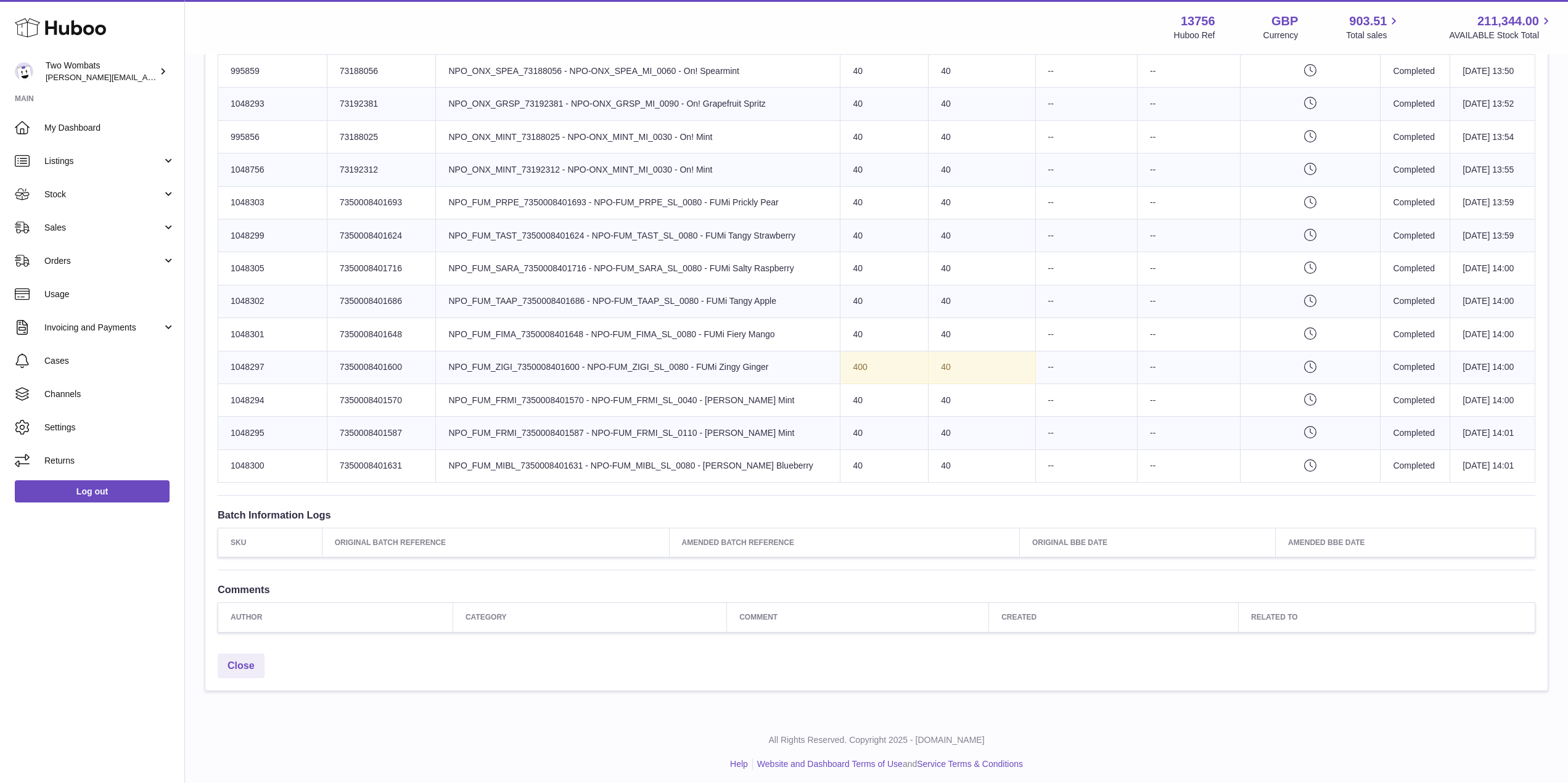
scroll to position [1732, 0]
click at [1087, 389] on td "Batch Reference --" at bounding box center [1087, 402] width 102 height 33
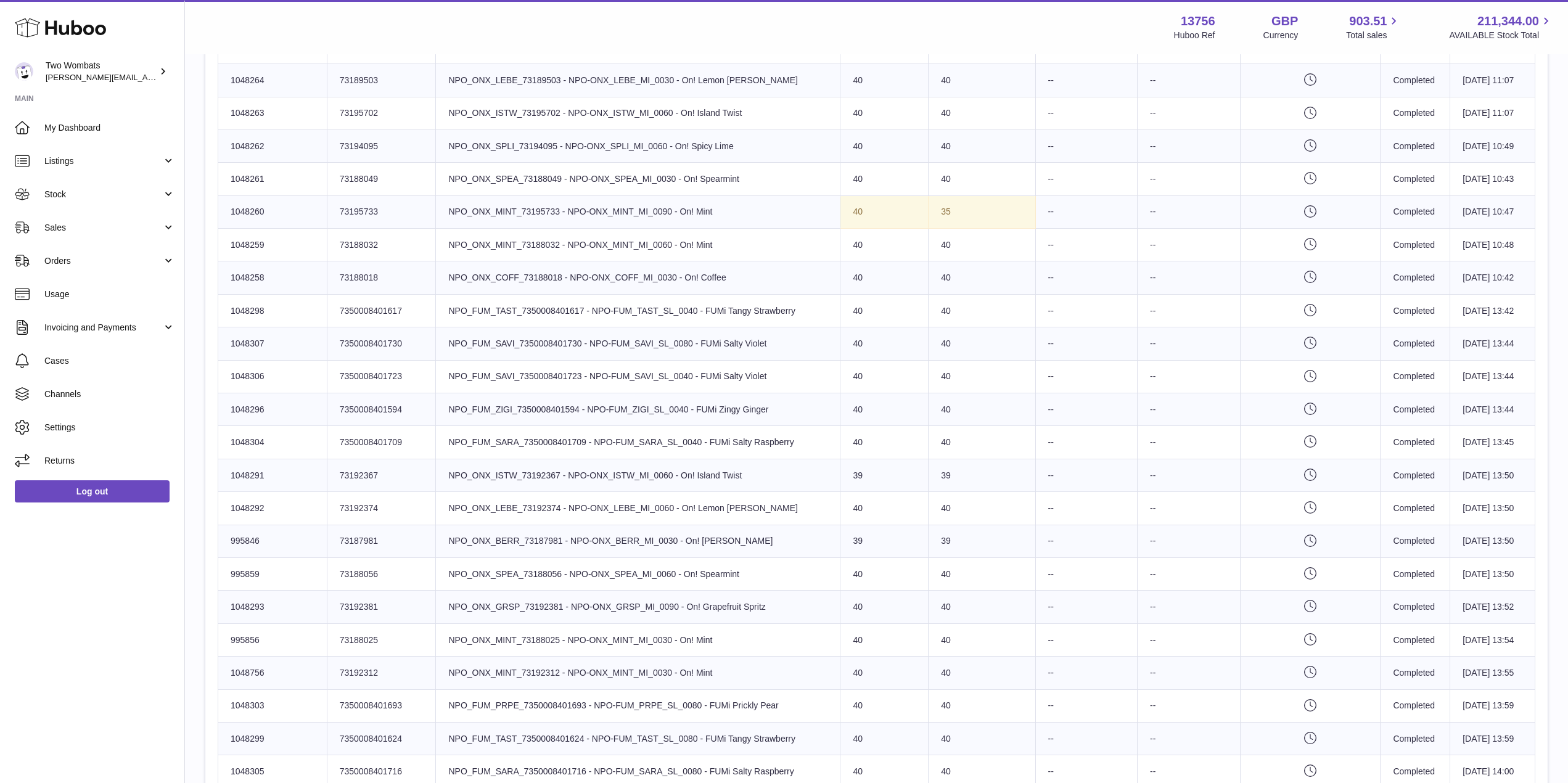
scroll to position [1230, 0]
drag, startPoint x: 752, startPoint y: 473, endPoint x: 503, endPoint y: 119, distance: 432.8
click at [503, 119] on tbody "Huboo SKU Number 1048290 Client Identifier 73192350 Product title NPO_ONX_SPEA_…" at bounding box center [877, 163] width 1318 height 1646
click at [503, 119] on td "Product title NPO_ONX_ISTW_73195702 - NPO-ONX_ISTW_MI_0060 - On! Island Twist" at bounding box center [638, 114] width 405 height 33
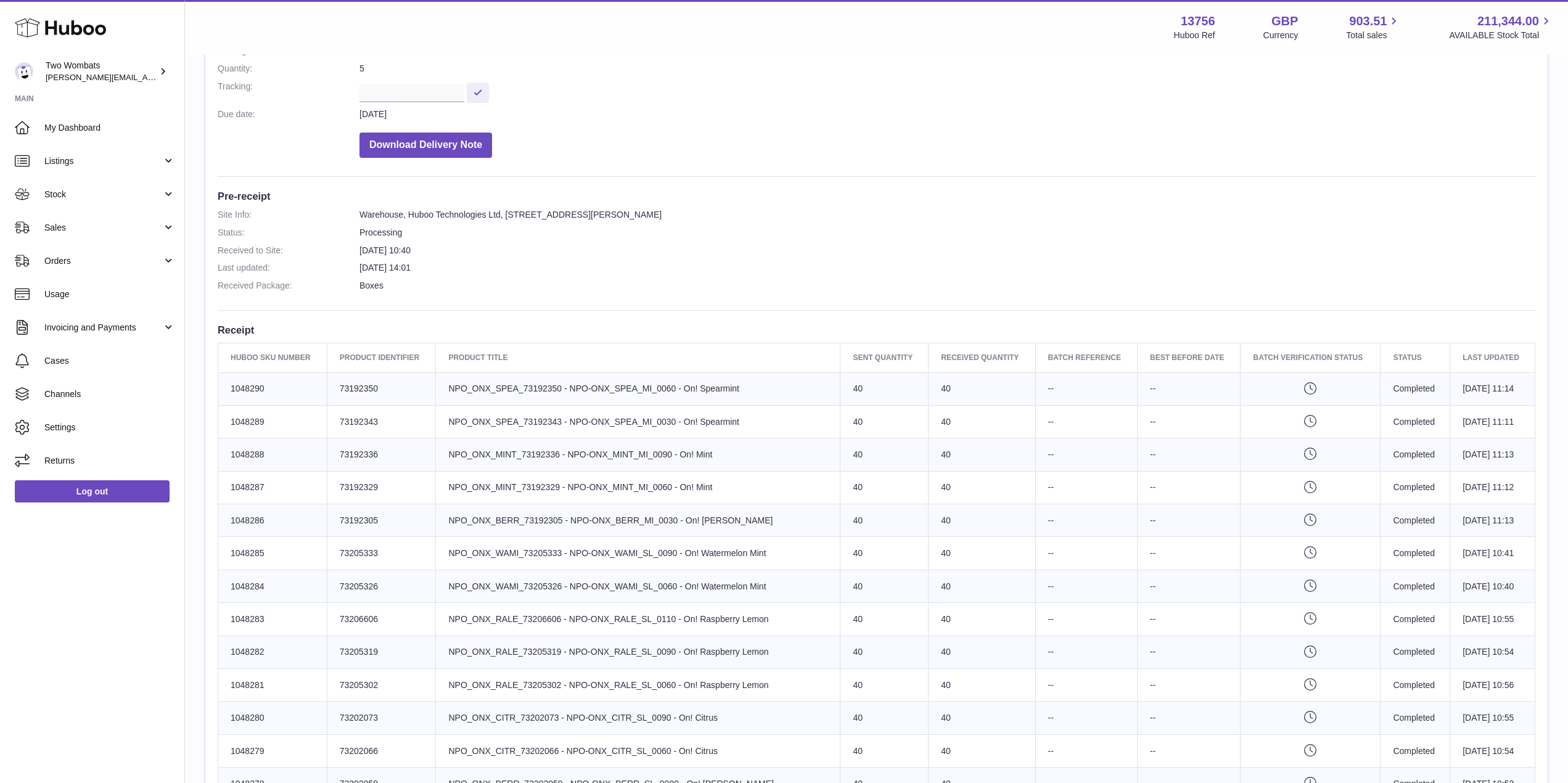
scroll to position [196, 0]
click at [169, 223] on link "Sales" at bounding box center [92, 227] width 184 height 33
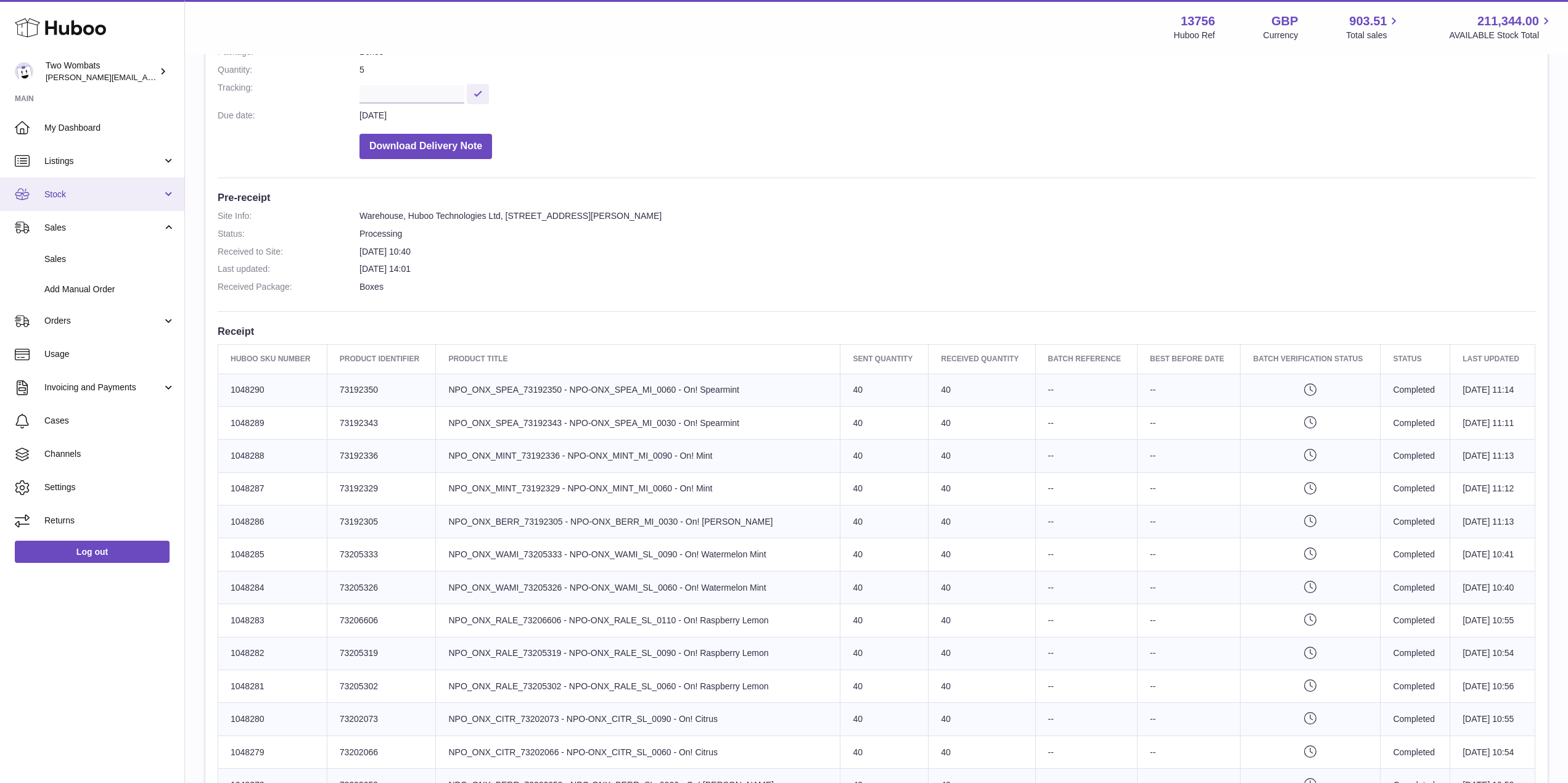
click at [168, 198] on link "Stock" at bounding box center [92, 194] width 184 height 33
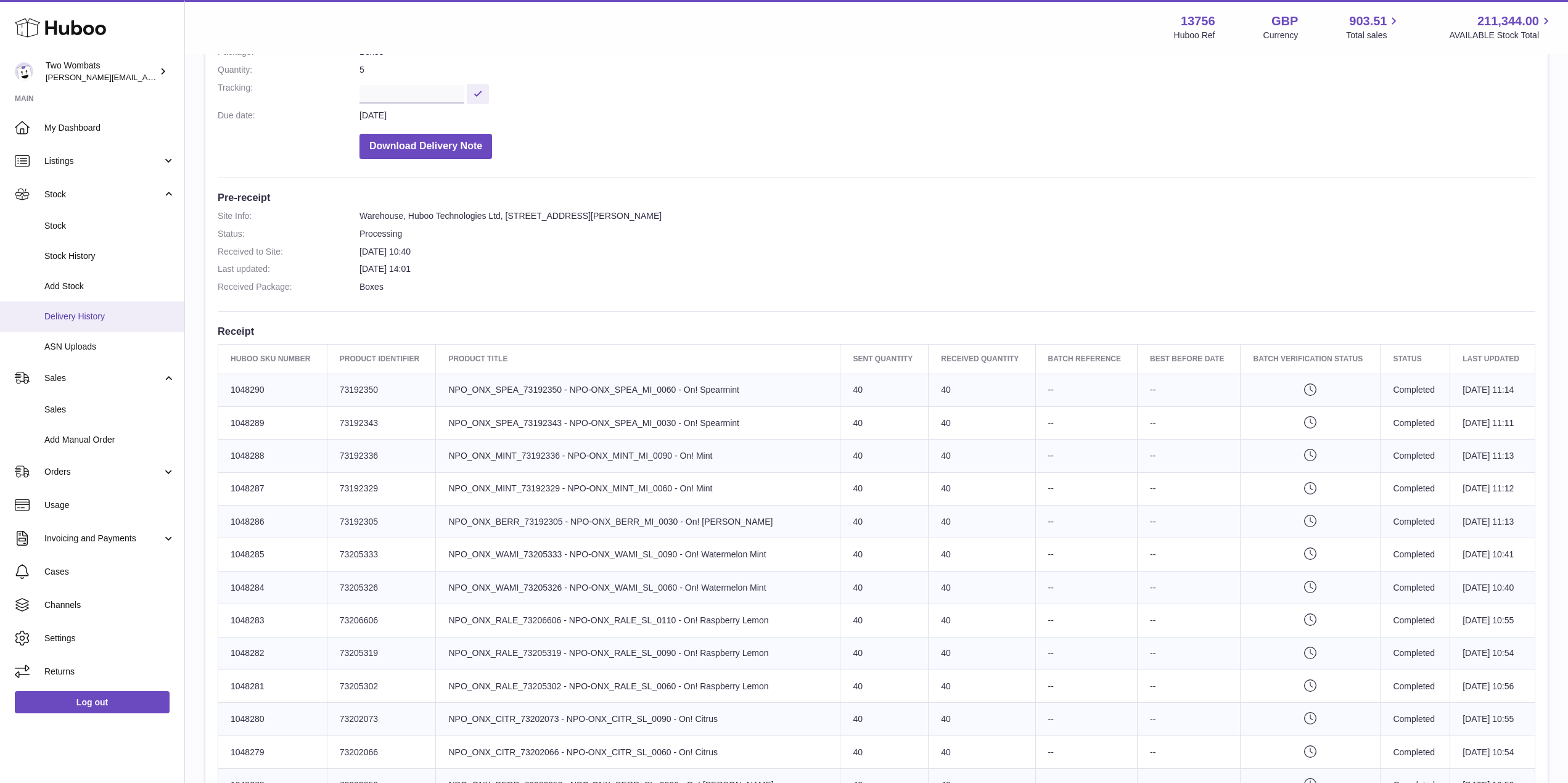
click at [99, 318] on span "Delivery History" at bounding box center [110, 316] width 131 height 11
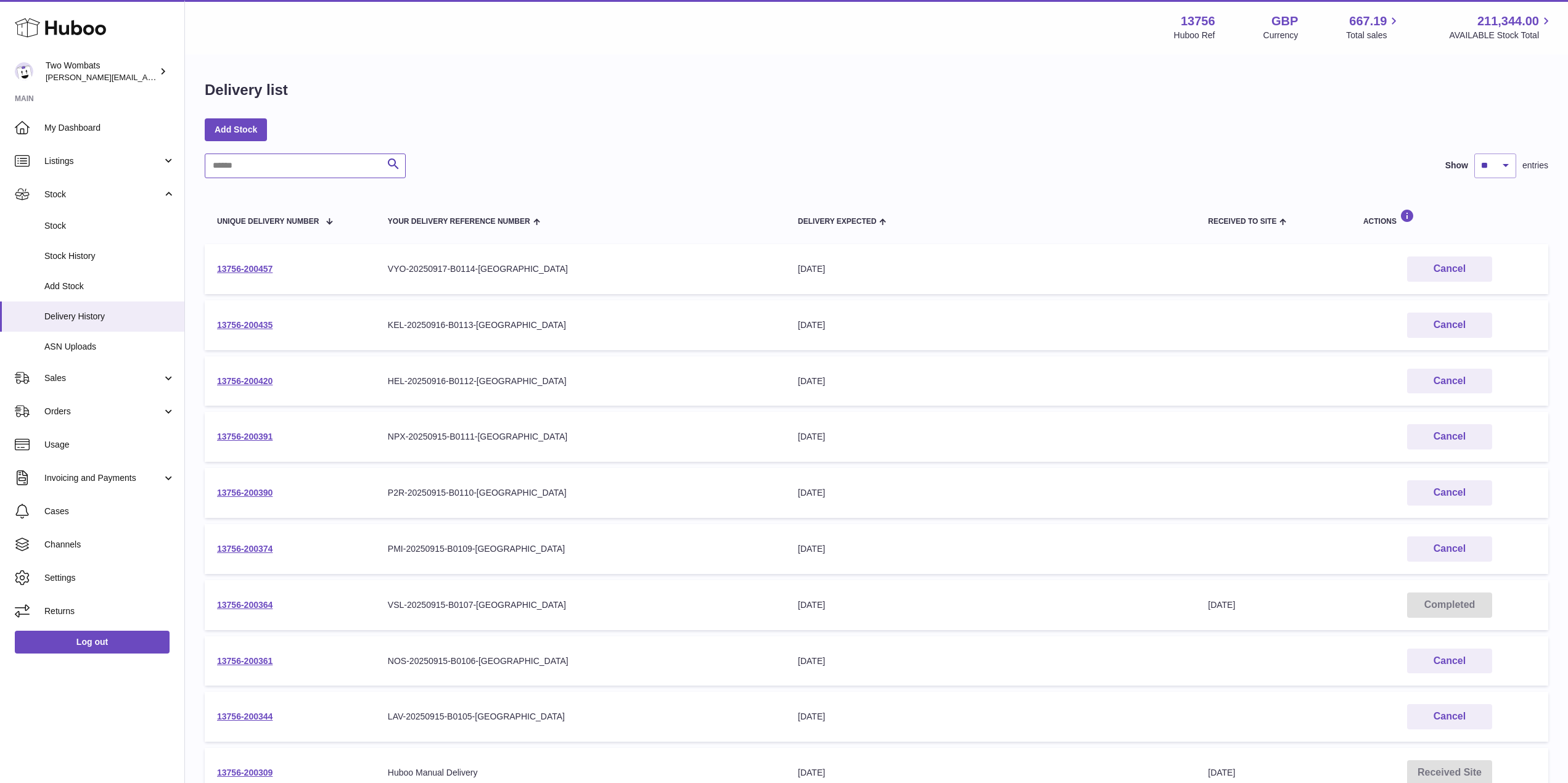
click at [289, 157] on input "text" at bounding box center [305, 166] width 201 height 24
paste input "**********"
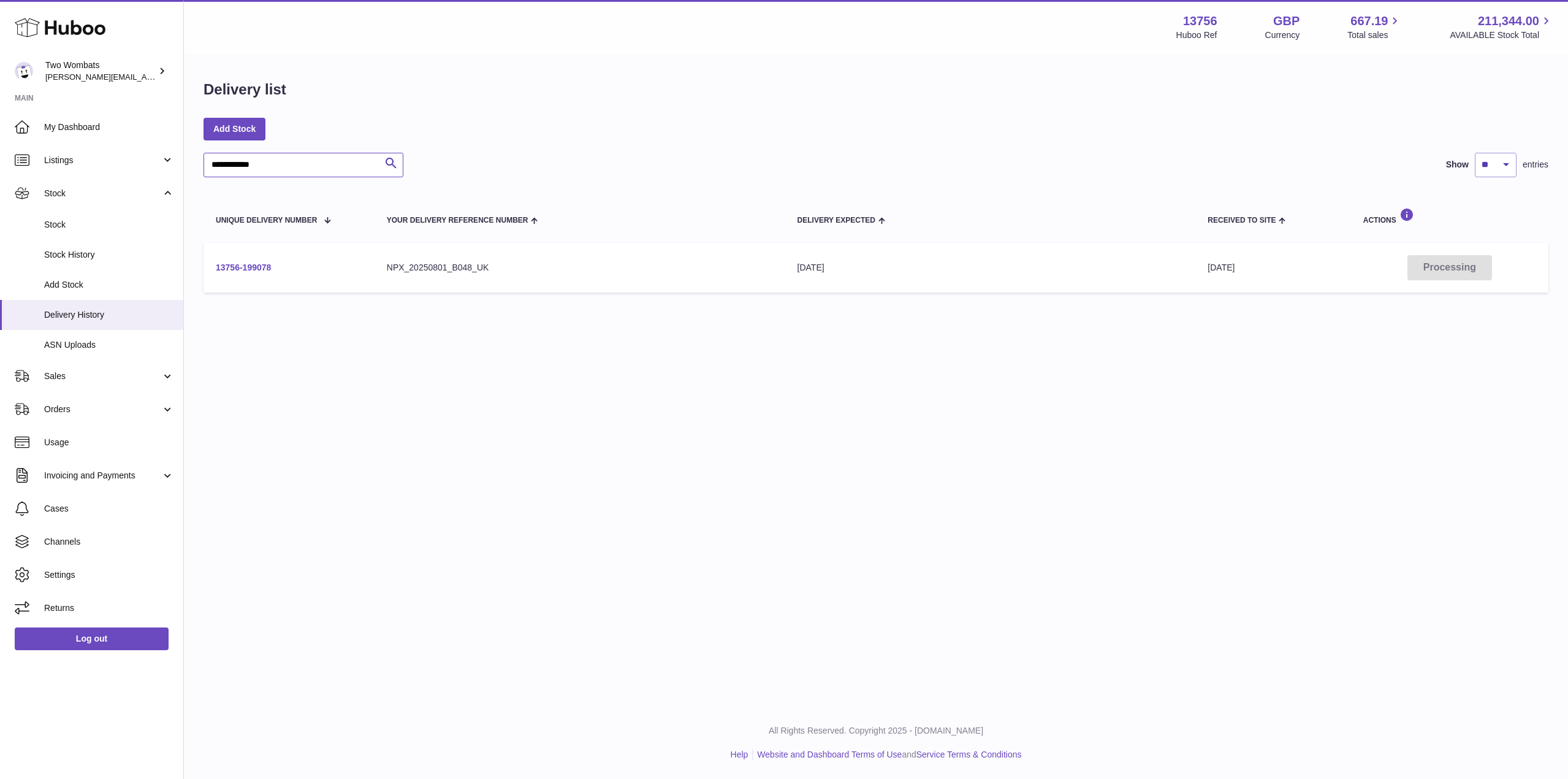
type input "**********"
click at [234, 265] on link "13756-199078" at bounding box center [243, 268] width 55 height 10
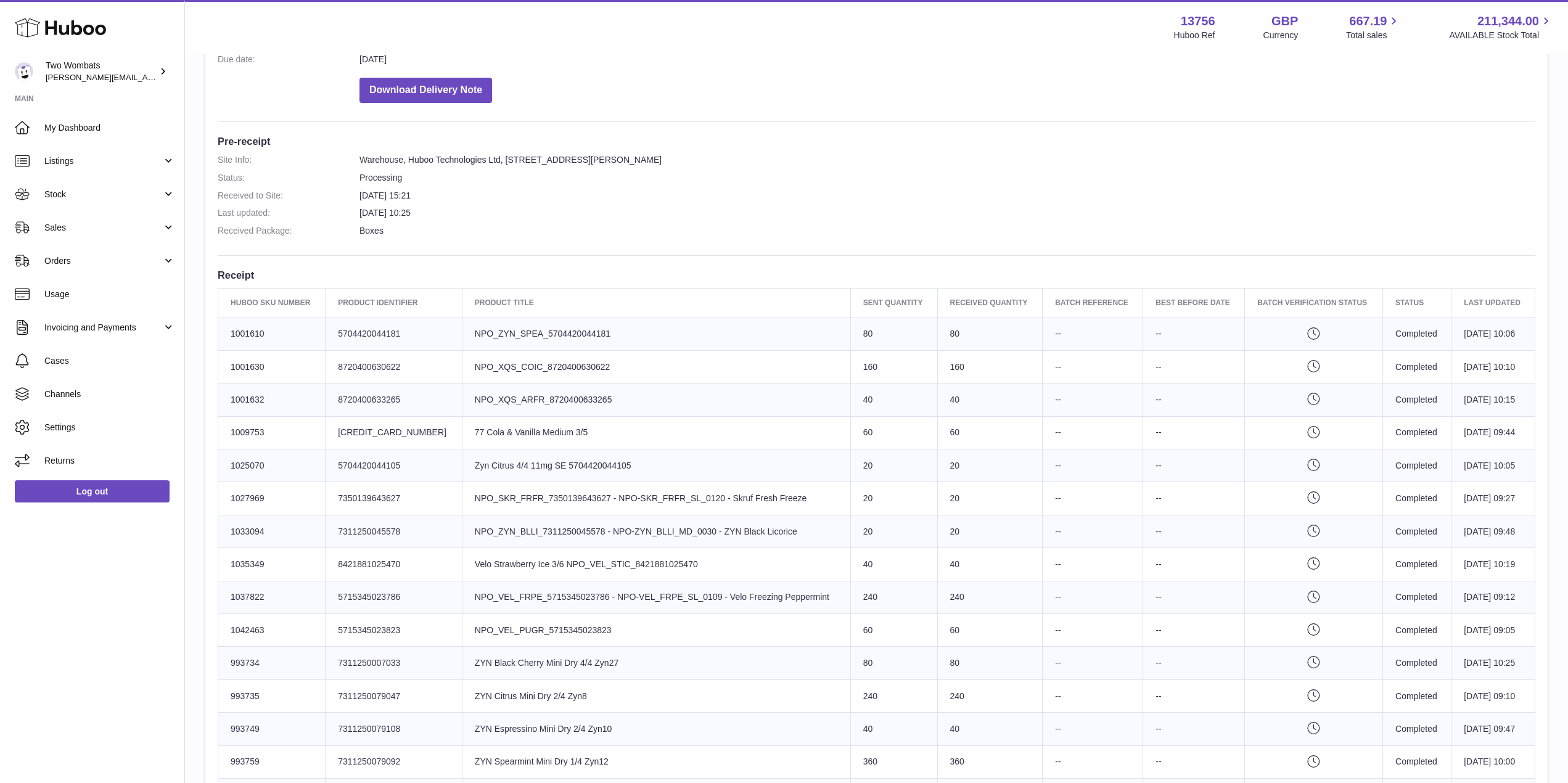
scroll to position [253, 0]
click at [683, 554] on td "Product title Velo Strawberry Ice 3/6 NPO_VEL_STIC_8421881025470" at bounding box center [656, 564] width 389 height 33
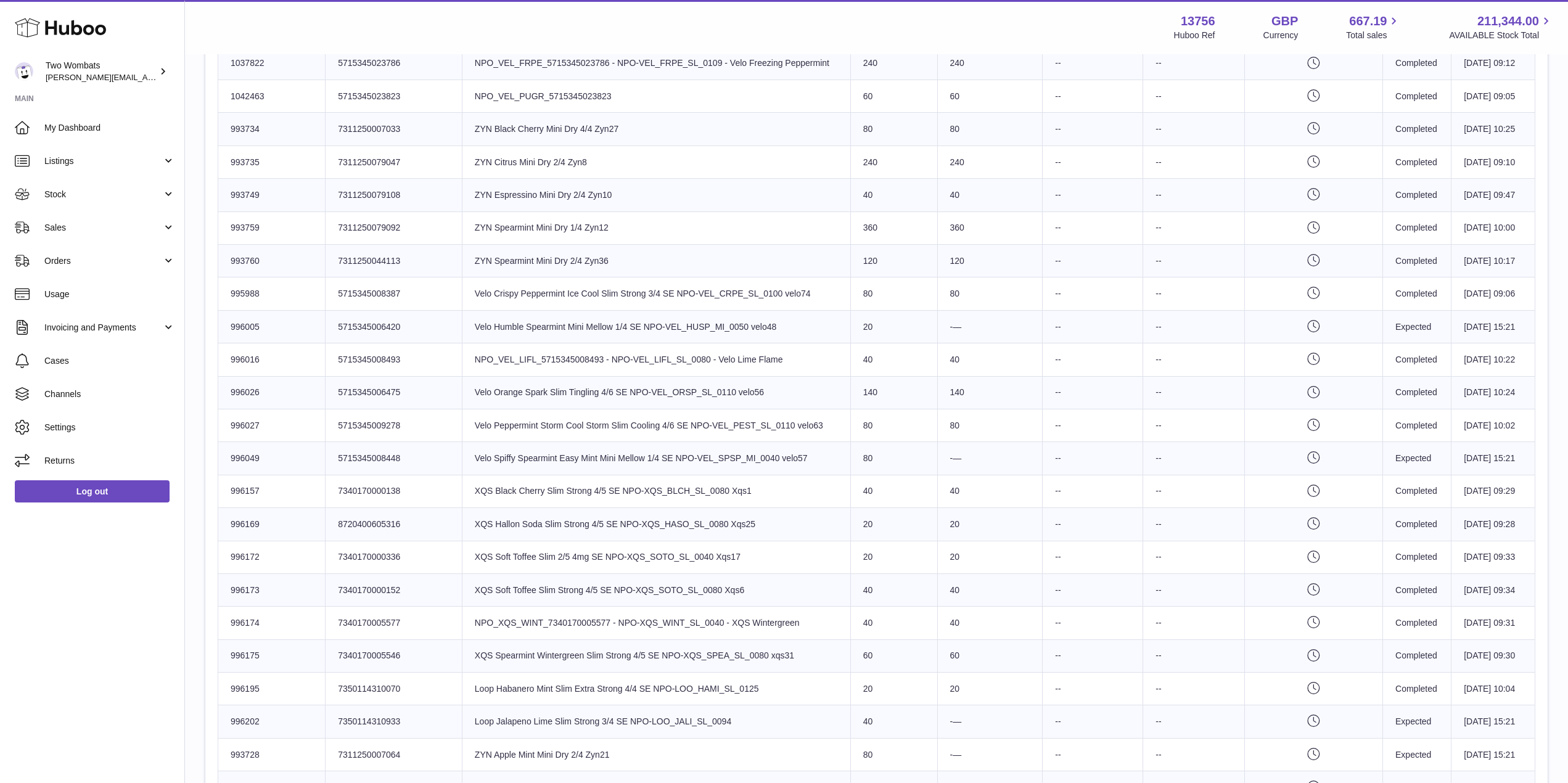
click at [945, 398] on td "140" at bounding box center [990, 392] width 105 height 33
click at [961, 391] on td "140" at bounding box center [990, 392] width 105 height 33
